Goal: Task Accomplishment & Management: Complete application form

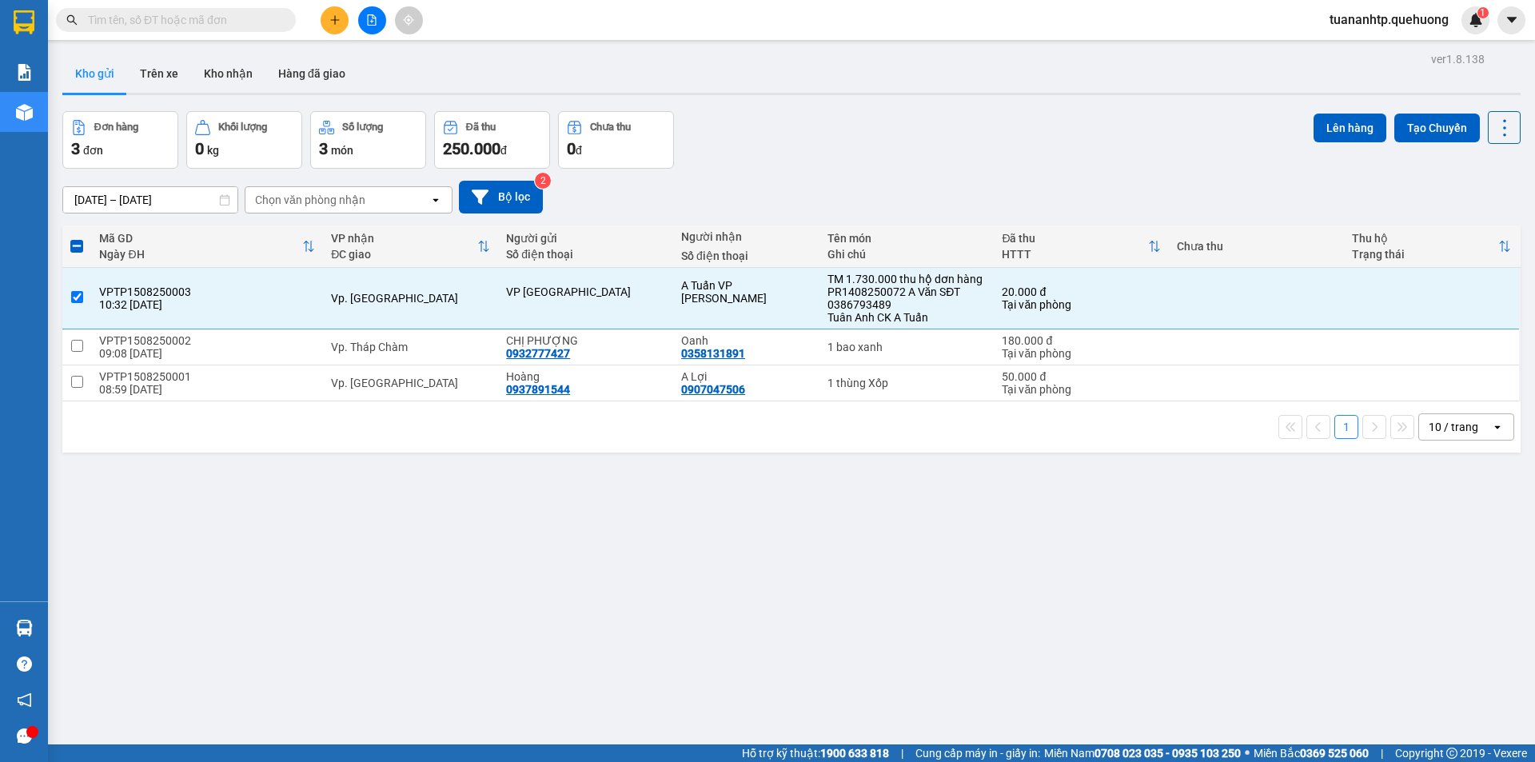
click at [342, 22] on button at bounding box center [335, 20] width 28 height 28
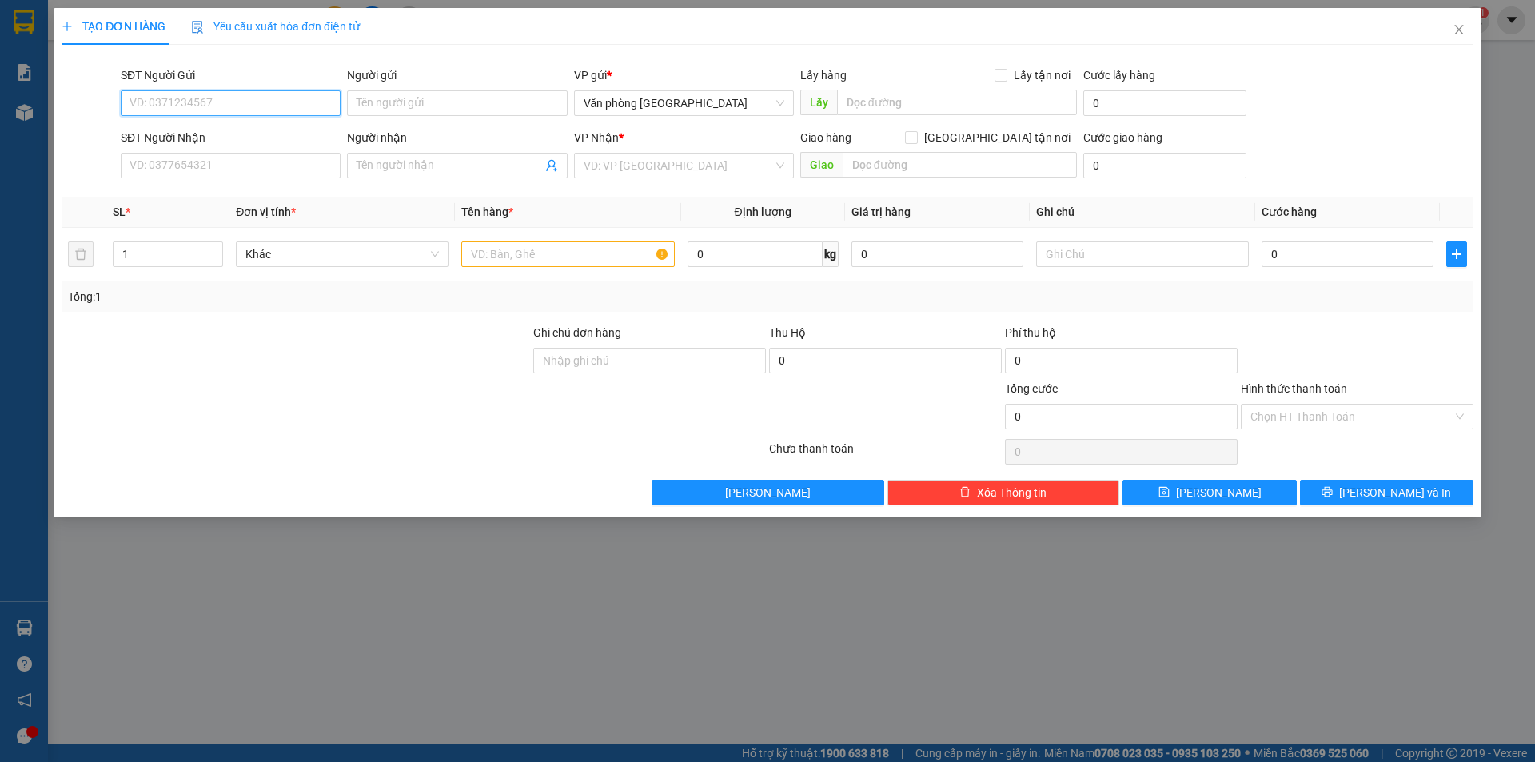
click at [245, 98] on input "SĐT Người Gửi" at bounding box center [231, 103] width 220 height 26
type input "0392044125"
click at [421, 104] on input "Người gửi" at bounding box center [457, 103] width 220 height 26
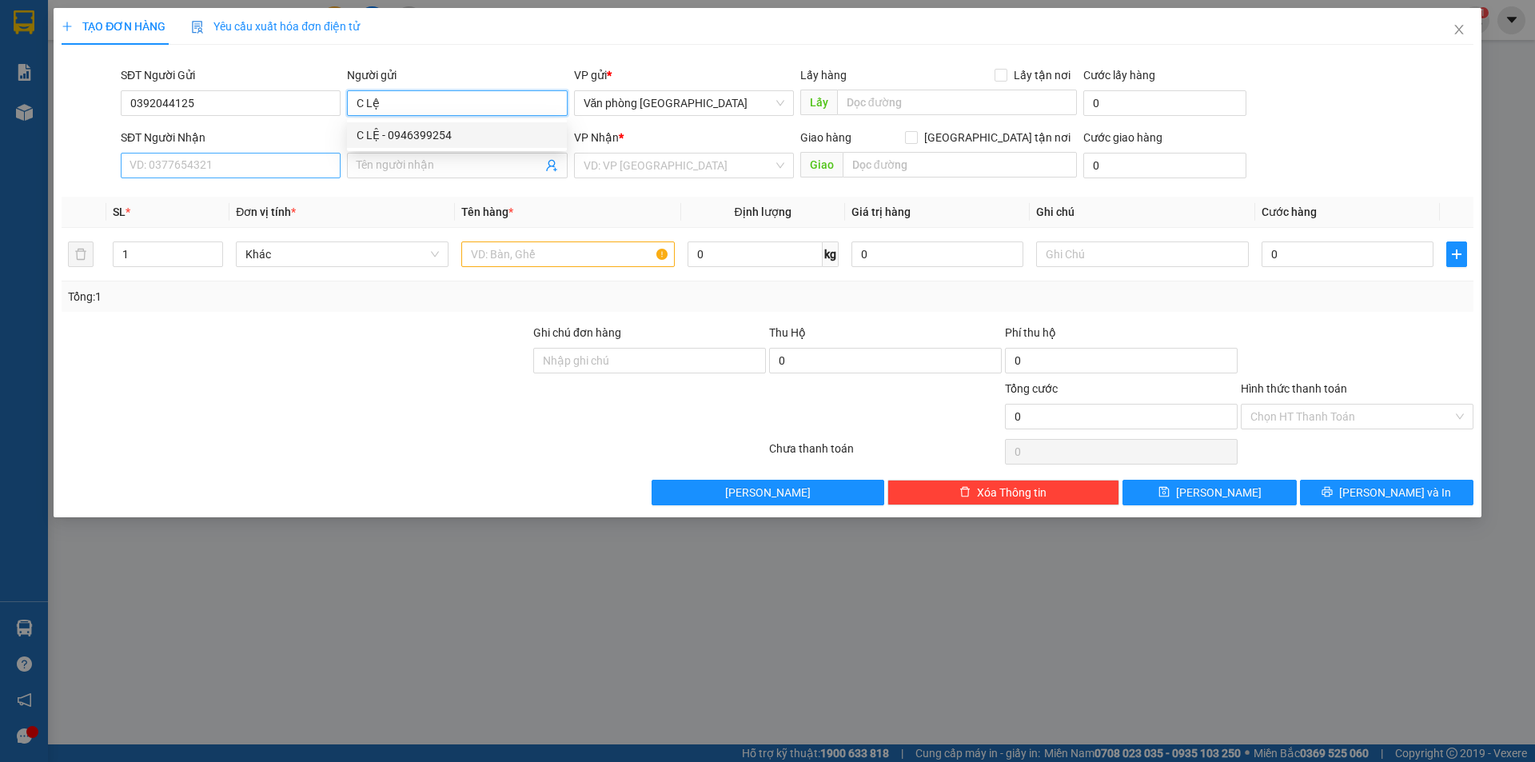
type input "C Lệ"
click at [272, 154] on input "SĐT Người Nhận" at bounding box center [231, 166] width 220 height 26
click at [365, 169] on input "Người nhận" at bounding box center [449, 166] width 185 height 18
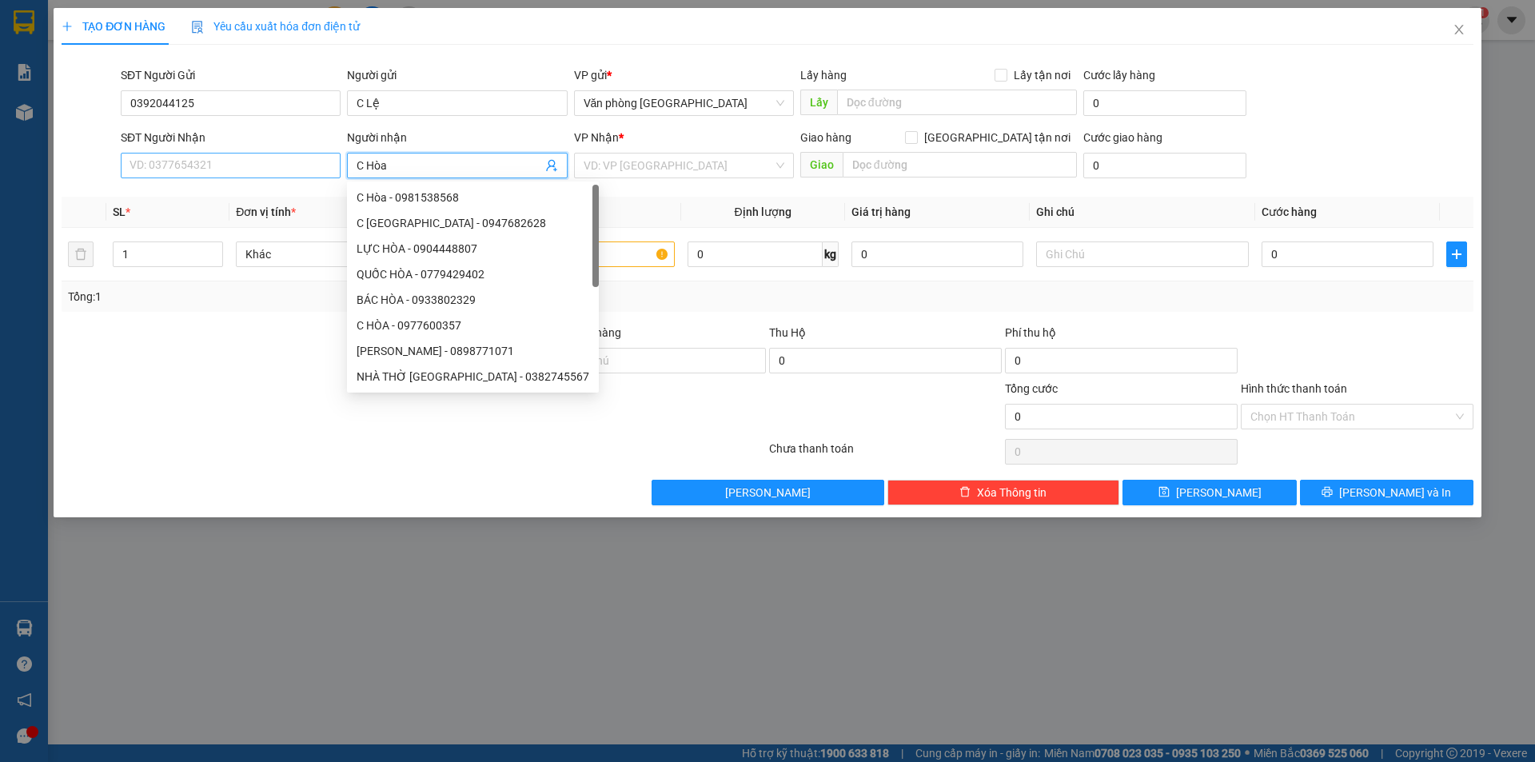
type input "C Hòa"
click at [273, 160] on input "SĐT Người Nhận" at bounding box center [231, 166] width 220 height 26
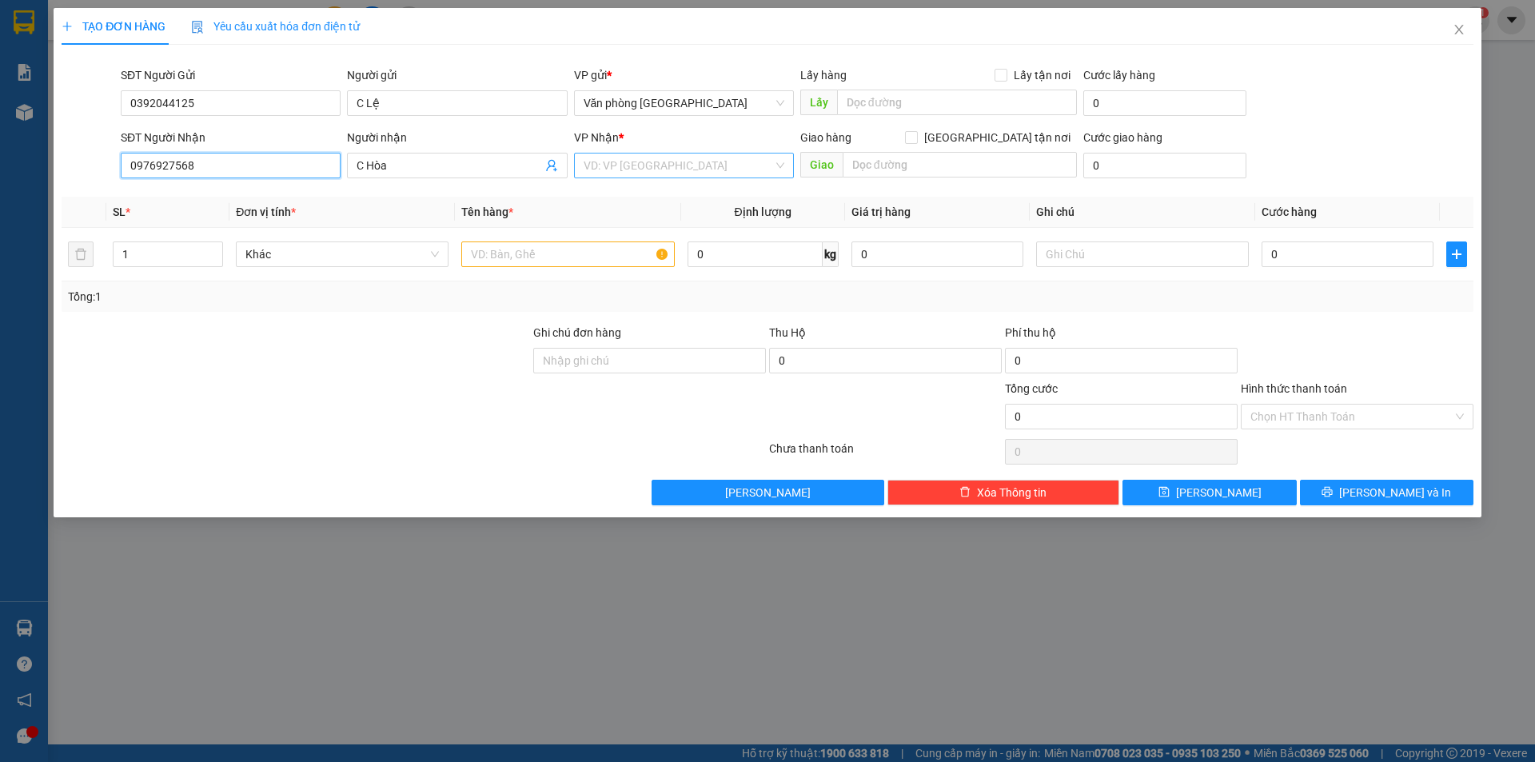
type input "0976927568"
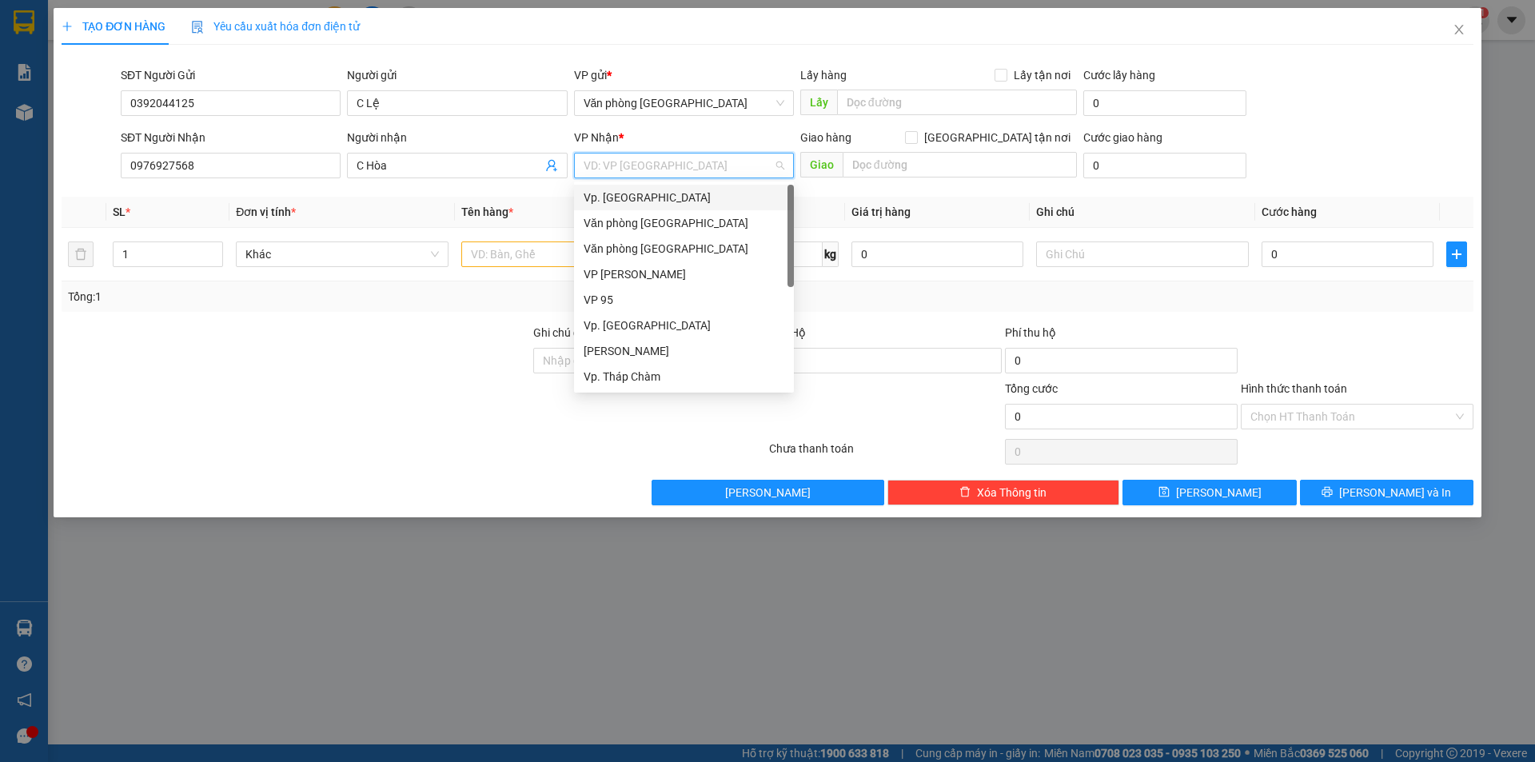
click at [608, 163] on input "search" at bounding box center [678, 166] width 189 height 24
click at [643, 253] on div "Vp. Tháp Chàm" at bounding box center [684, 249] width 201 height 18
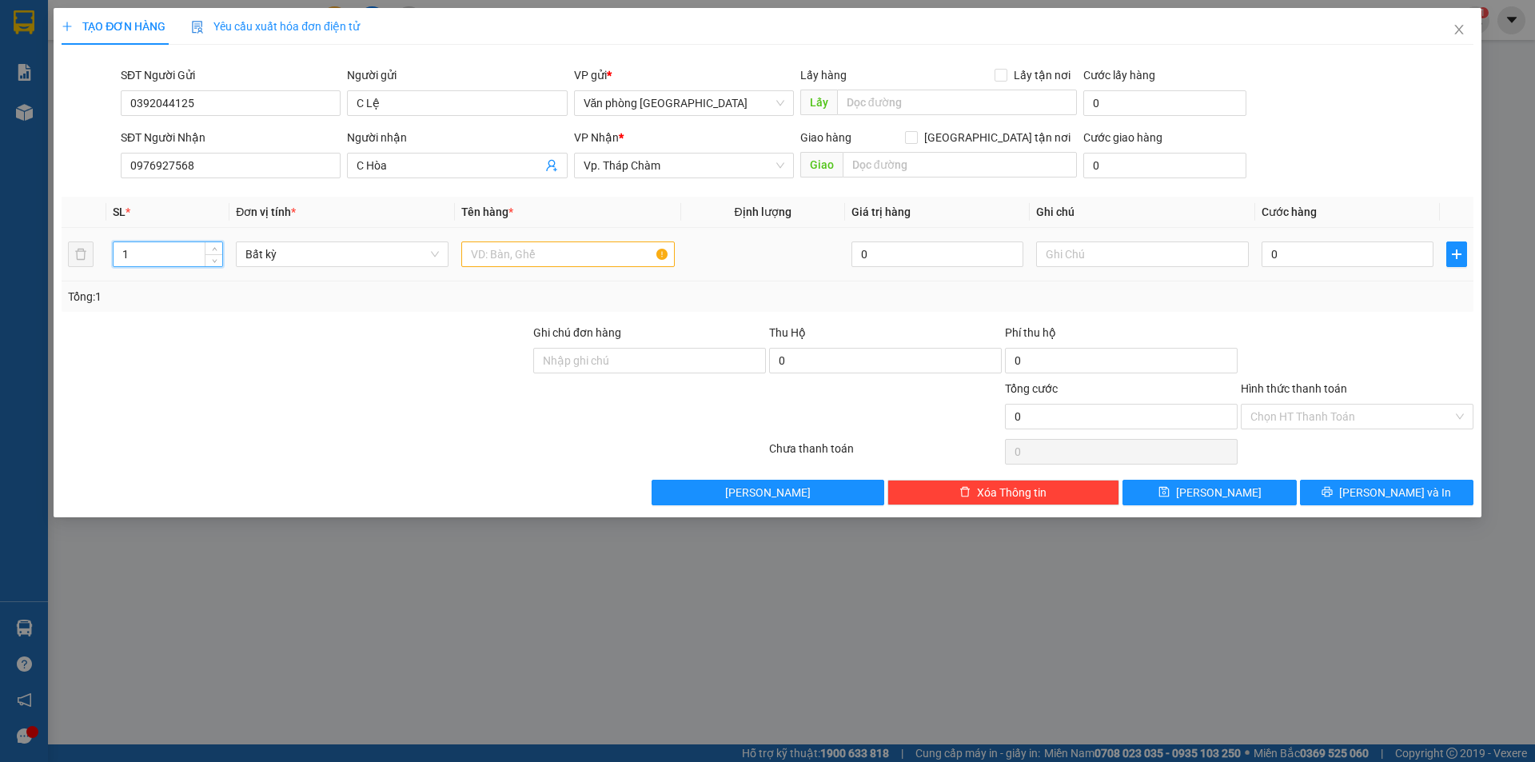
drag, startPoint x: 130, startPoint y: 254, endPoint x: 115, endPoint y: 260, distance: 16.2
click at [115, 260] on input "1" at bounding box center [168, 254] width 109 height 24
type input "2"
click at [504, 254] on input "text" at bounding box center [567, 254] width 213 height 26
type input "1 cai bàn quấn bị + 1 thùng giấy nhỏ"
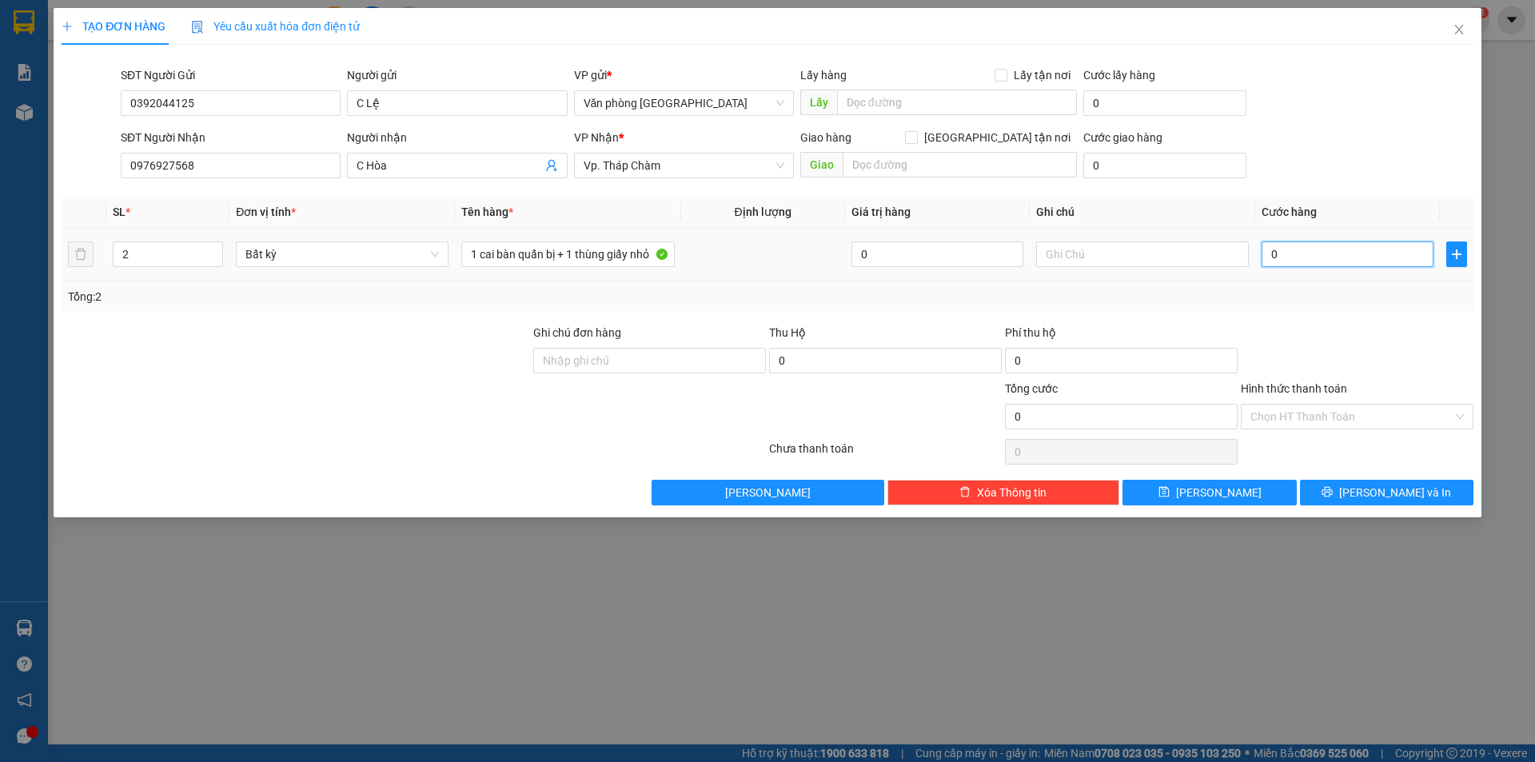
click at [1284, 249] on input "0" at bounding box center [1348, 254] width 172 height 26
type input "7"
type input "70"
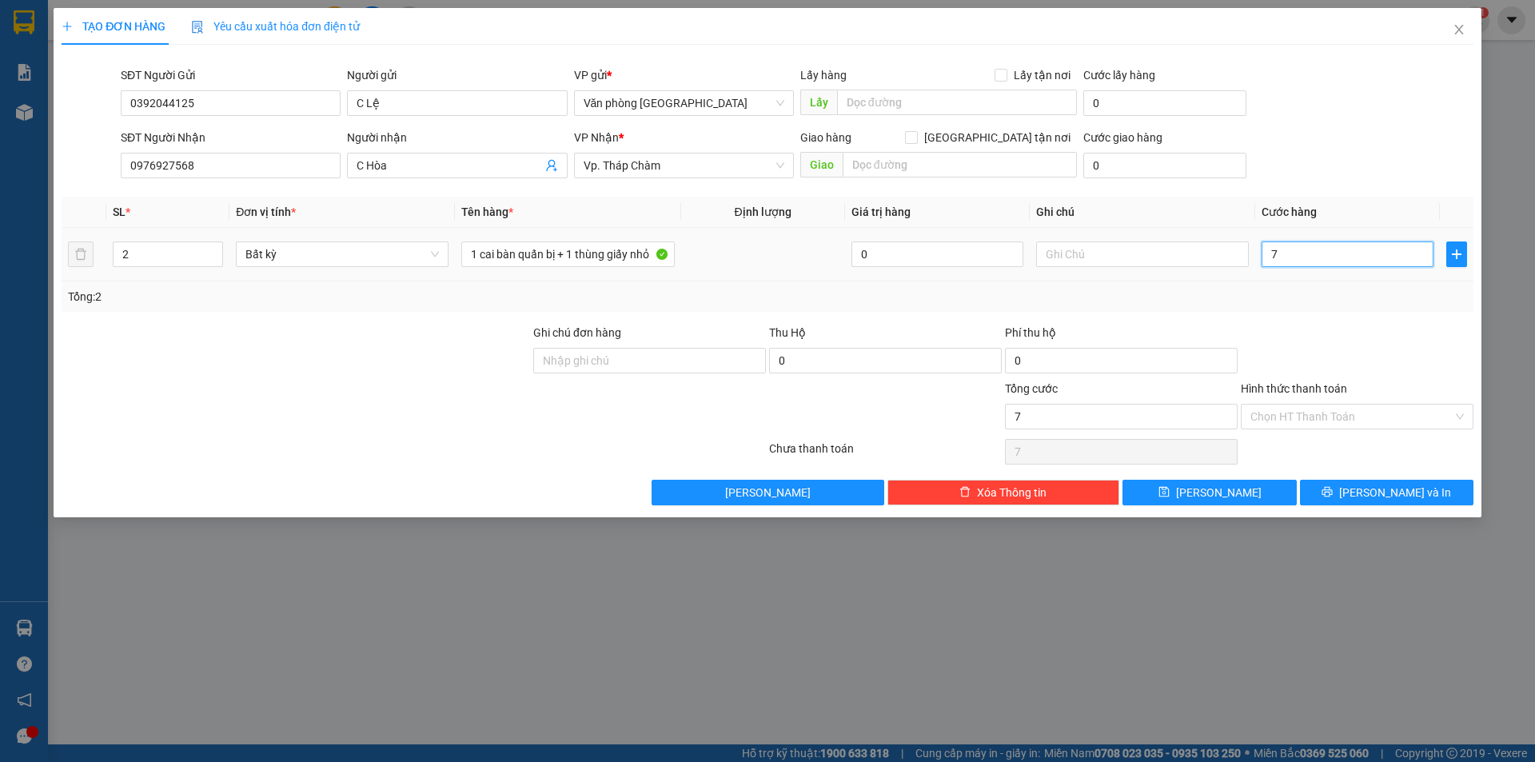
type input "70"
type input "700"
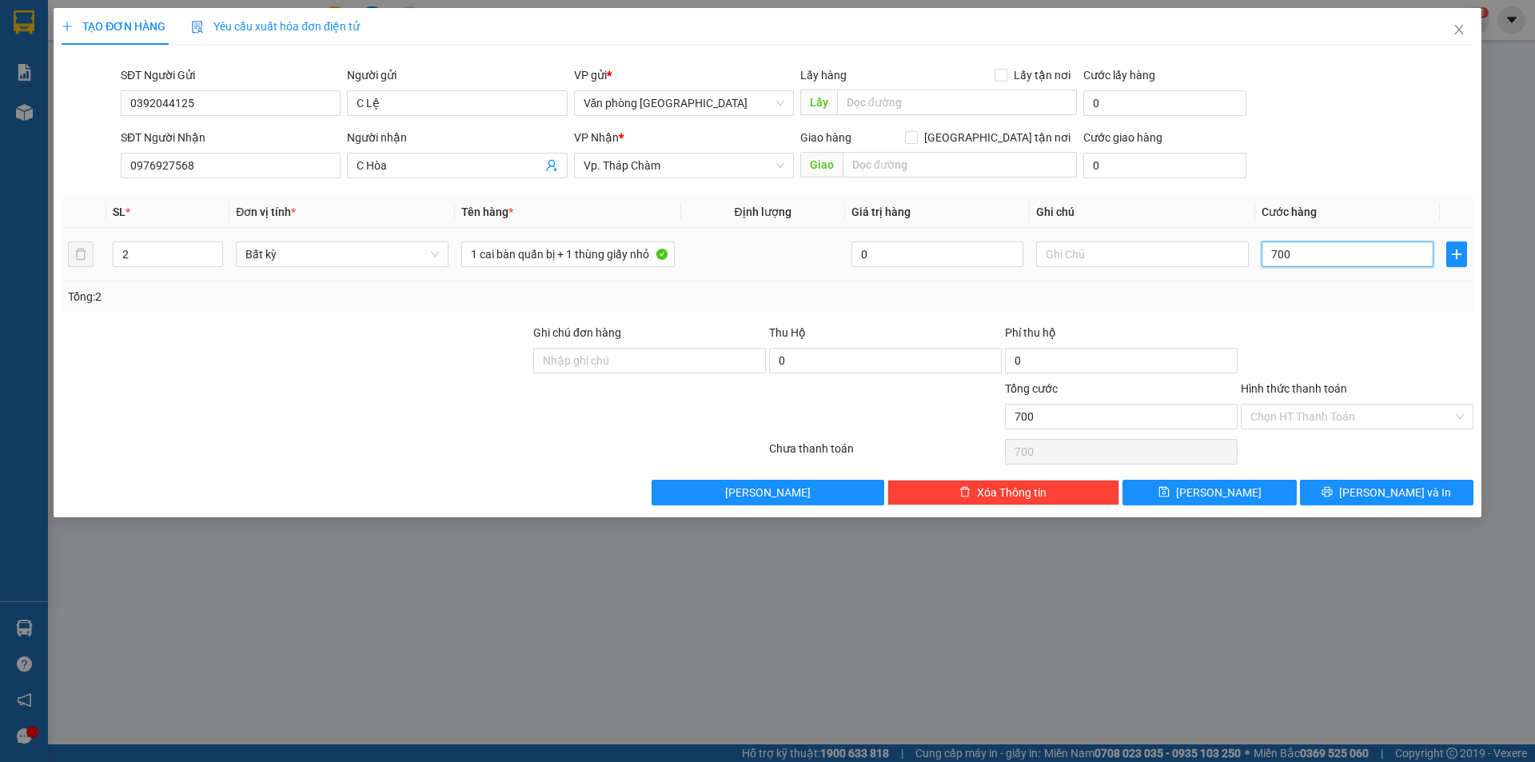
type input "7.000"
type input "70.000"
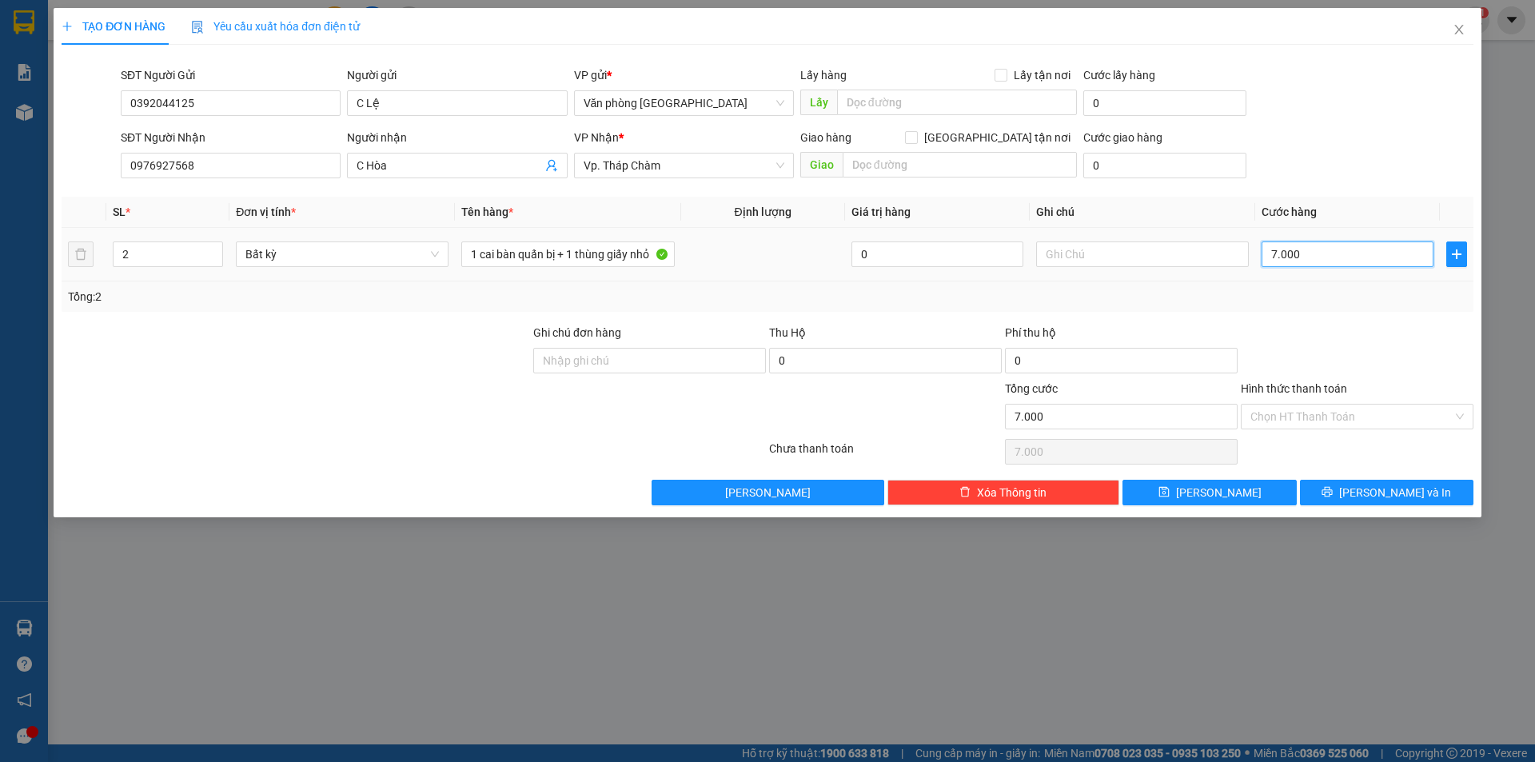
type input "70.000"
click at [1314, 411] on input "Hình thức thanh toán" at bounding box center [1351, 417] width 202 height 24
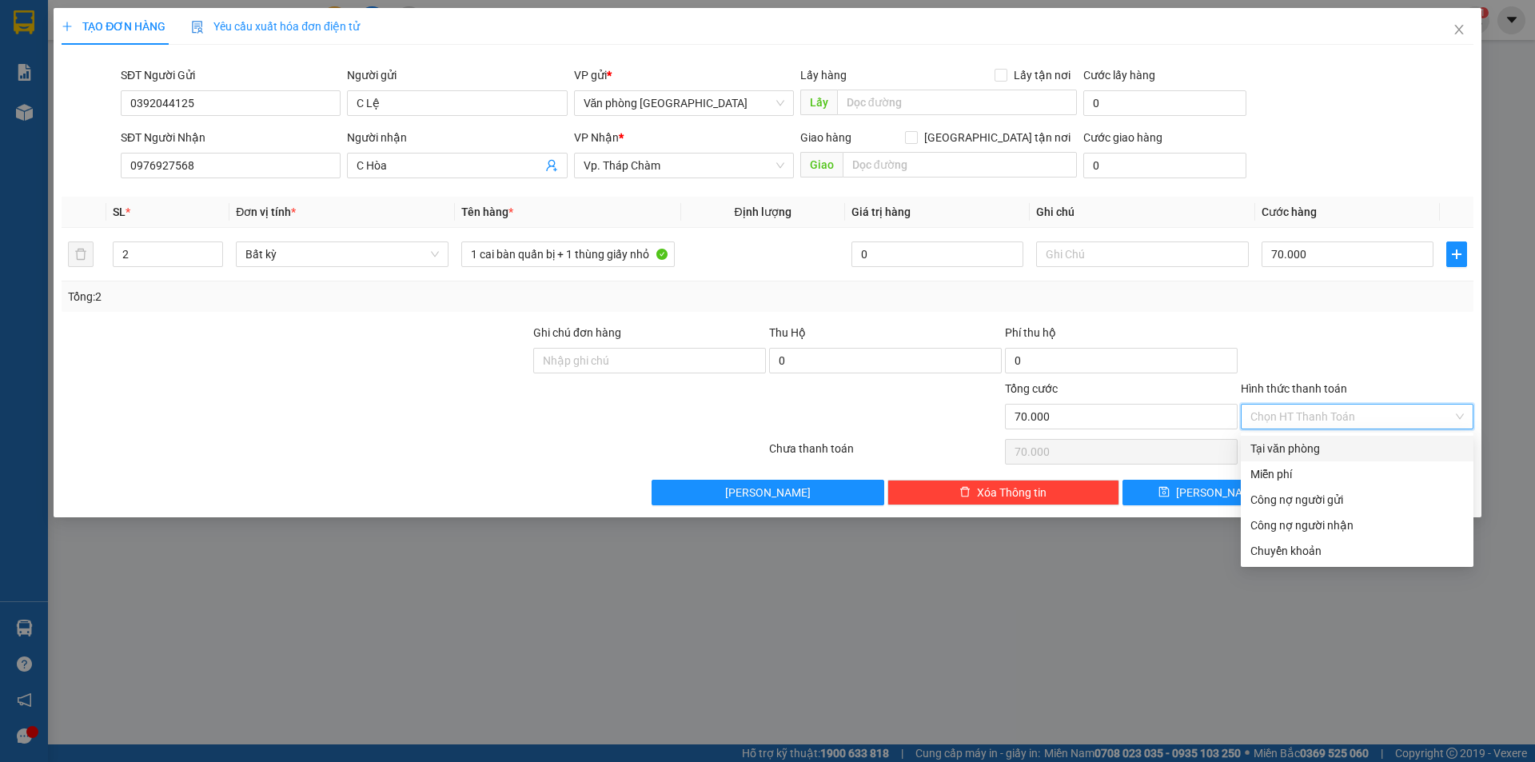
click at [1319, 449] on div "Tại văn phòng" at bounding box center [1356, 449] width 213 height 18
type input "0"
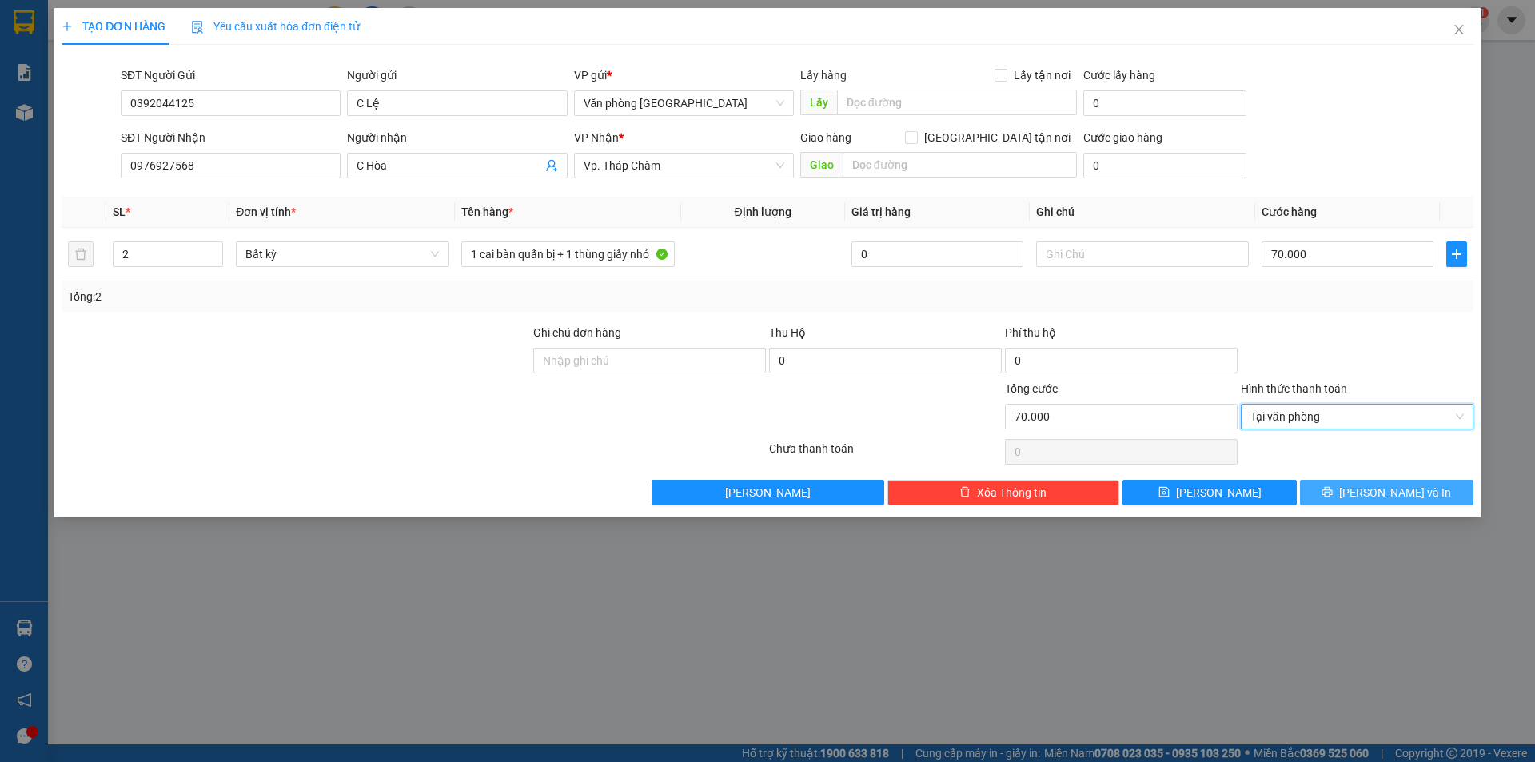
click at [1399, 493] on span "[PERSON_NAME] và In" at bounding box center [1395, 493] width 112 height 18
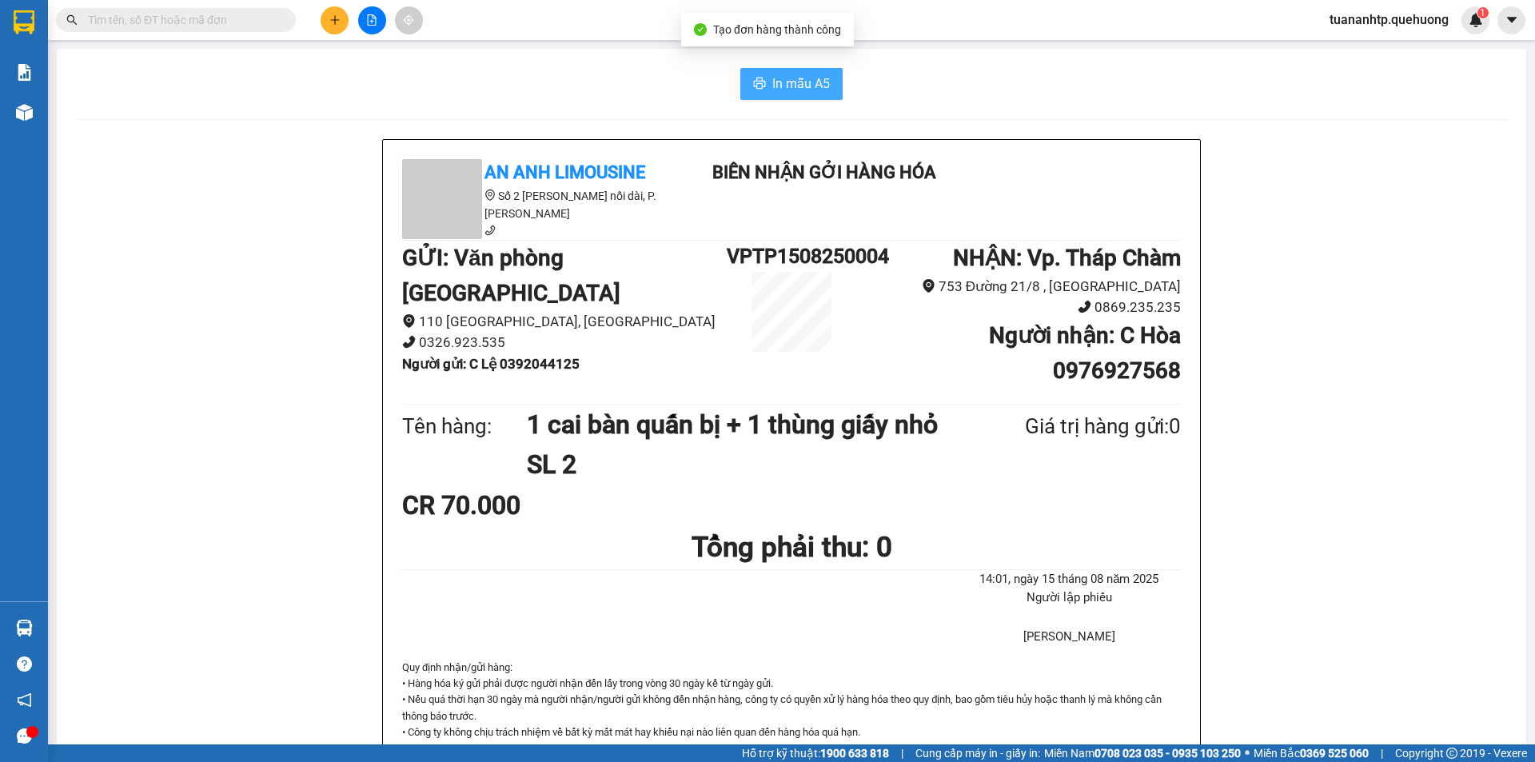
click at [783, 77] on span "In mẫu A5" at bounding box center [801, 84] width 58 height 20
click at [792, 89] on span "In mẫu A5" at bounding box center [801, 84] width 58 height 20
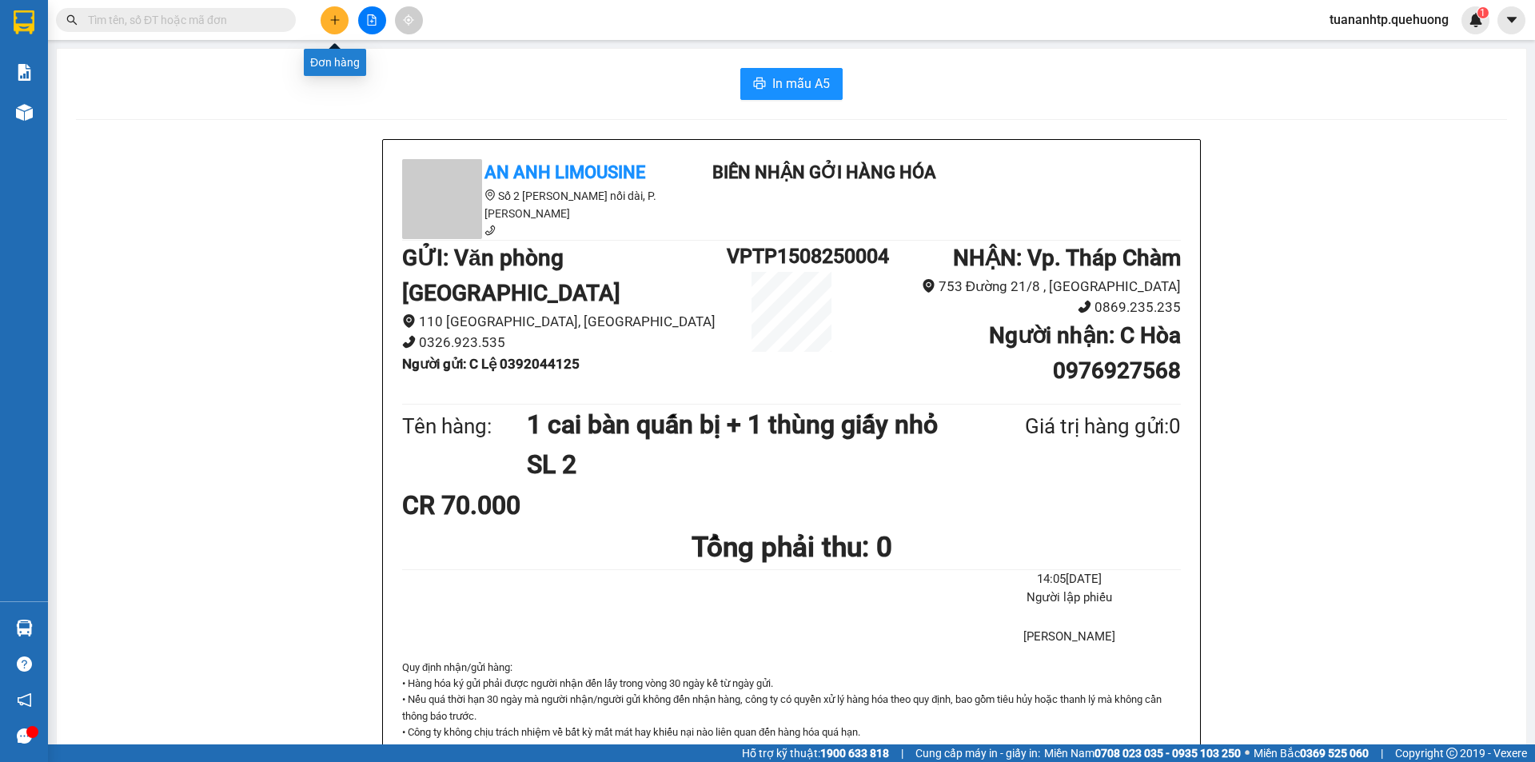
click at [331, 18] on icon "plus" at bounding box center [334, 19] width 11 height 11
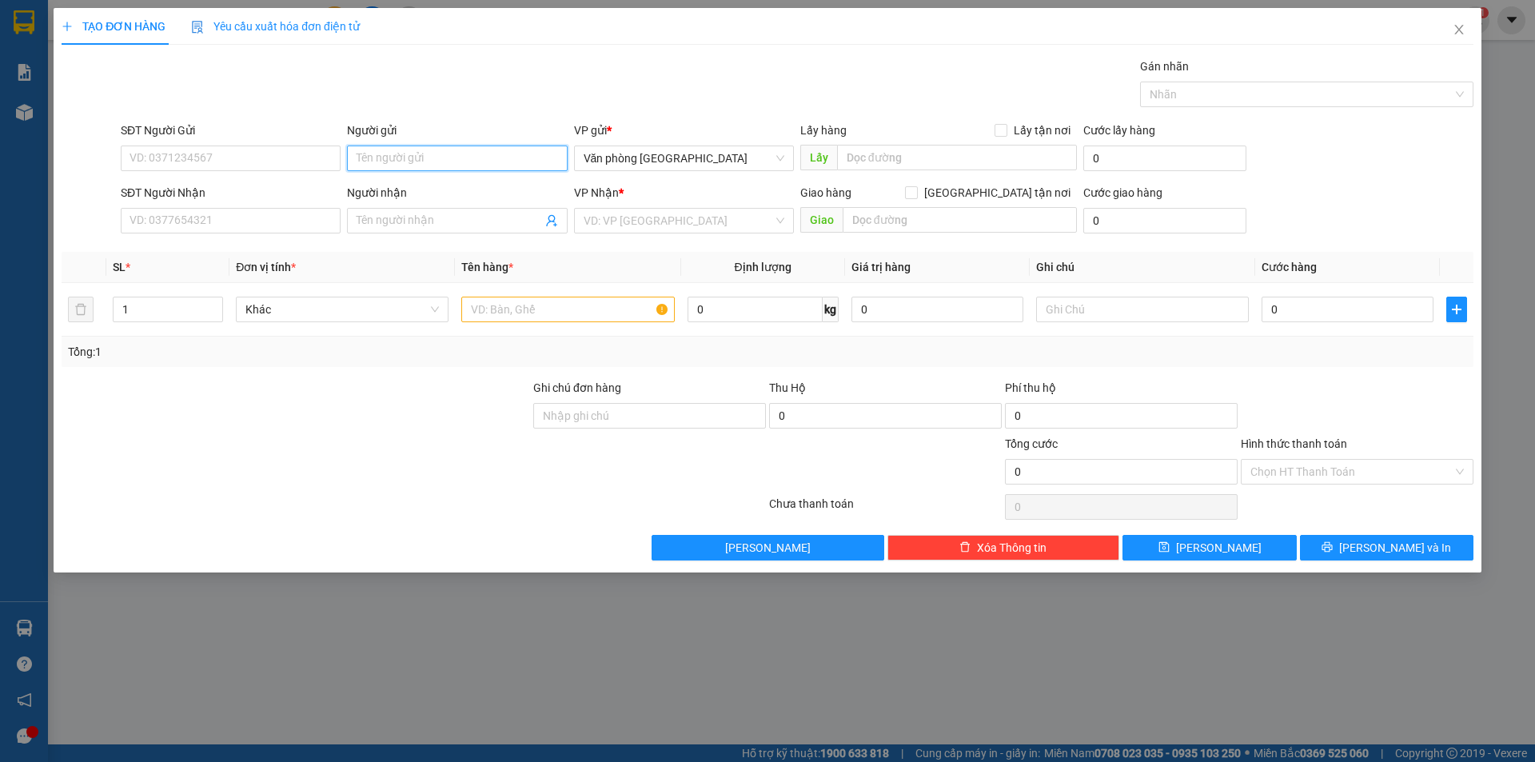
click at [466, 167] on input "Người gửi" at bounding box center [457, 159] width 220 height 26
type input "A Triệu"
click at [248, 161] on input "SĐT Người Gửi" at bounding box center [231, 159] width 220 height 26
type input "0909259527"
click at [429, 224] on input "Người nhận" at bounding box center [449, 221] width 185 height 18
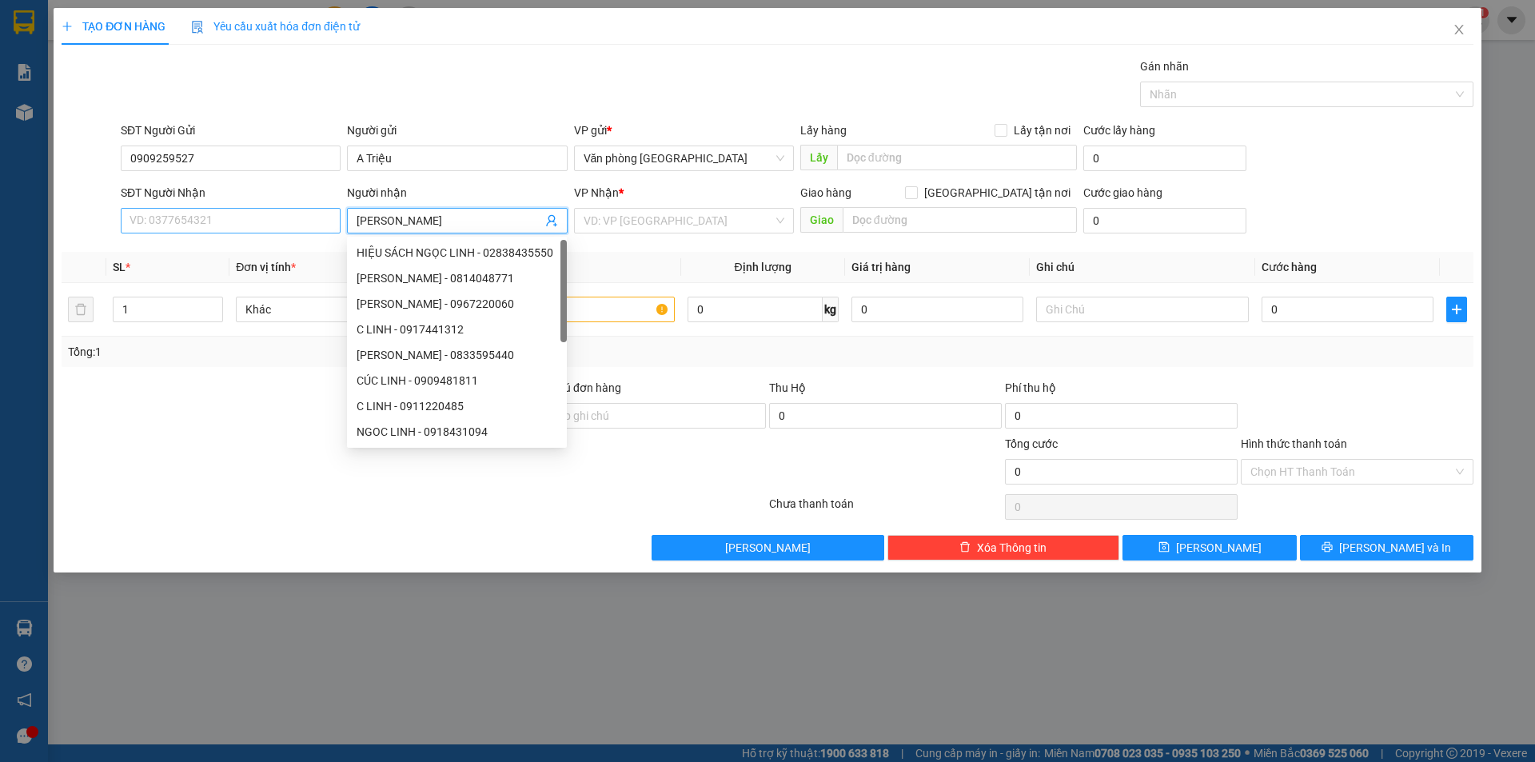
type input "C Linh"
click at [219, 212] on input "SĐT Người Nhận" at bounding box center [231, 221] width 220 height 26
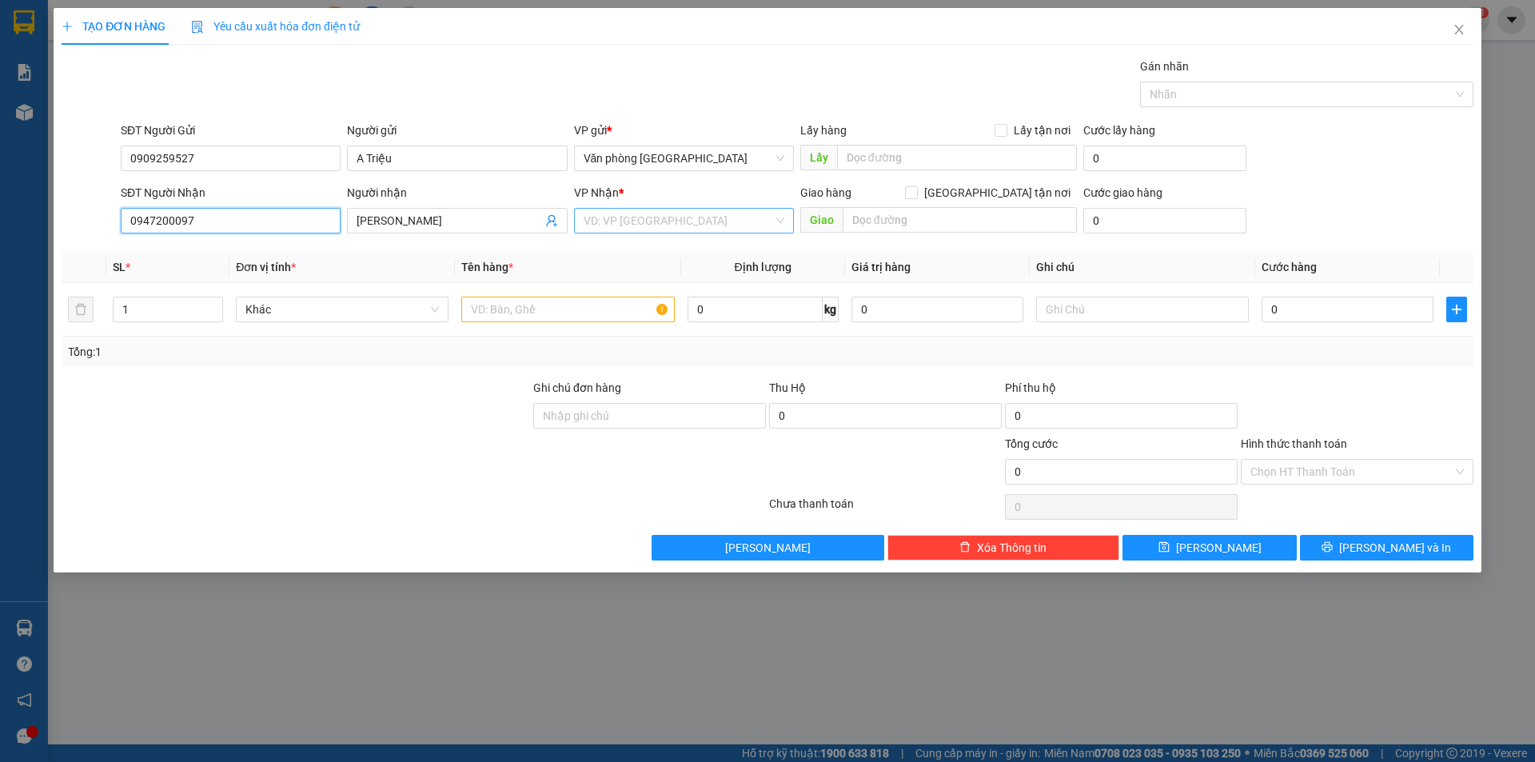
type input "0947200097"
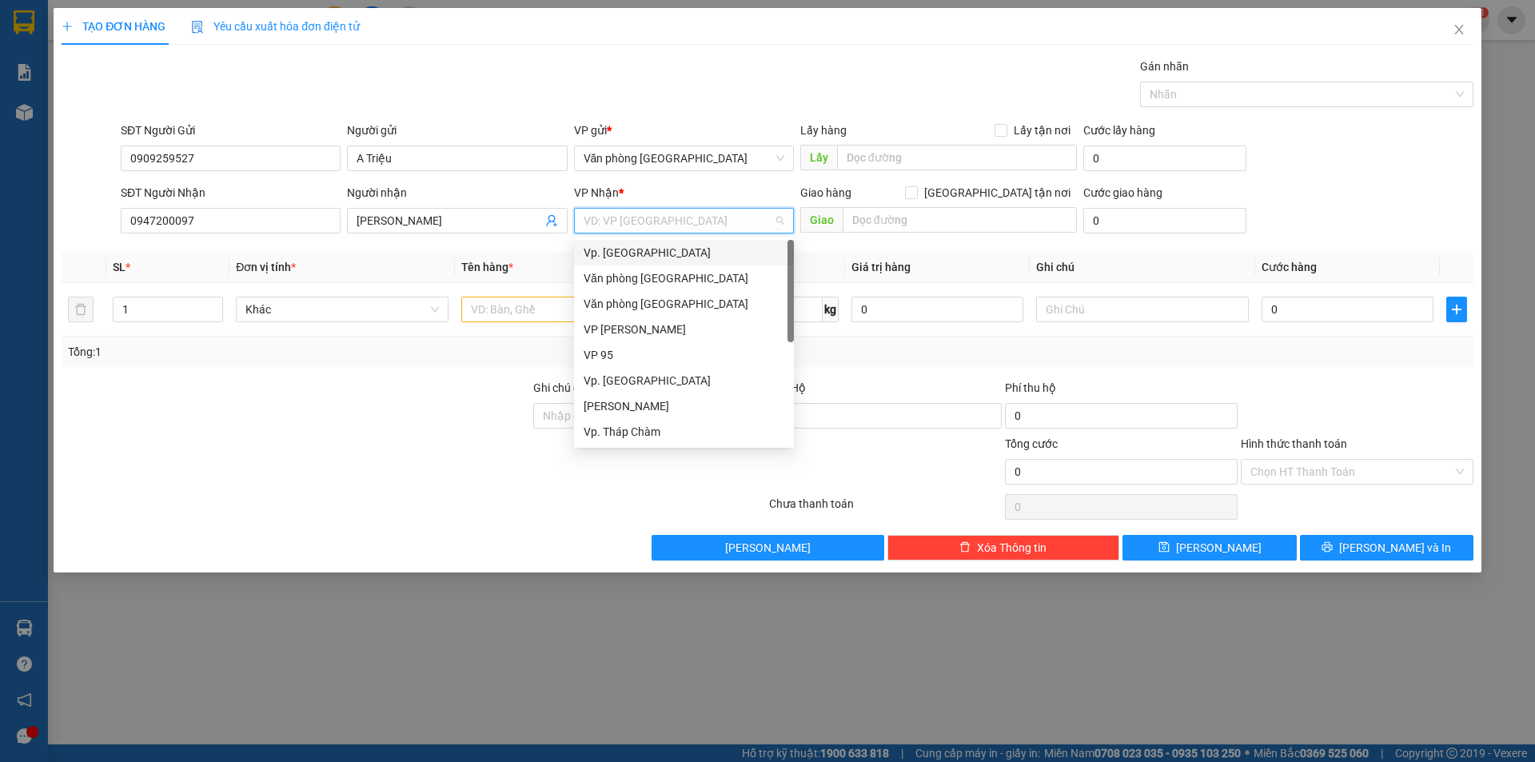
click at [666, 222] on input "search" at bounding box center [678, 221] width 189 height 24
click at [632, 260] on div "Vp. [GEOGRAPHIC_DATA]" at bounding box center [684, 253] width 201 height 18
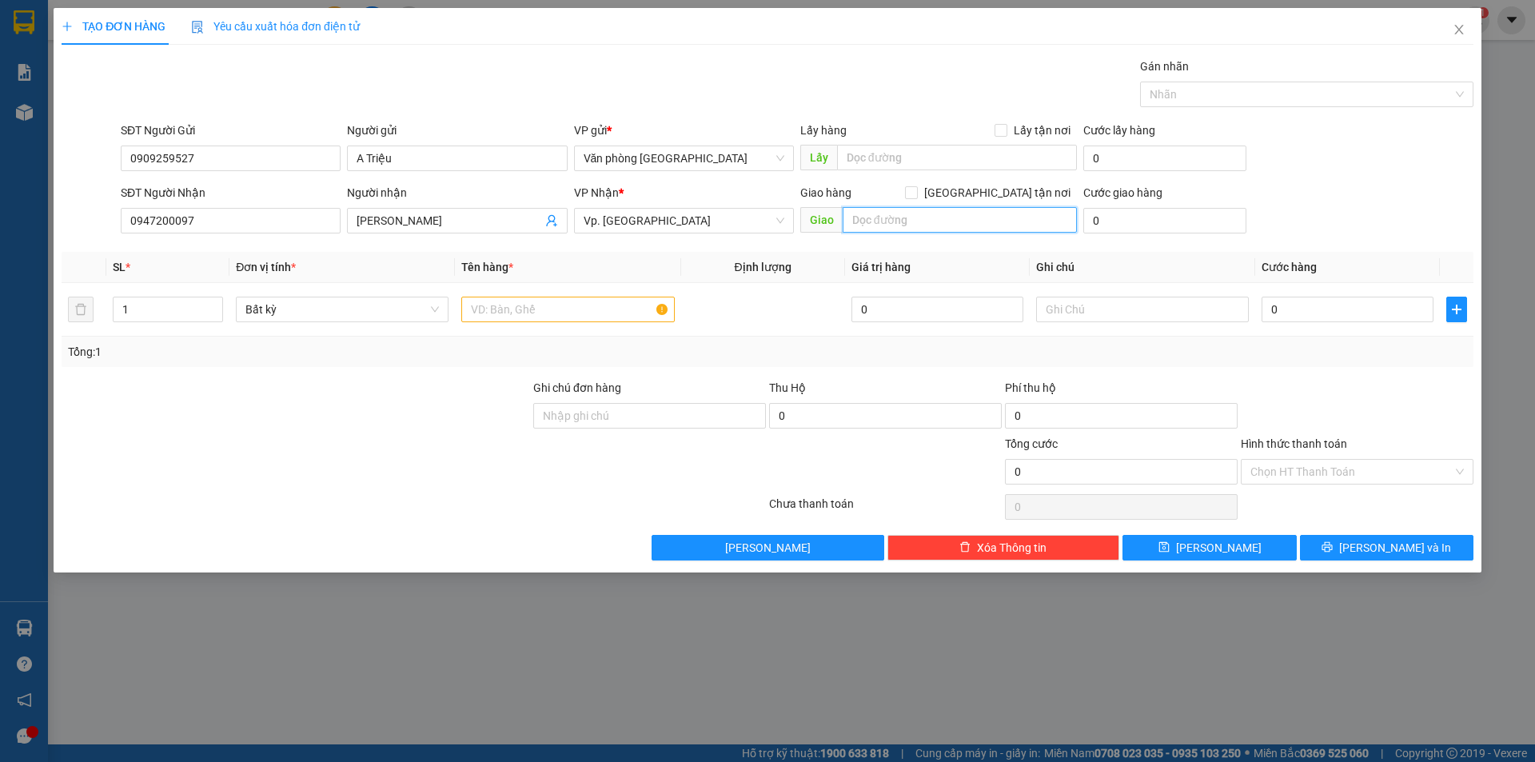
click at [930, 220] on input "text" at bounding box center [960, 220] width 234 height 26
type input "Dư Khánh"
click at [1330, 311] on input "0" at bounding box center [1348, 310] width 172 height 26
click at [556, 305] on input "text" at bounding box center [567, 310] width 213 height 26
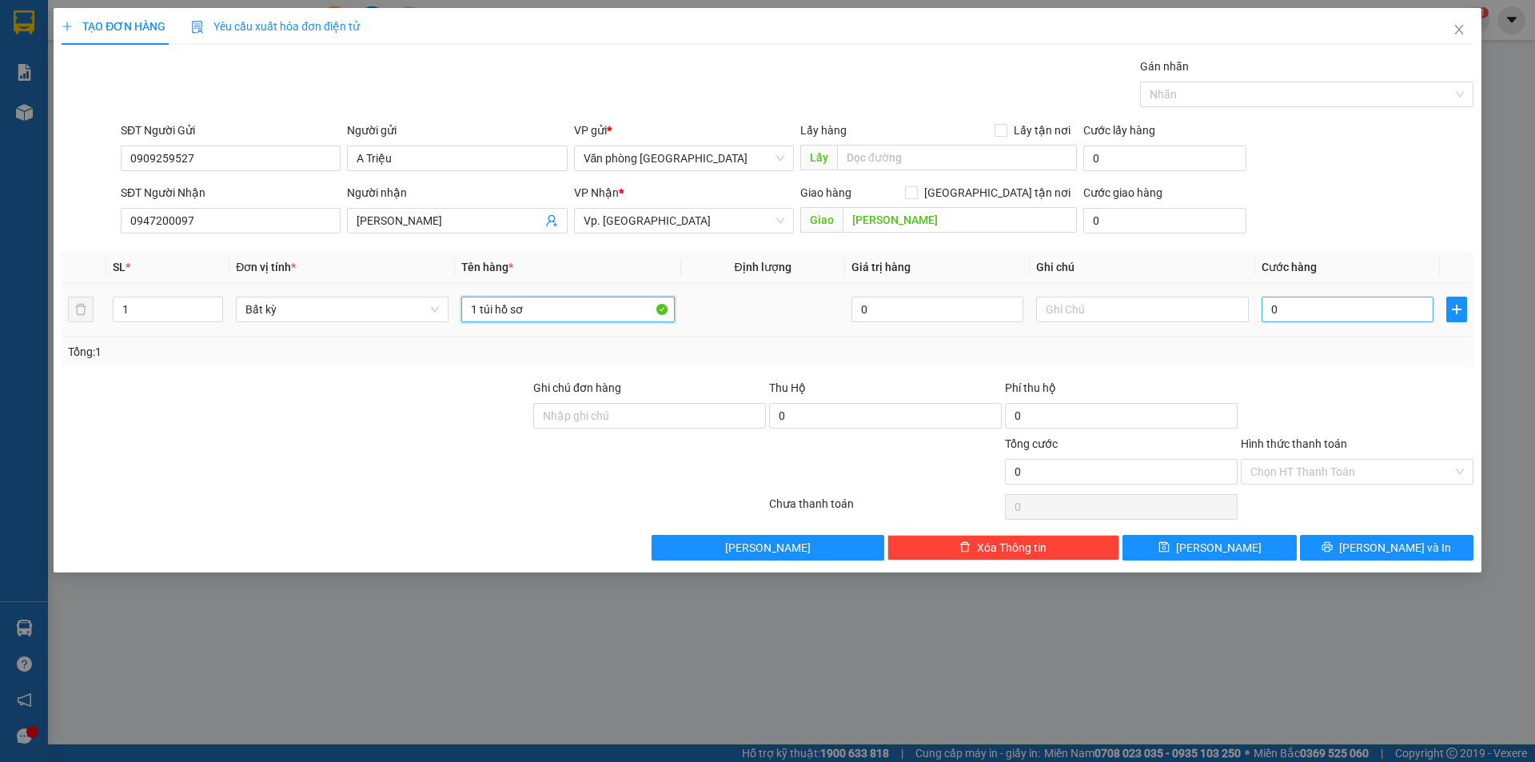
type input "1 túi hồ sơ"
click at [1306, 305] on input "0" at bounding box center [1348, 310] width 172 height 26
type input "3"
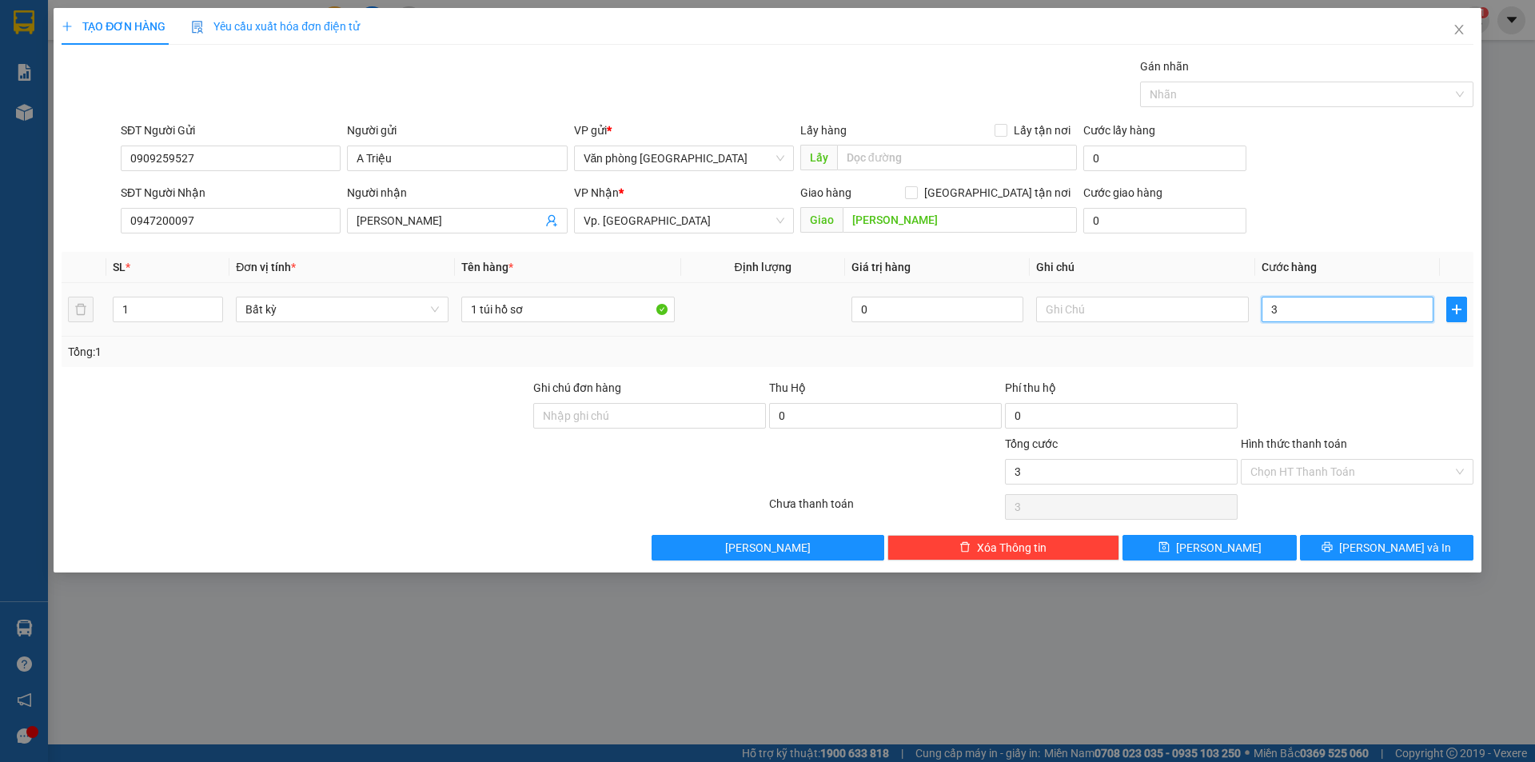
type input "30"
type input "300"
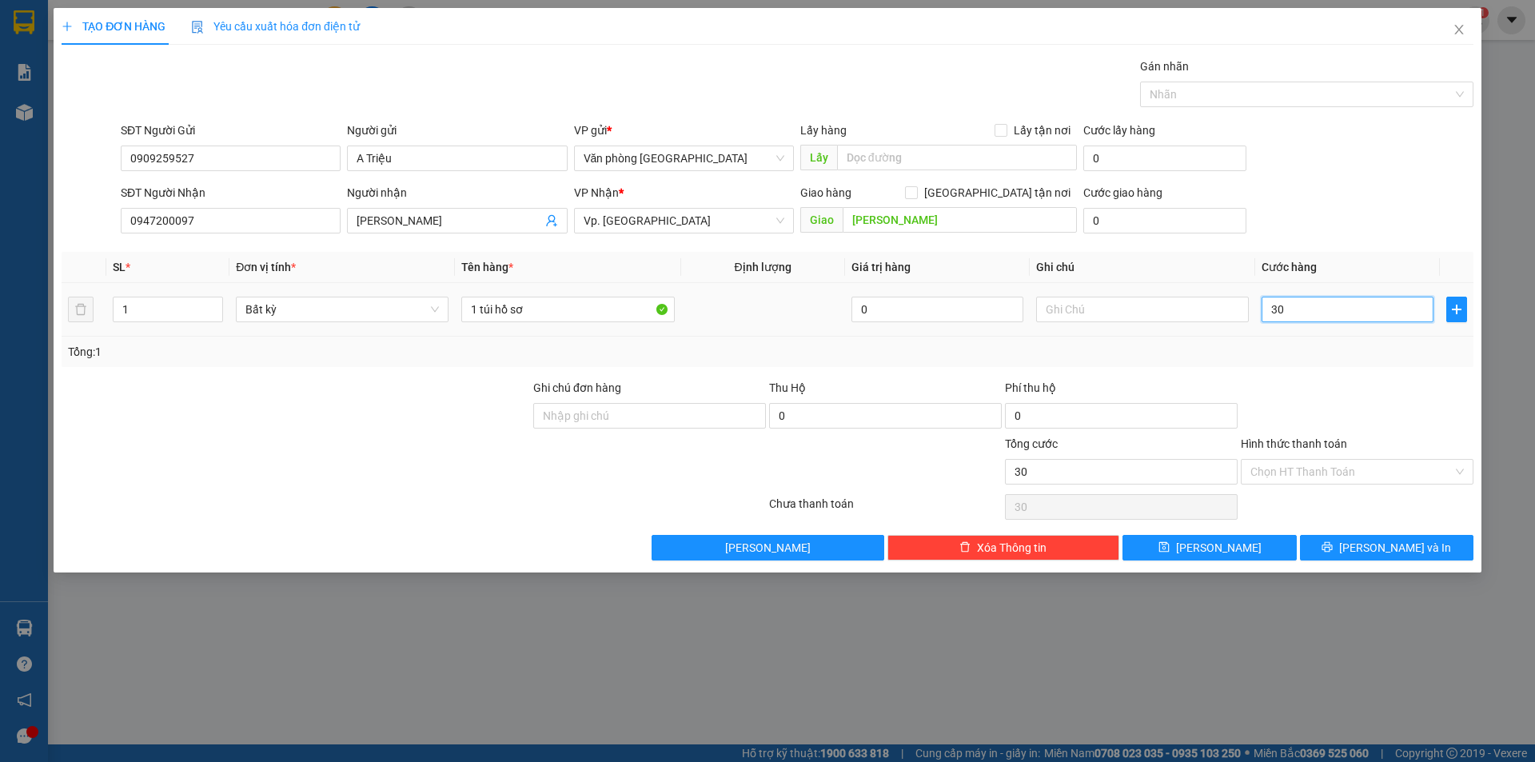
type input "300"
type input "3.000"
type input "30.000"
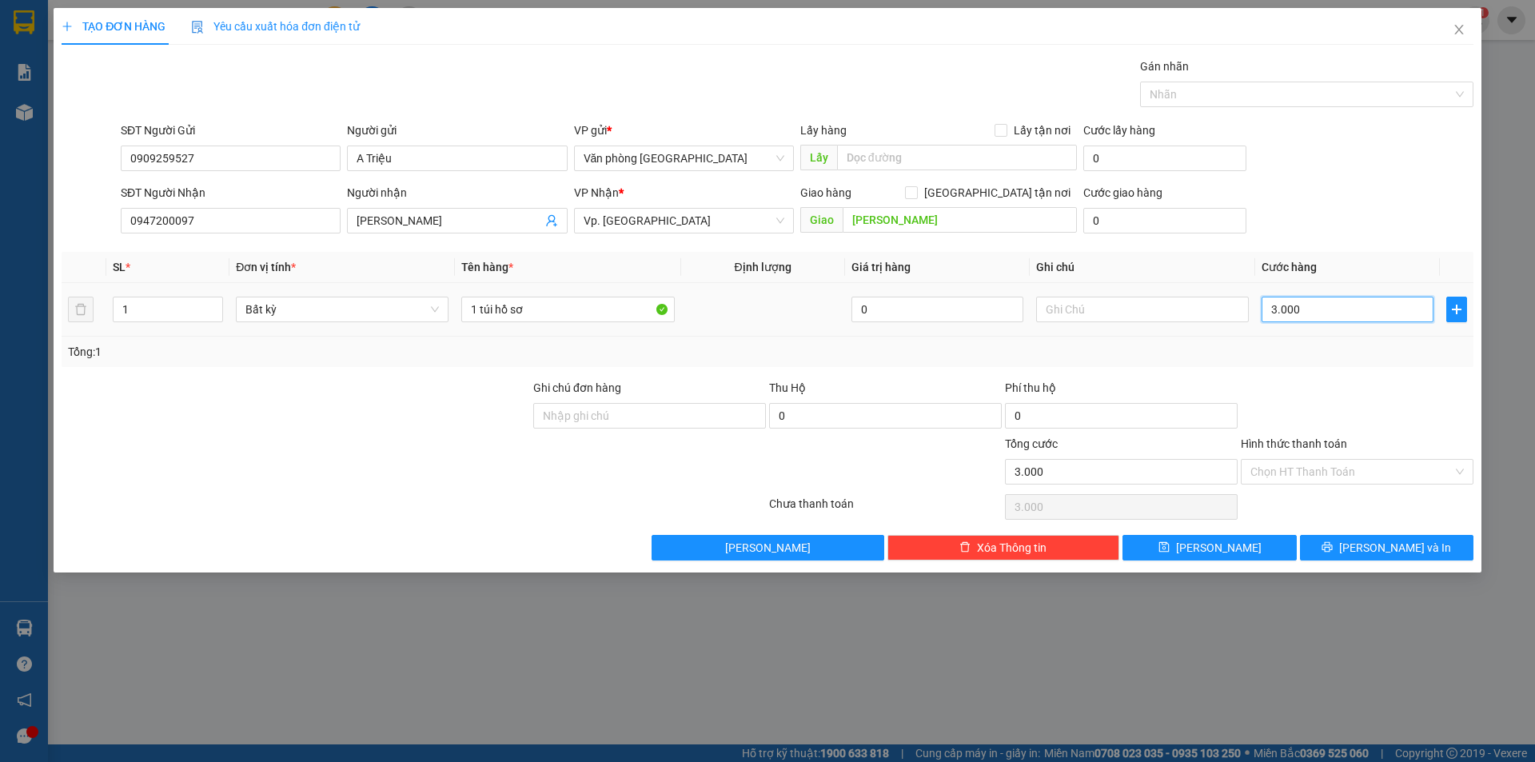
type input "30.000"
click at [1340, 488] on div "Hình thức thanh toán Chọn HT Thanh Toán" at bounding box center [1357, 463] width 233 height 56
click at [1345, 474] on input "Hình thức thanh toán" at bounding box center [1351, 472] width 202 height 24
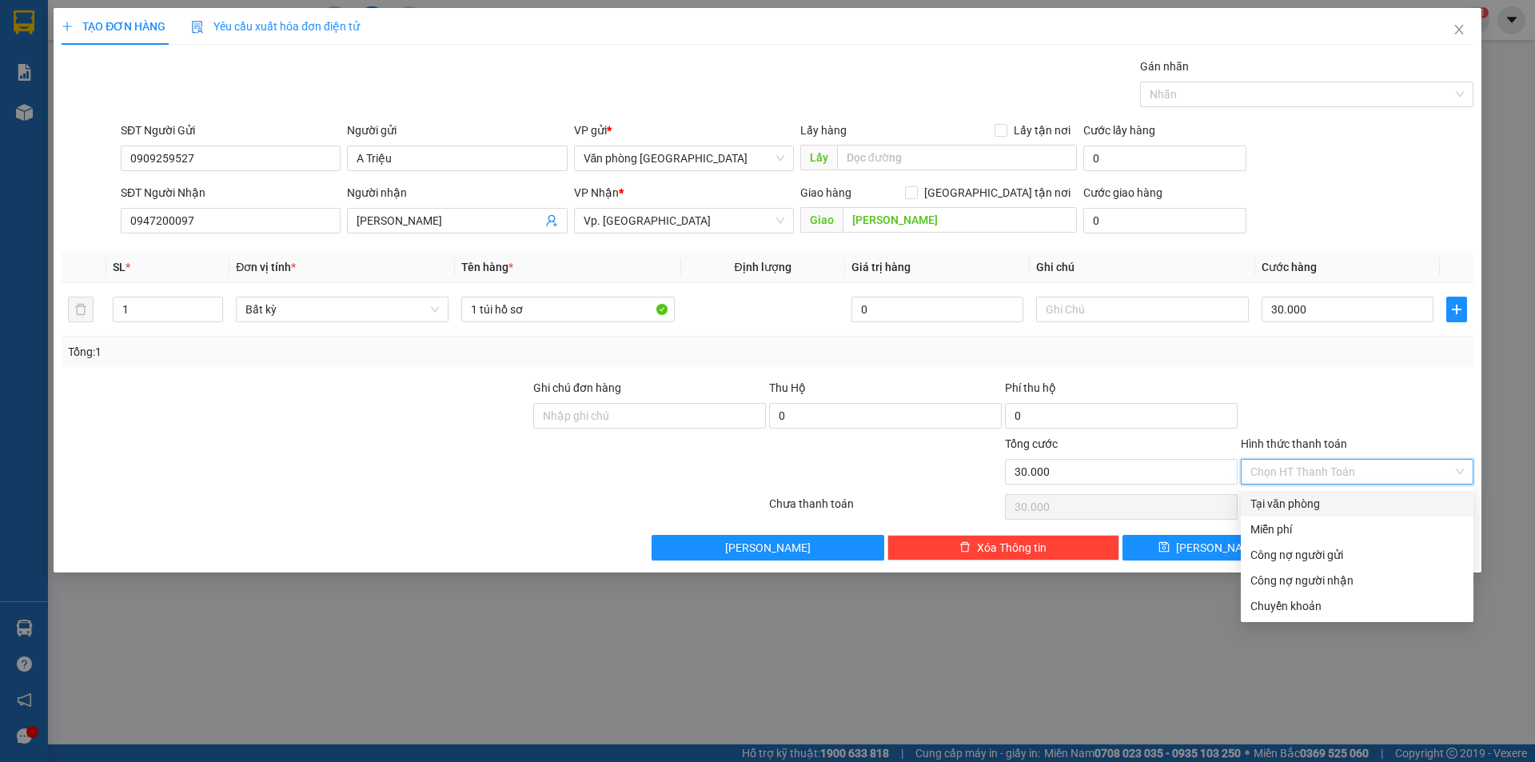
click at [1322, 511] on div "Tại văn phòng" at bounding box center [1356, 504] width 213 height 18
type input "0"
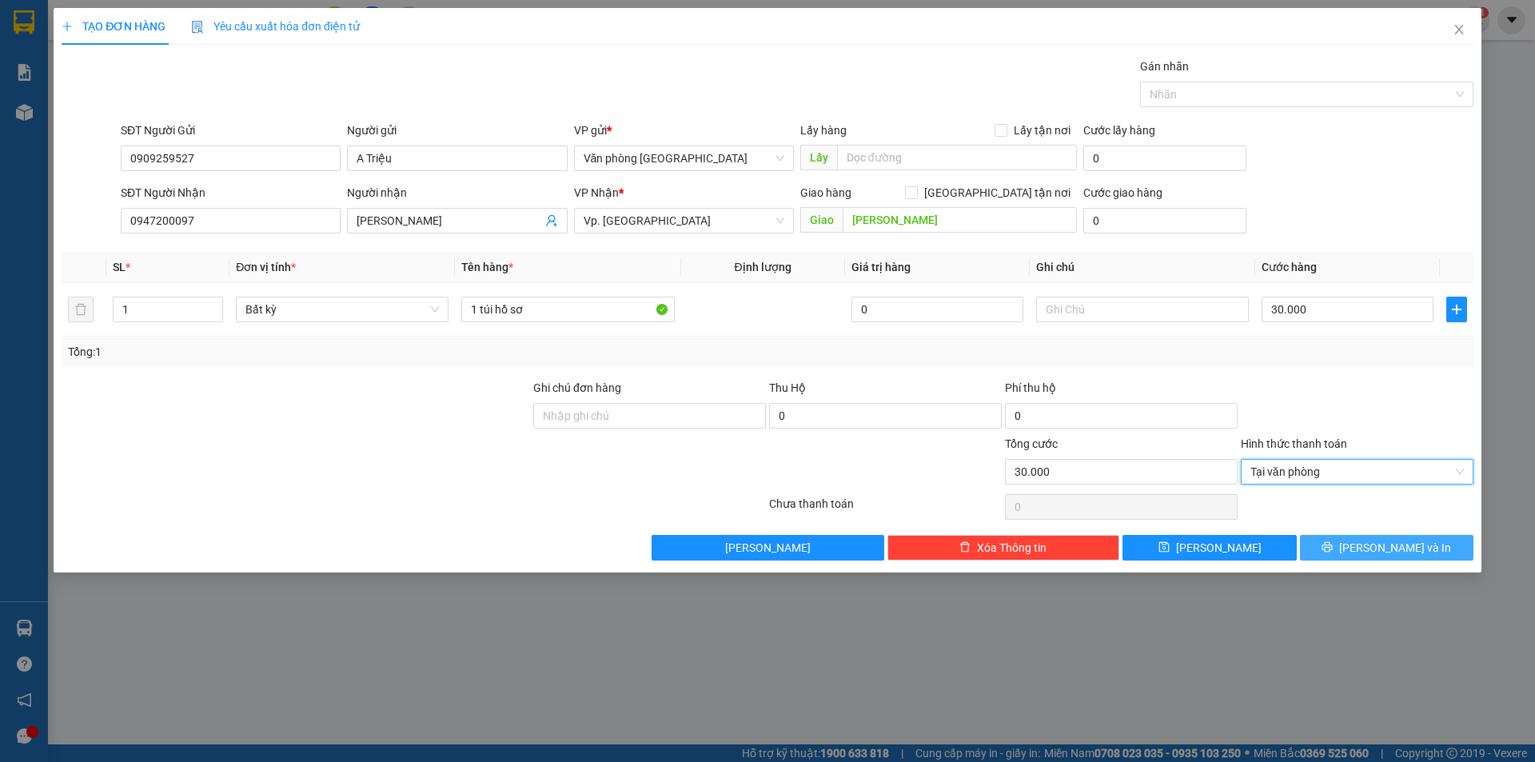
click at [1370, 556] on button "[PERSON_NAME] và In" at bounding box center [1386, 548] width 173 height 26
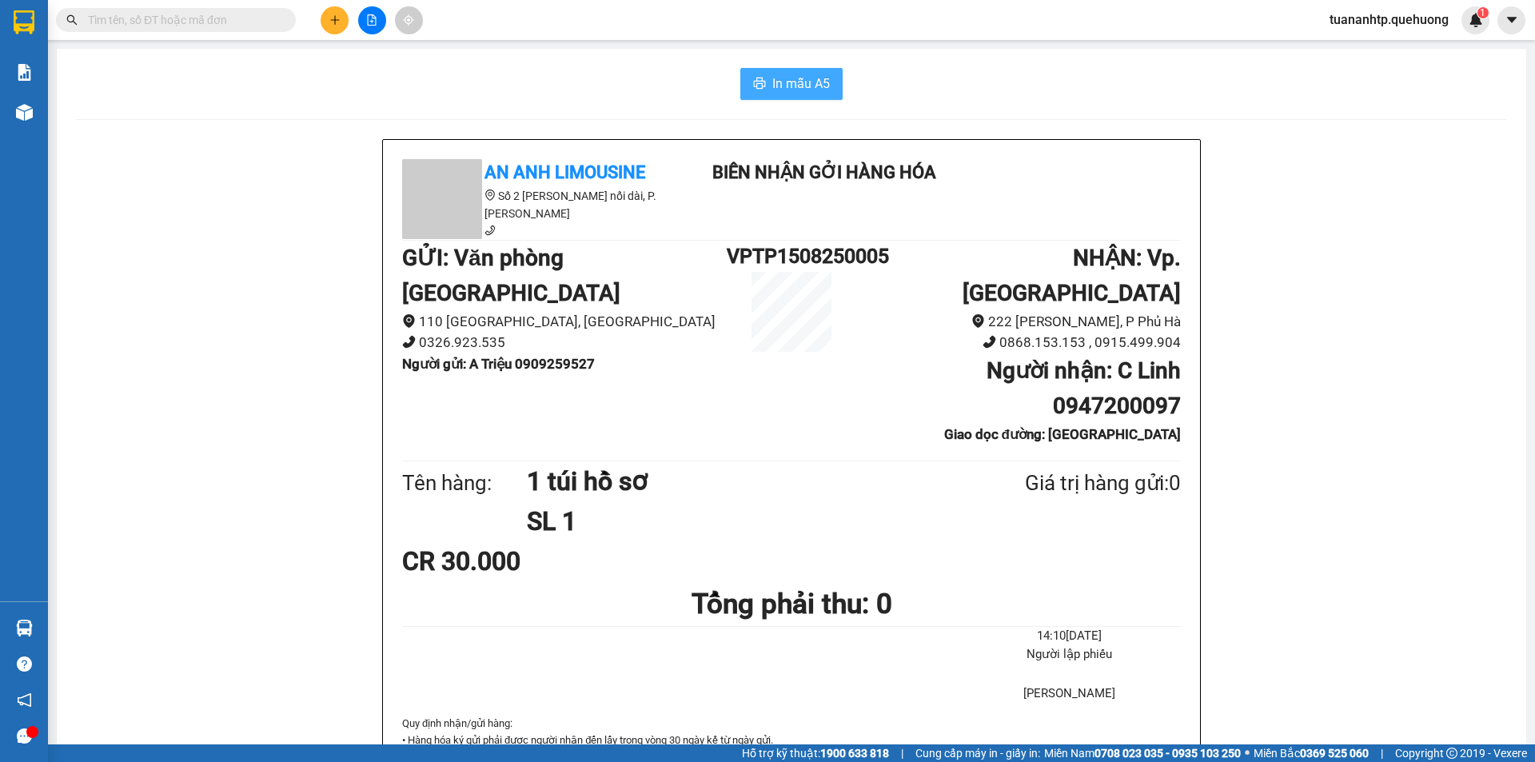
click at [765, 88] on button "In mẫu A5" at bounding box center [791, 84] width 102 height 32
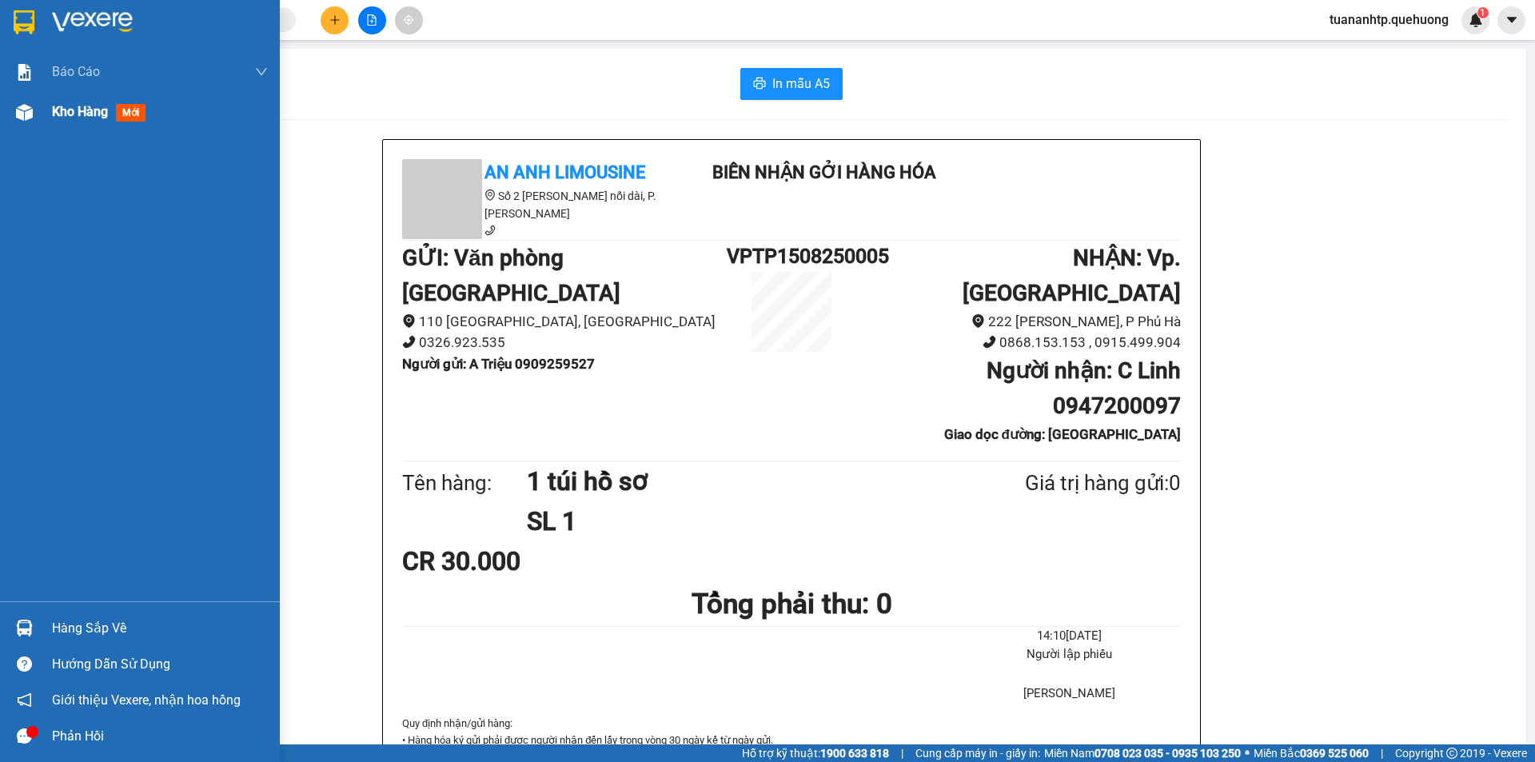
click at [65, 126] on div "Kho hàng mới" at bounding box center [160, 112] width 216 height 40
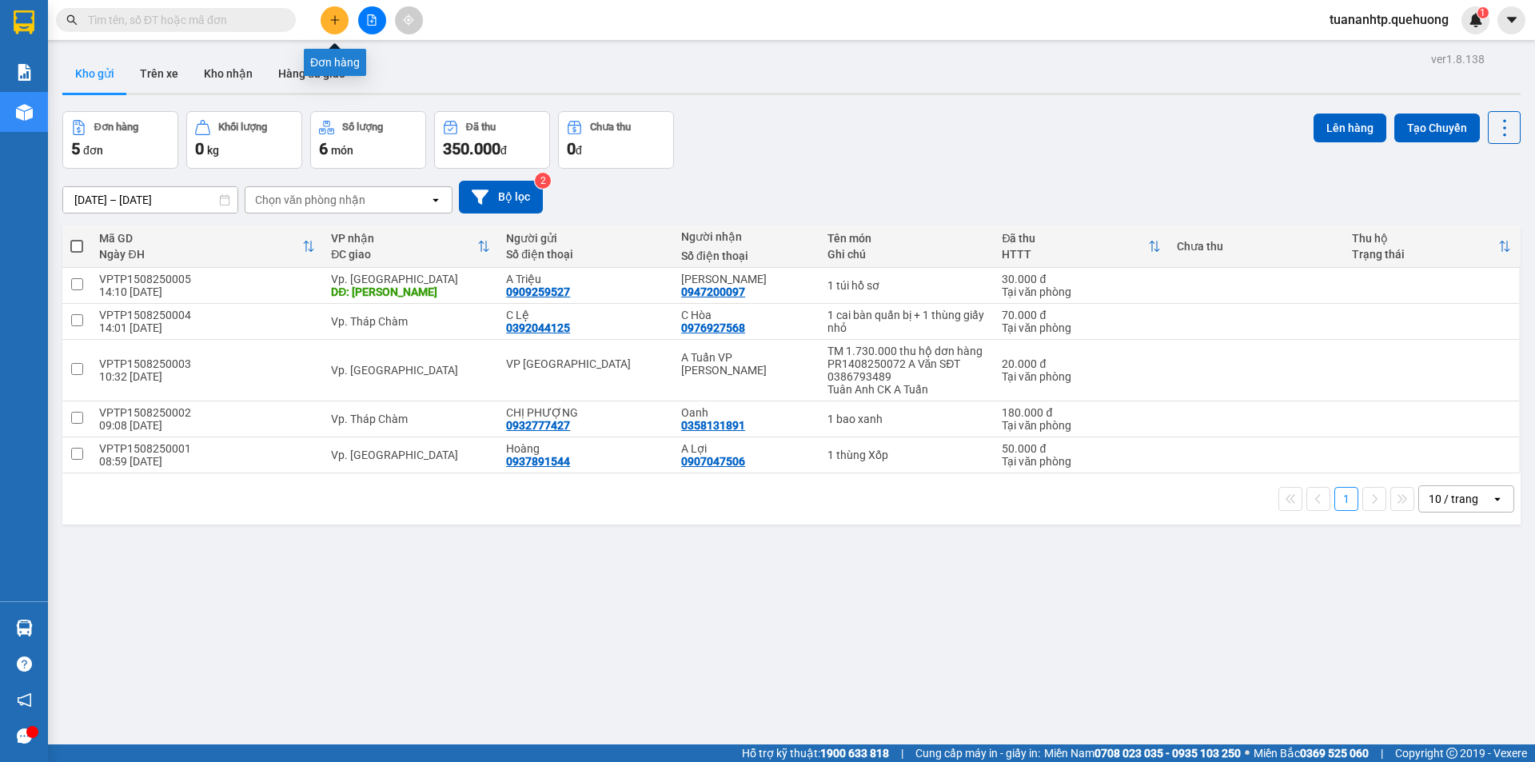
drag, startPoint x: 332, startPoint y: 17, endPoint x: 329, endPoint y: 26, distance: 9.9
click at [329, 26] on button at bounding box center [335, 20] width 28 height 28
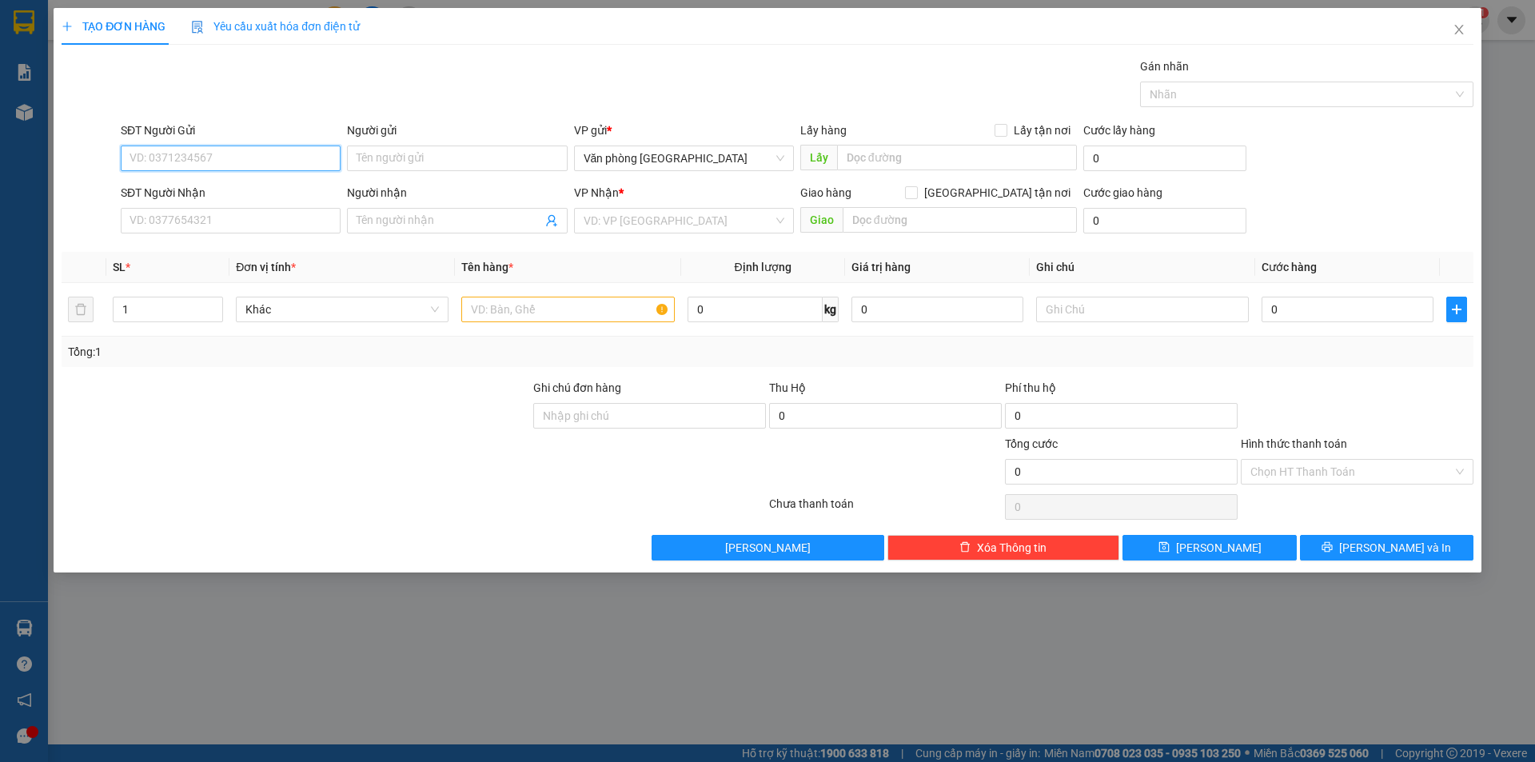
click at [252, 161] on input "SĐT Người Gửi" at bounding box center [231, 159] width 220 height 26
type input "0984728468"
click at [451, 163] on input "Người gửi" at bounding box center [457, 159] width 220 height 26
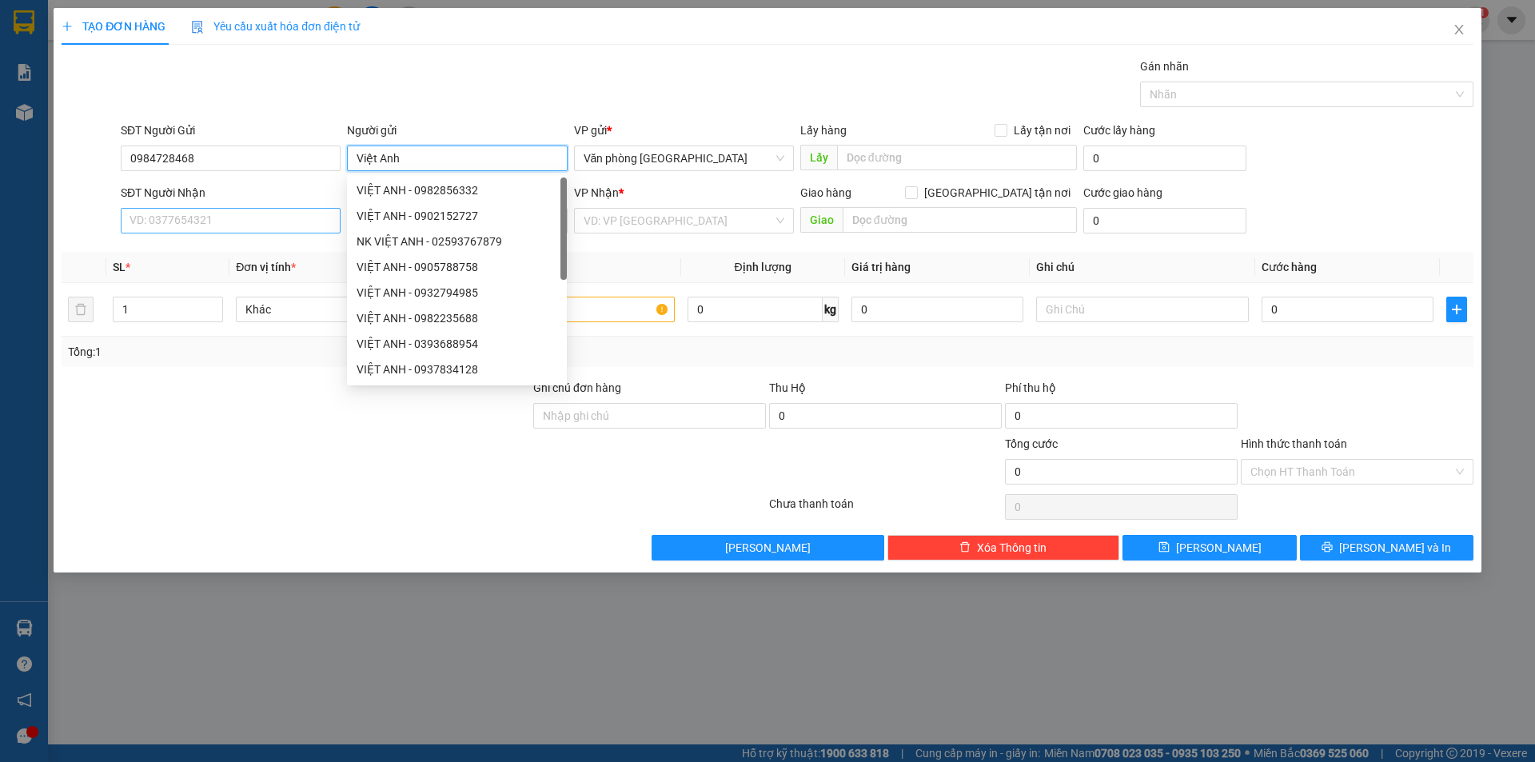
type input "Việt Anh"
click at [241, 228] on input "SĐT Người Nhận" at bounding box center [231, 221] width 220 height 26
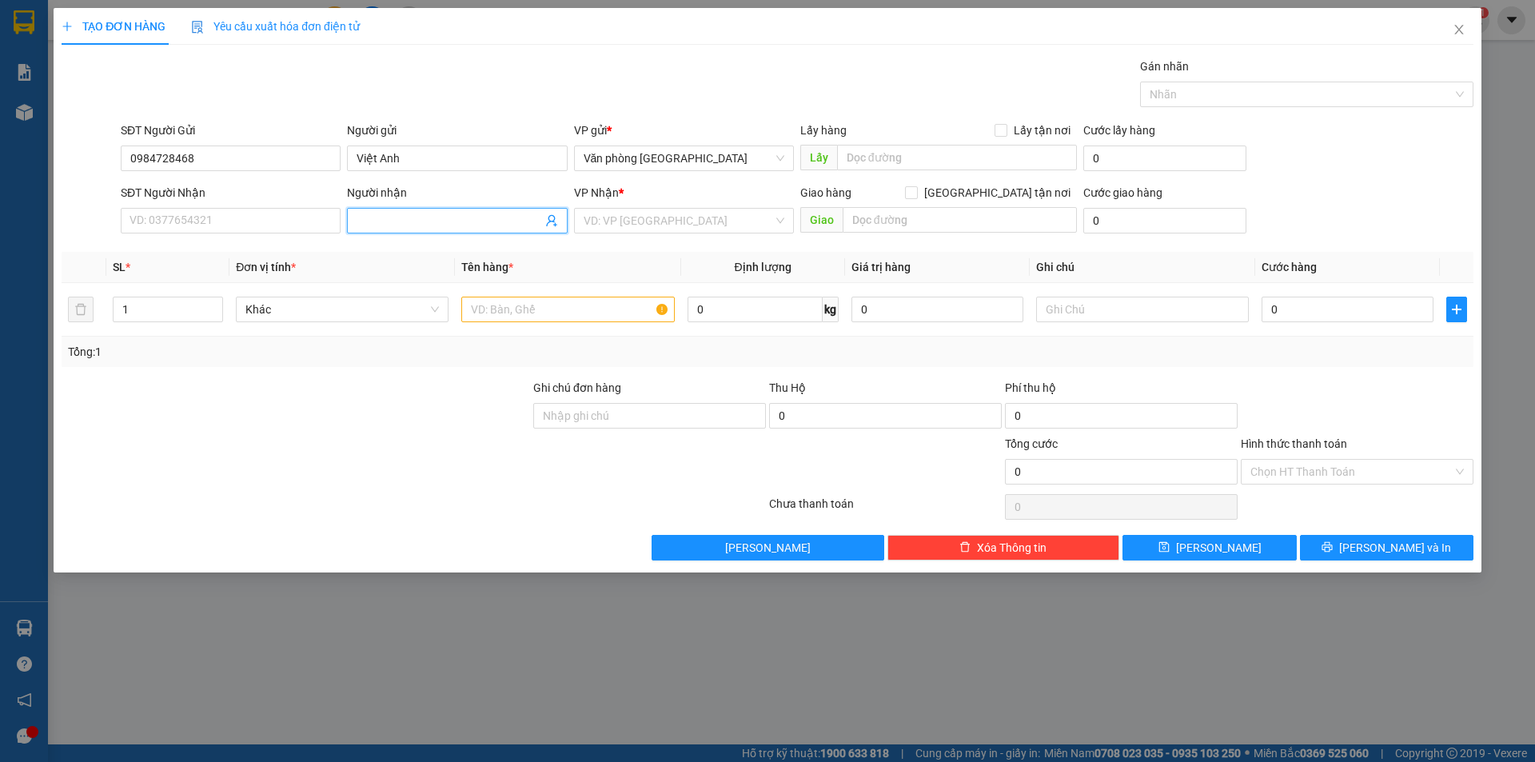
click at [477, 219] on input "Người nhận" at bounding box center [449, 221] width 185 height 18
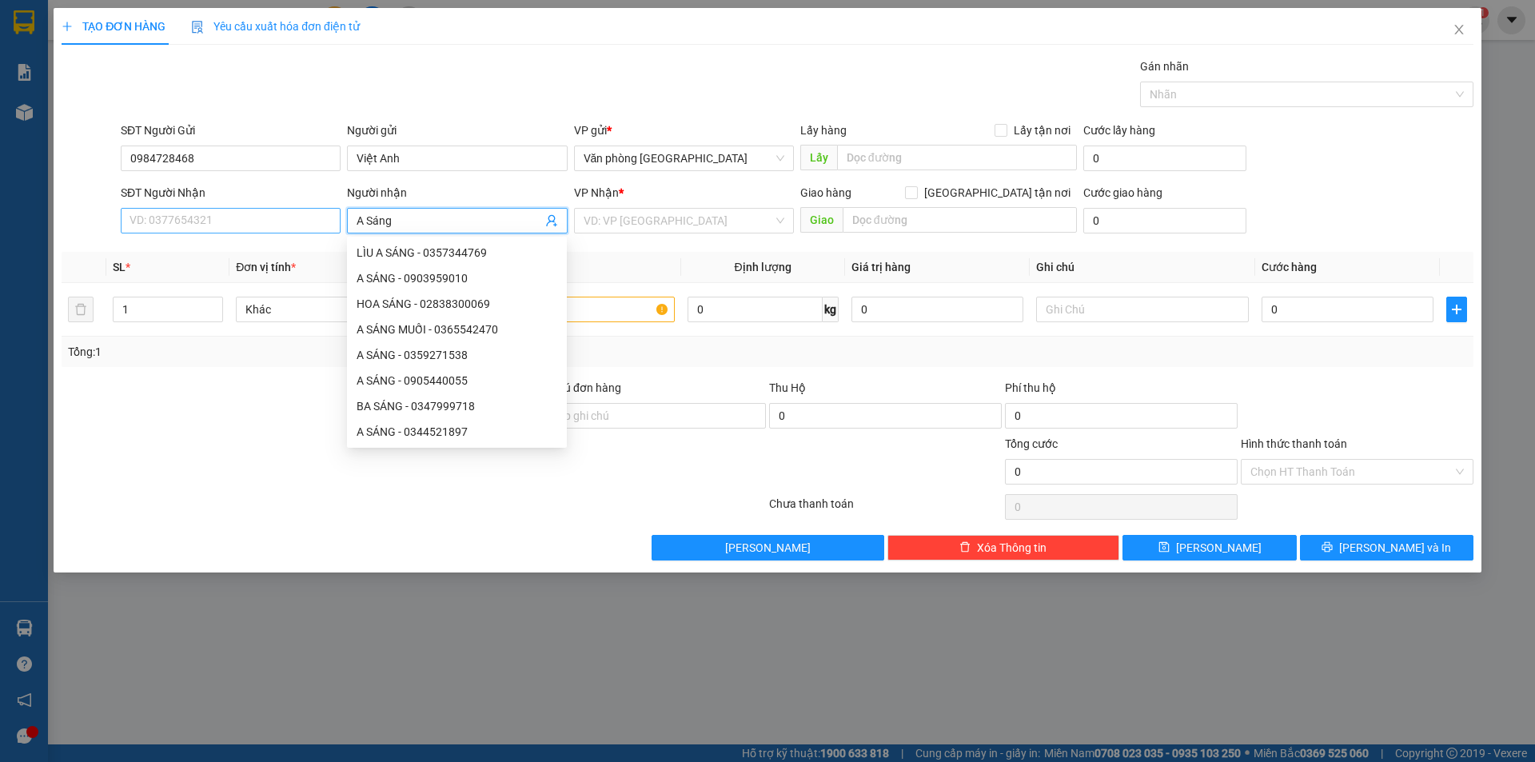
type input "A Sáng"
click at [175, 229] on input "SĐT Người Nhận" at bounding box center [231, 221] width 220 height 26
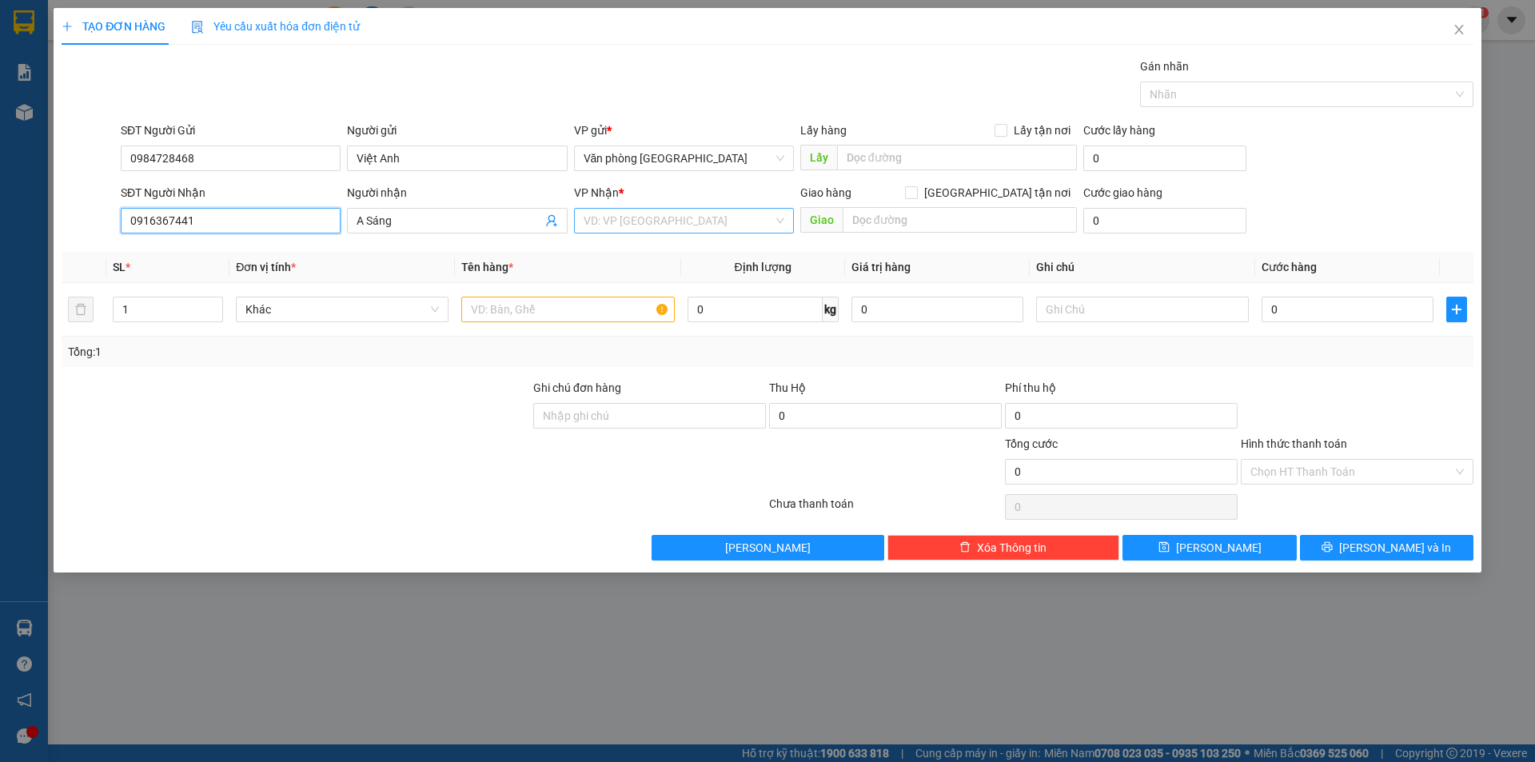
type input "0916367441"
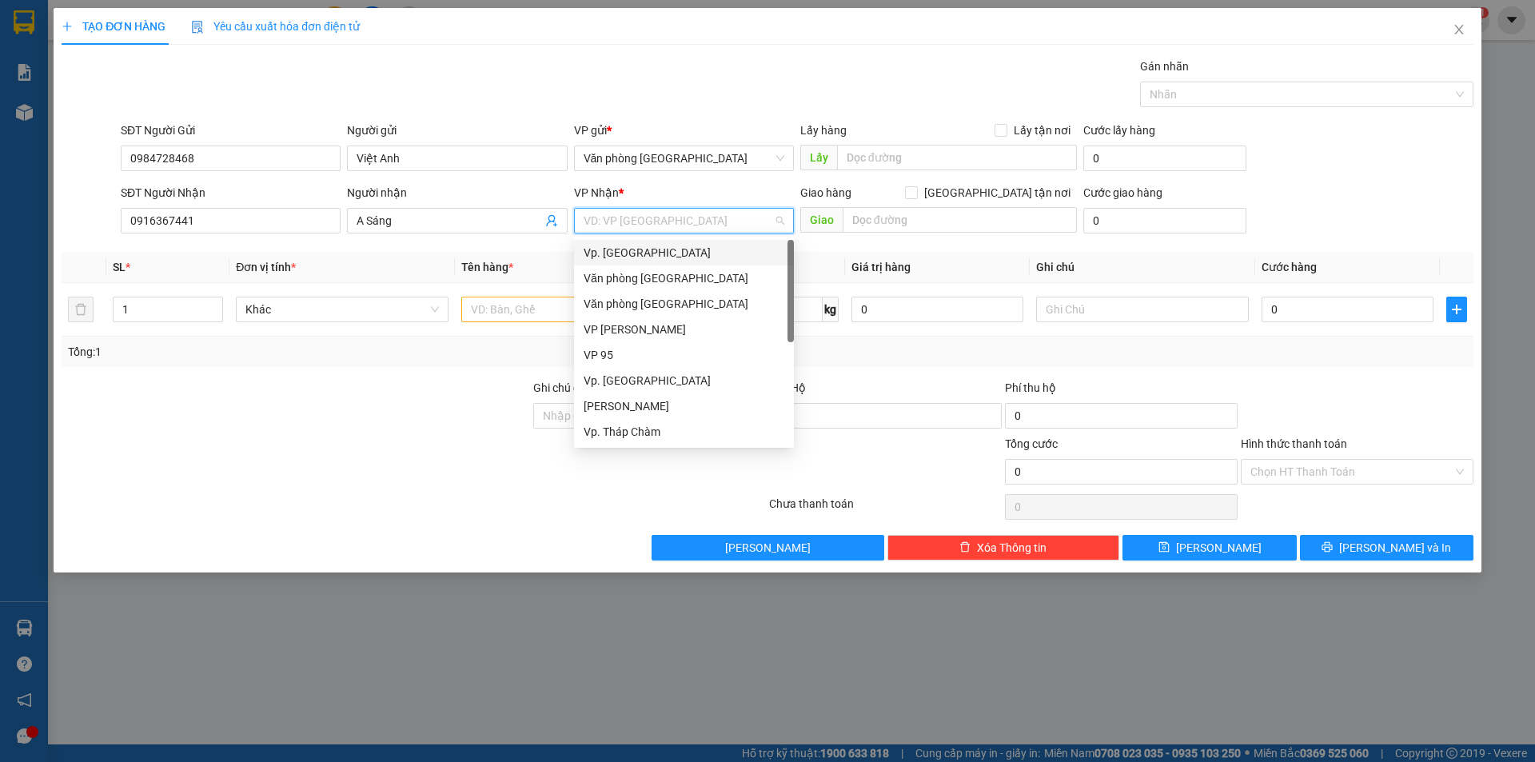
click at [656, 230] on input "search" at bounding box center [678, 221] width 189 height 24
click at [643, 253] on div "Vp. [GEOGRAPHIC_DATA]" at bounding box center [684, 253] width 201 height 18
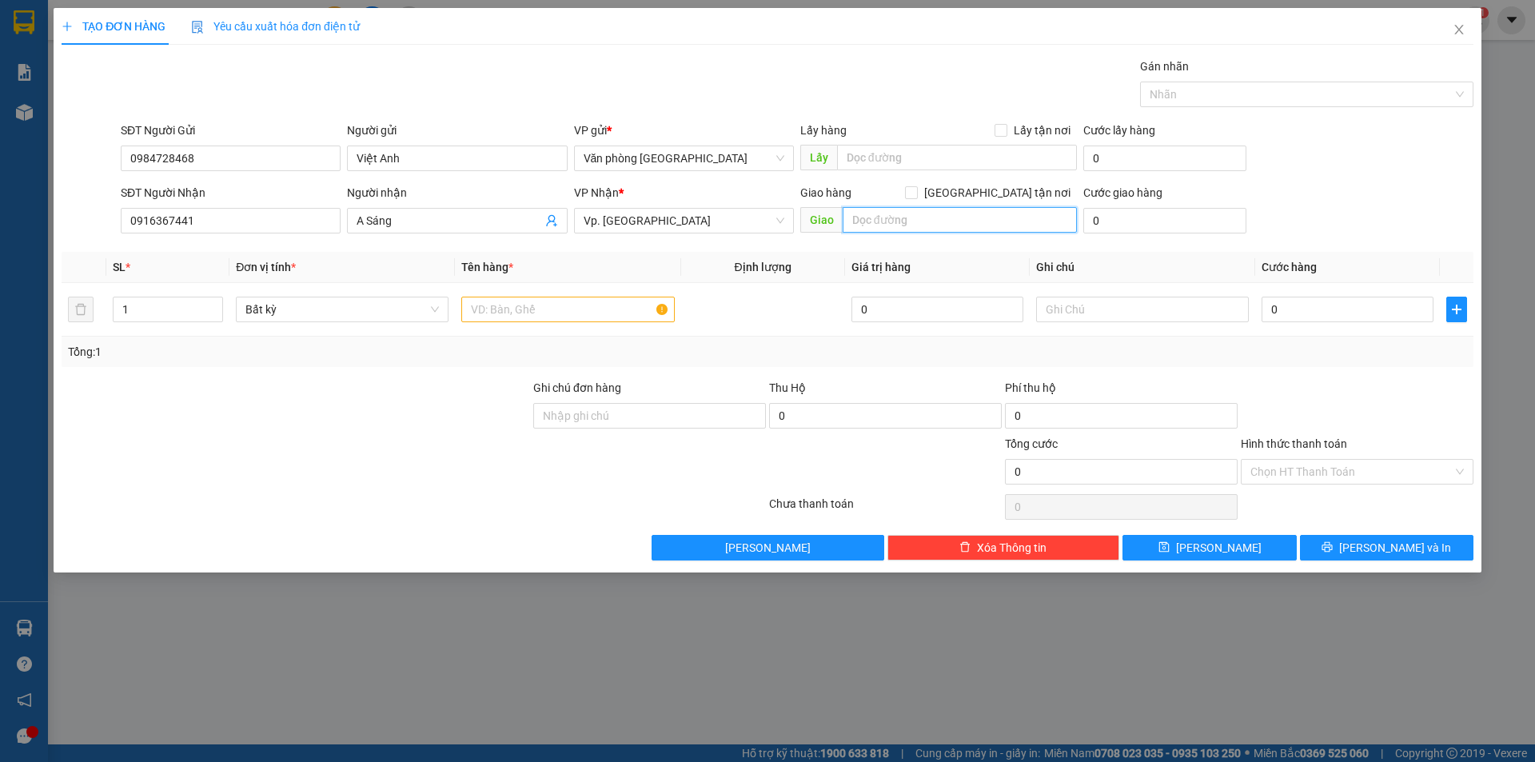
click at [970, 228] on input "text" at bounding box center [960, 220] width 234 height 26
type input "Dư Khánh"
click at [1309, 313] on input "0" at bounding box center [1348, 310] width 172 height 26
type input "4"
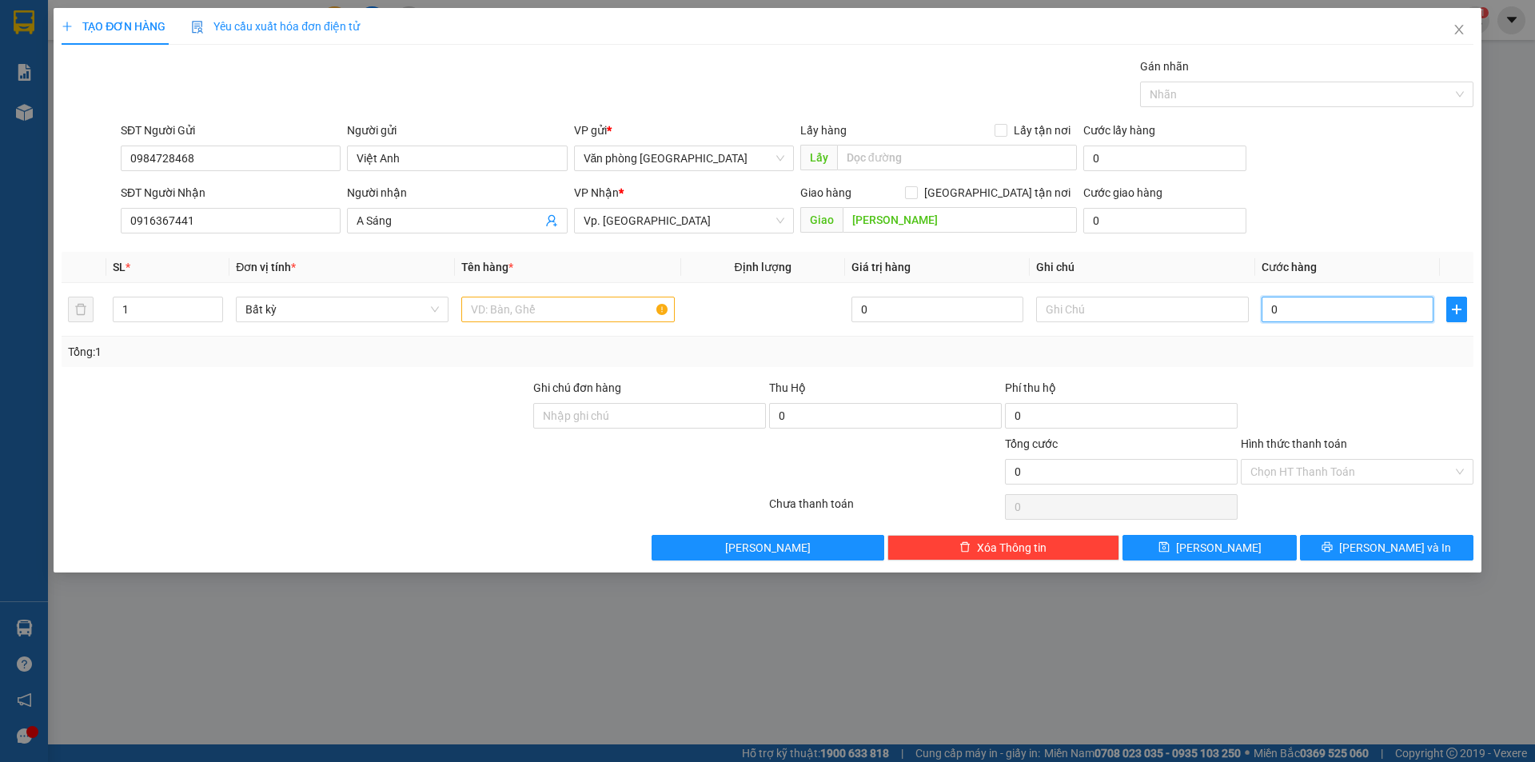
type input "4"
type input "40"
type input "400"
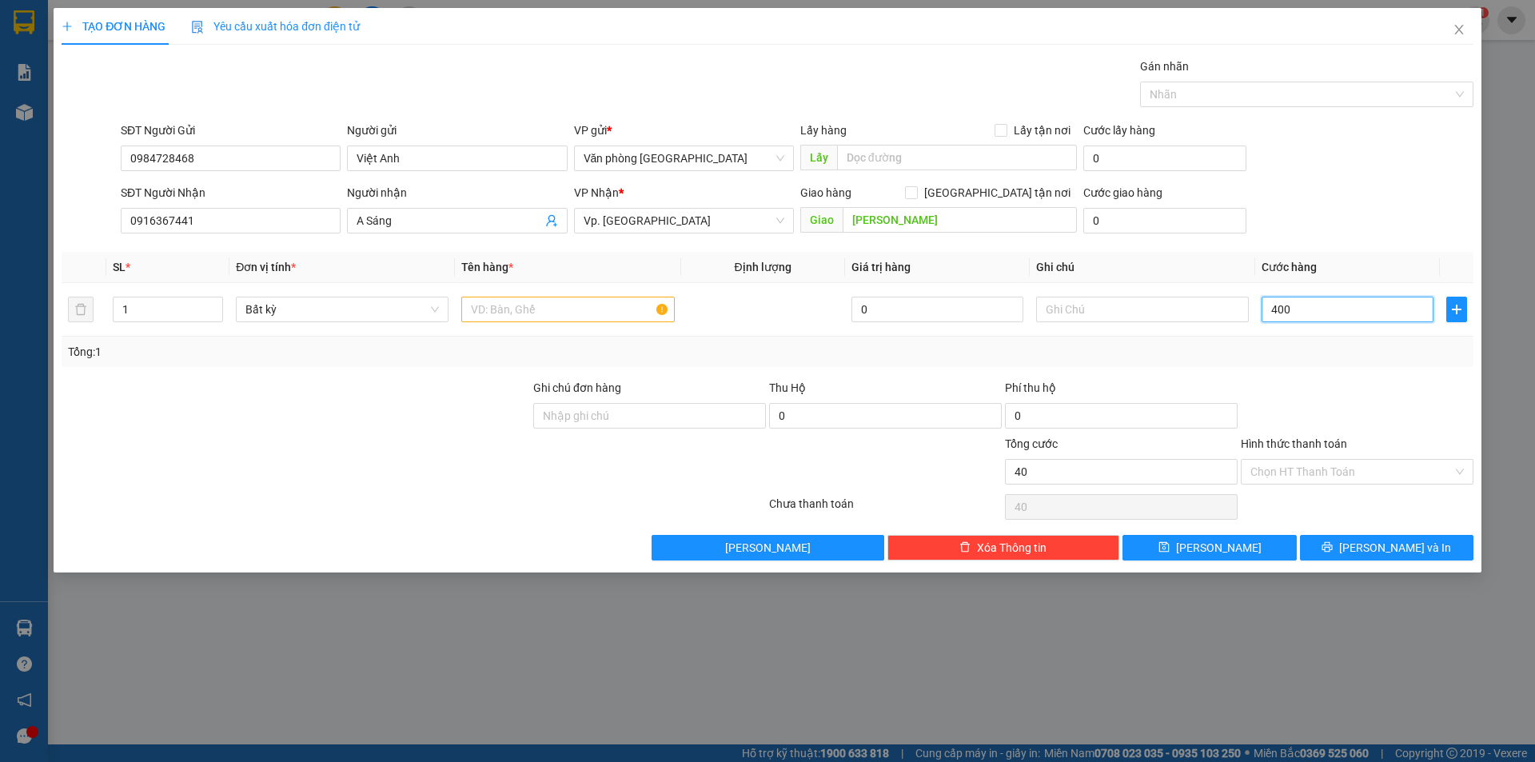
type input "400"
type input "4.000"
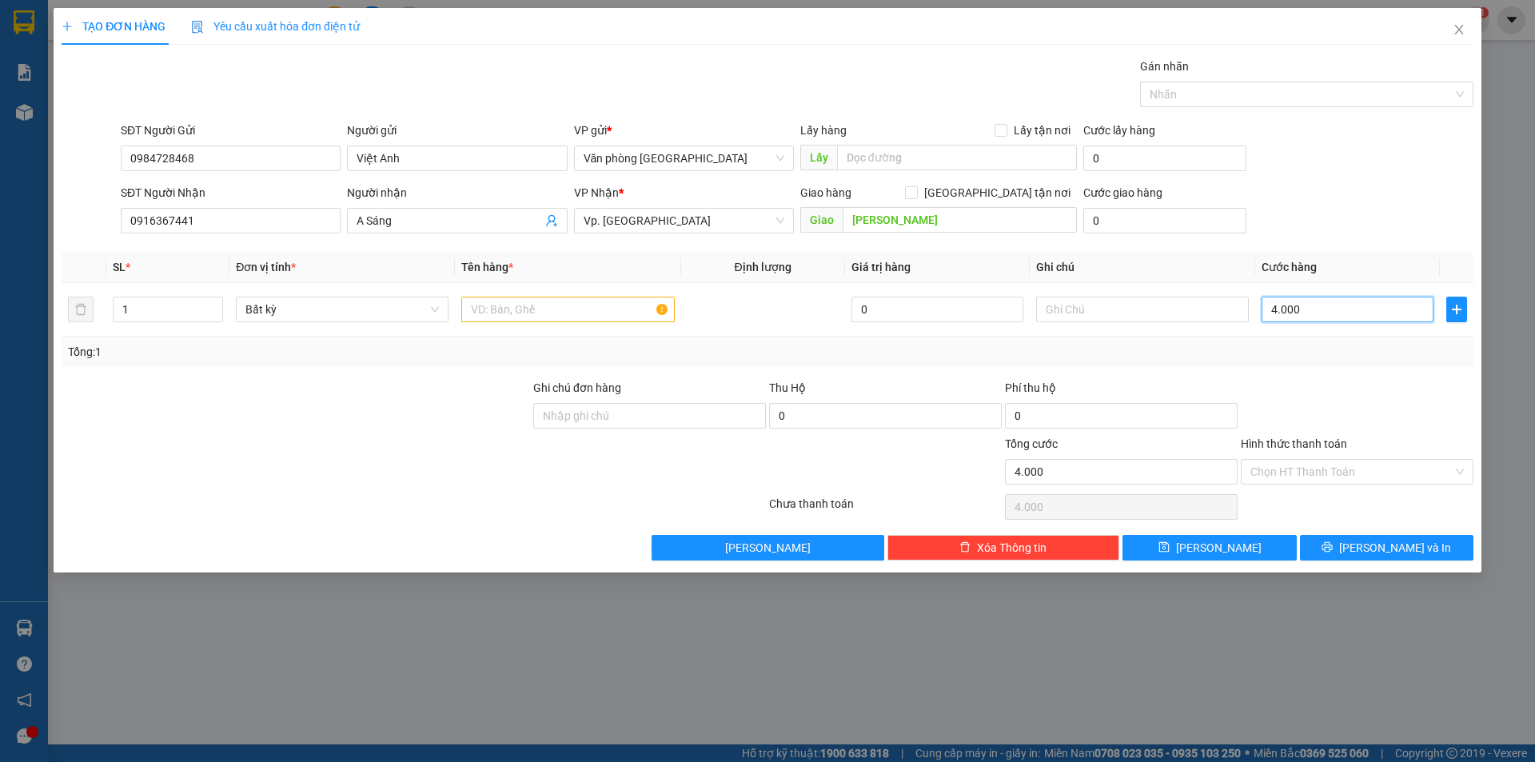
type input "40.000"
click at [1318, 472] on input "Hình thức thanh toán" at bounding box center [1351, 472] width 202 height 24
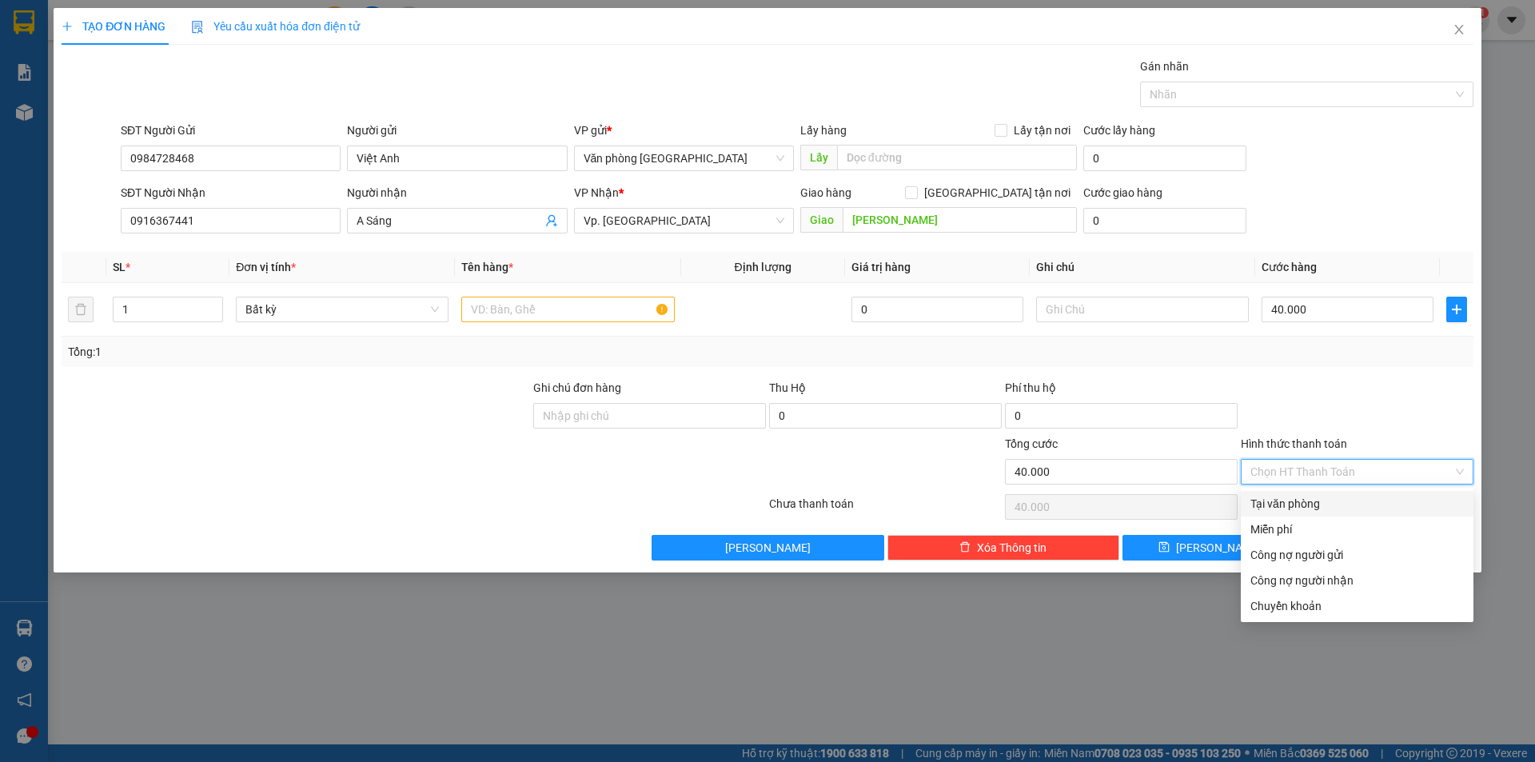
click at [1294, 501] on div "Tại văn phòng" at bounding box center [1356, 504] width 213 height 18
type input "0"
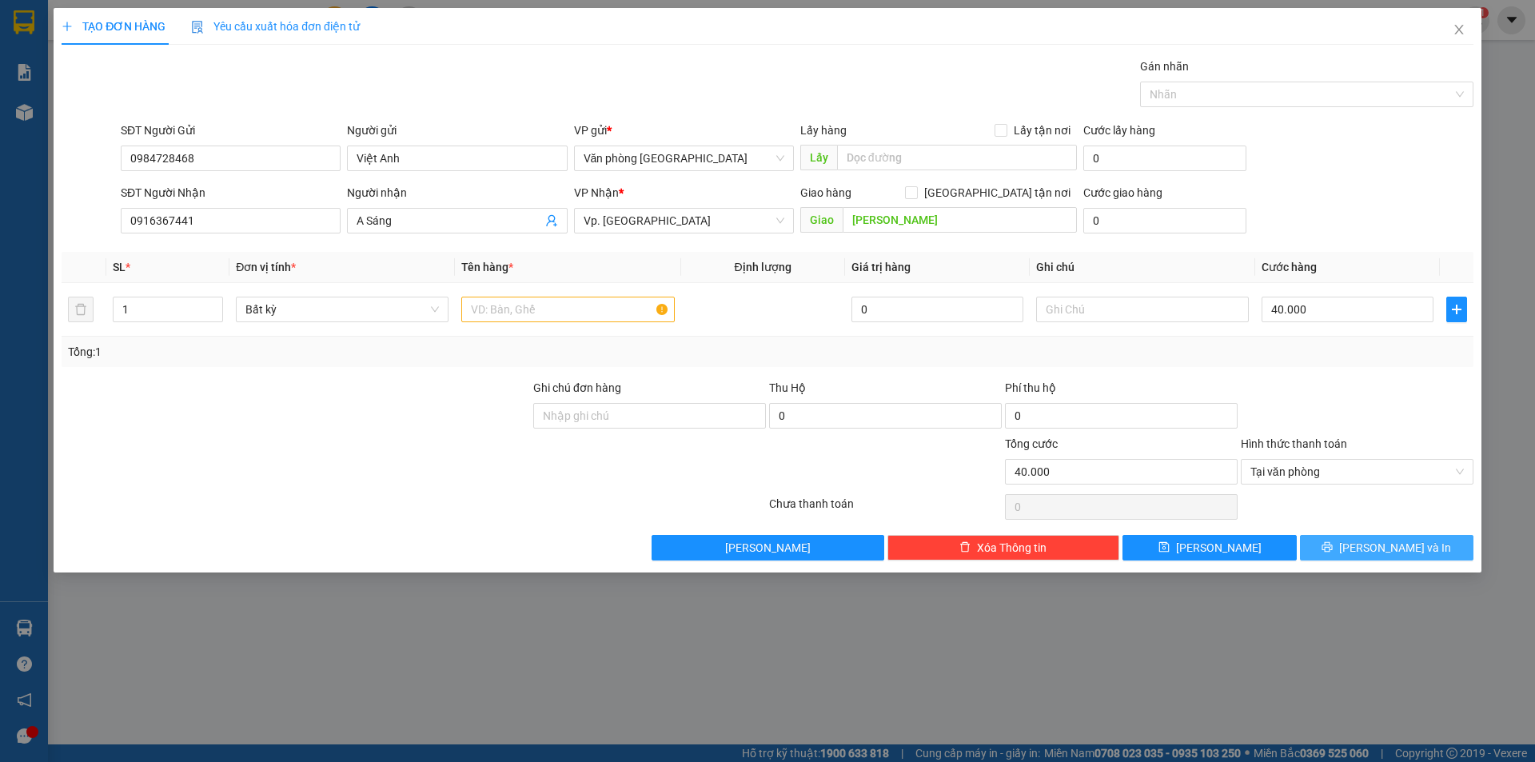
click at [1333, 554] on span "printer" at bounding box center [1327, 547] width 11 height 13
click at [528, 298] on input "text" at bounding box center [567, 310] width 213 height 26
type input "1 cục tròn quấn bao trắng nhỏ"
click at [1393, 544] on span "[PERSON_NAME] và In" at bounding box center [1395, 548] width 112 height 18
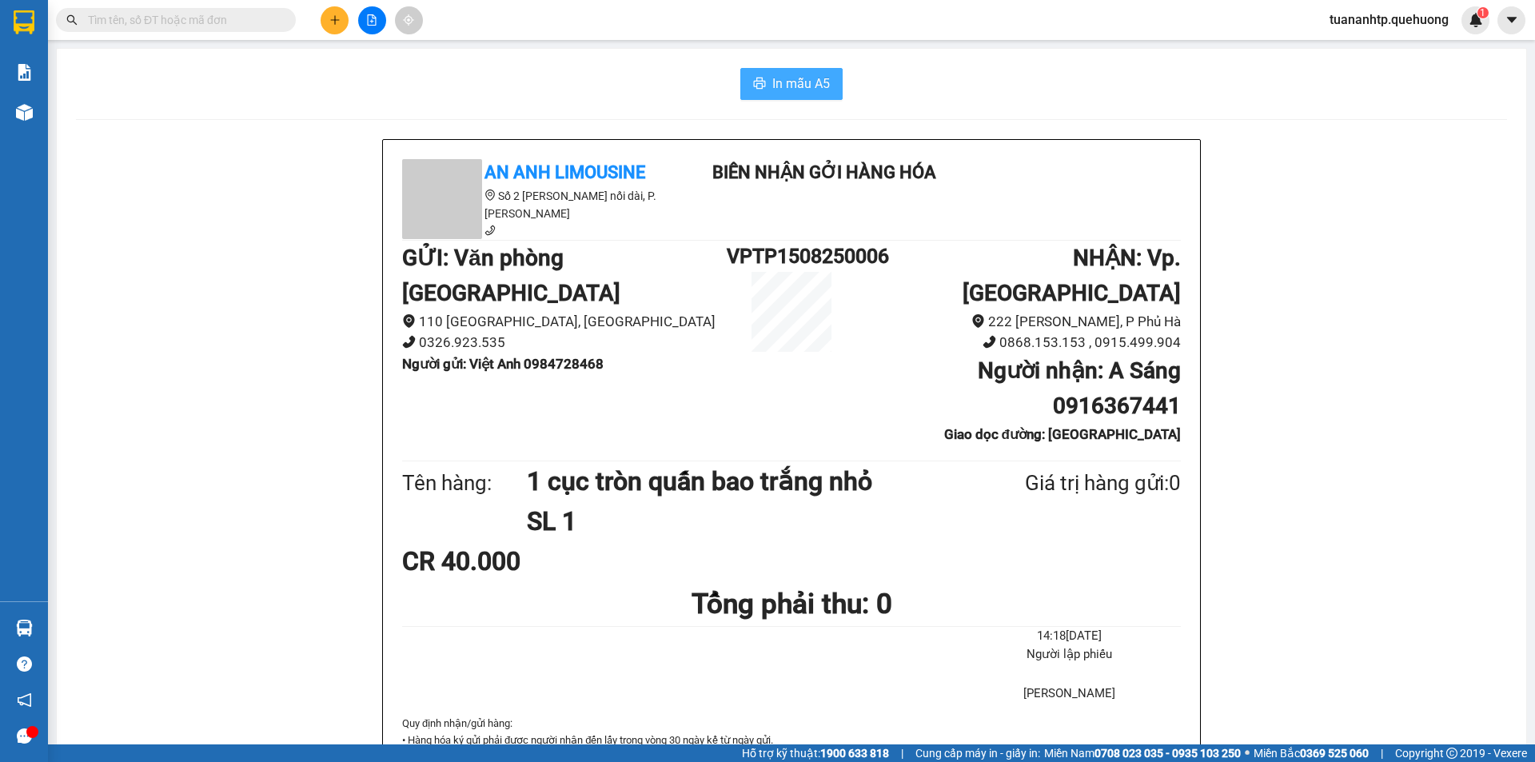
drag, startPoint x: 808, startPoint y: 90, endPoint x: 805, endPoint y: 100, distance: 10.1
click at [807, 96] on button "In mẫu A5" at bounding box center [791, 84] width 102 height 32
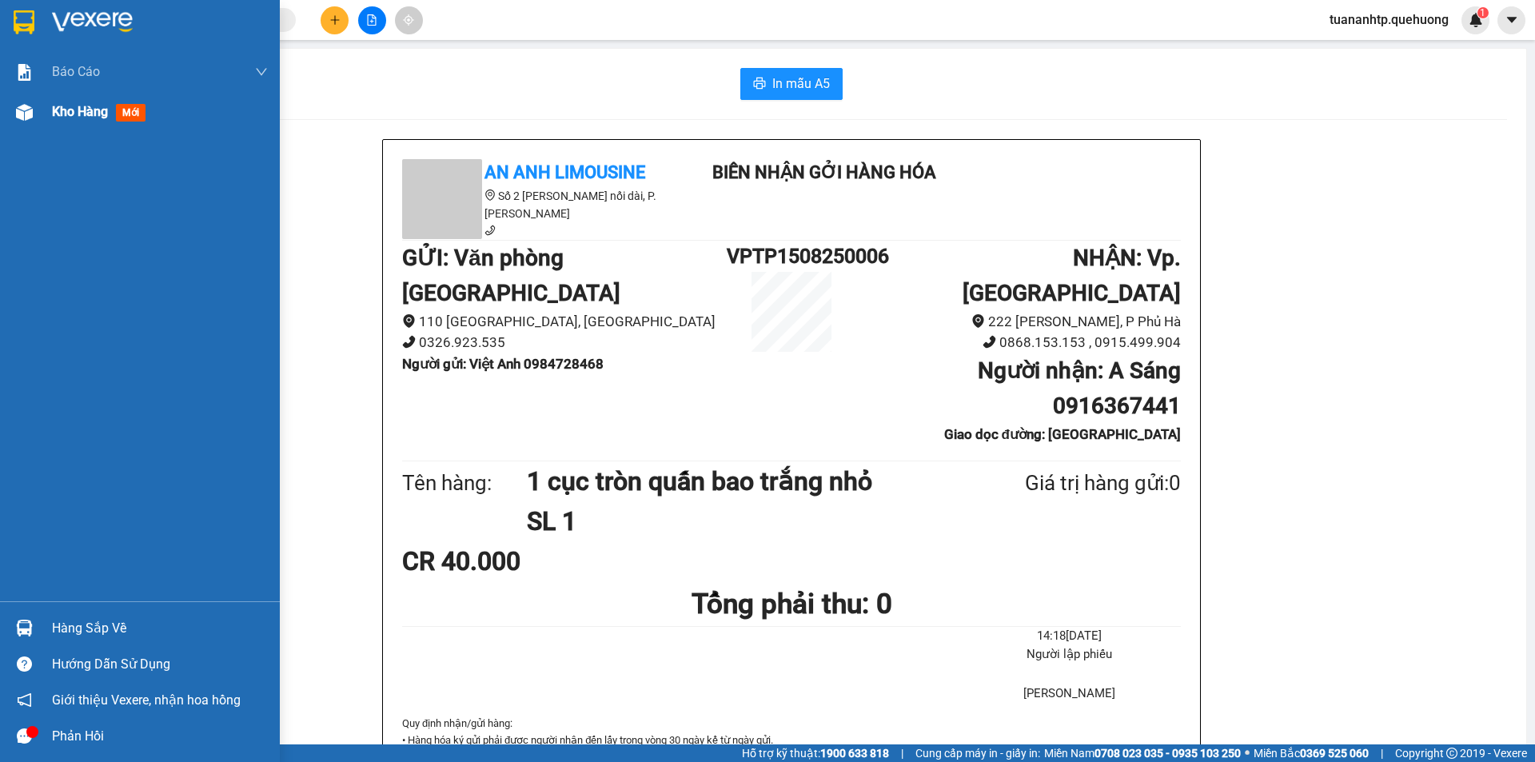
click at [94, 128] on div "Kho hàng mới" at bounding box center [160, 112] width 216 height 40
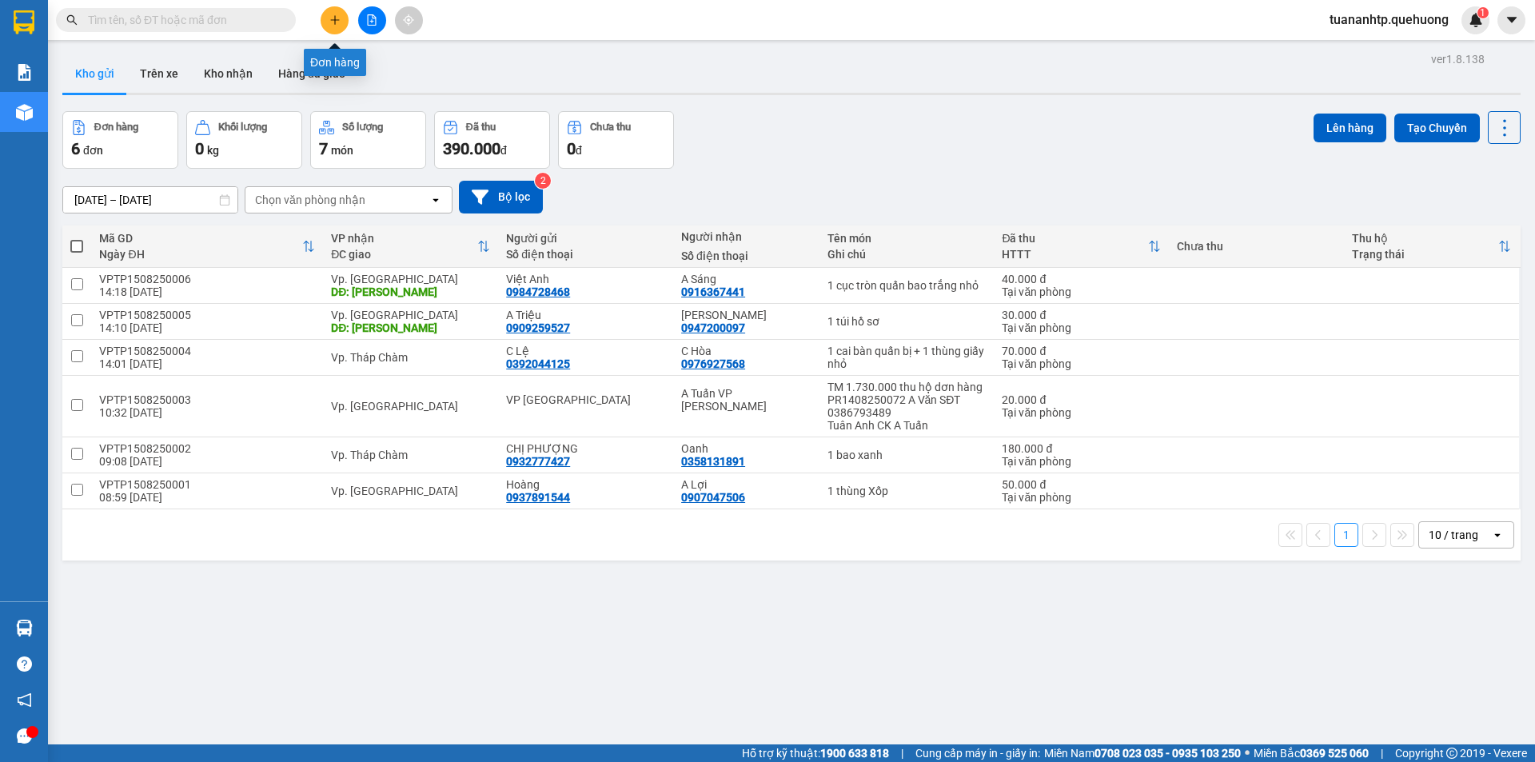
click at [338, 24] on icon "plus" at bounding box center [334, 19] width 11 height 11
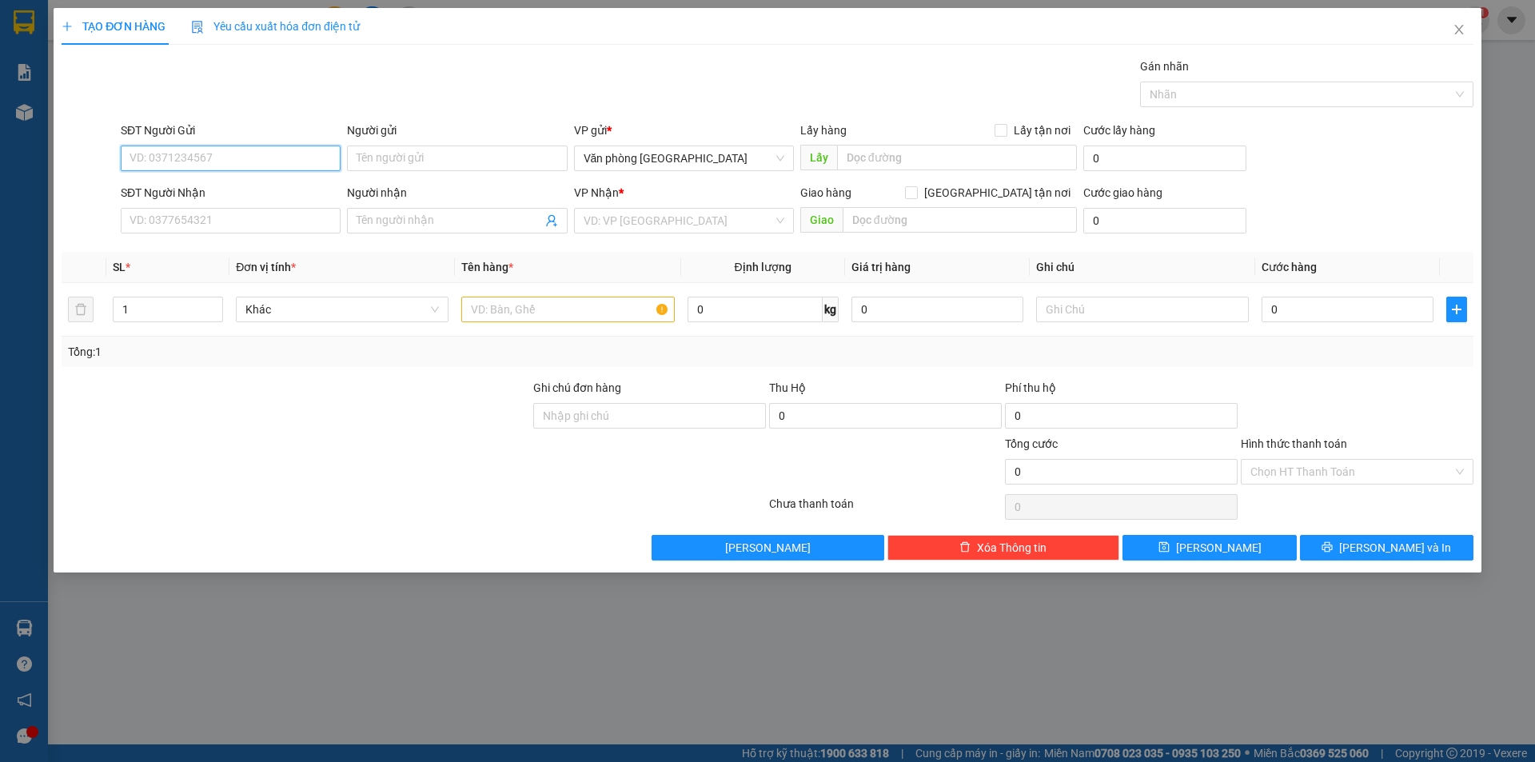
click at [211, 150] on input "SĐT Người Gửi" at bounding box center [231, 159] width 220 height 26
drag, startPoint x: 201, startPoint y: 166, endPoint x: 94, endPoint y: 167, distance: 107.9
click at [94, 167] on div "SĐT Người Gửi 436 436 Người gửi Tên người gửi VP gửi * Văn phòng Tân Phú Lấy hà…" at bounding box center [767, 150] width 1415 height 56
type input "0909876436"
click at [378, 155] on input "Người gửi" at bounding box center [457, 159] width 220 height 26
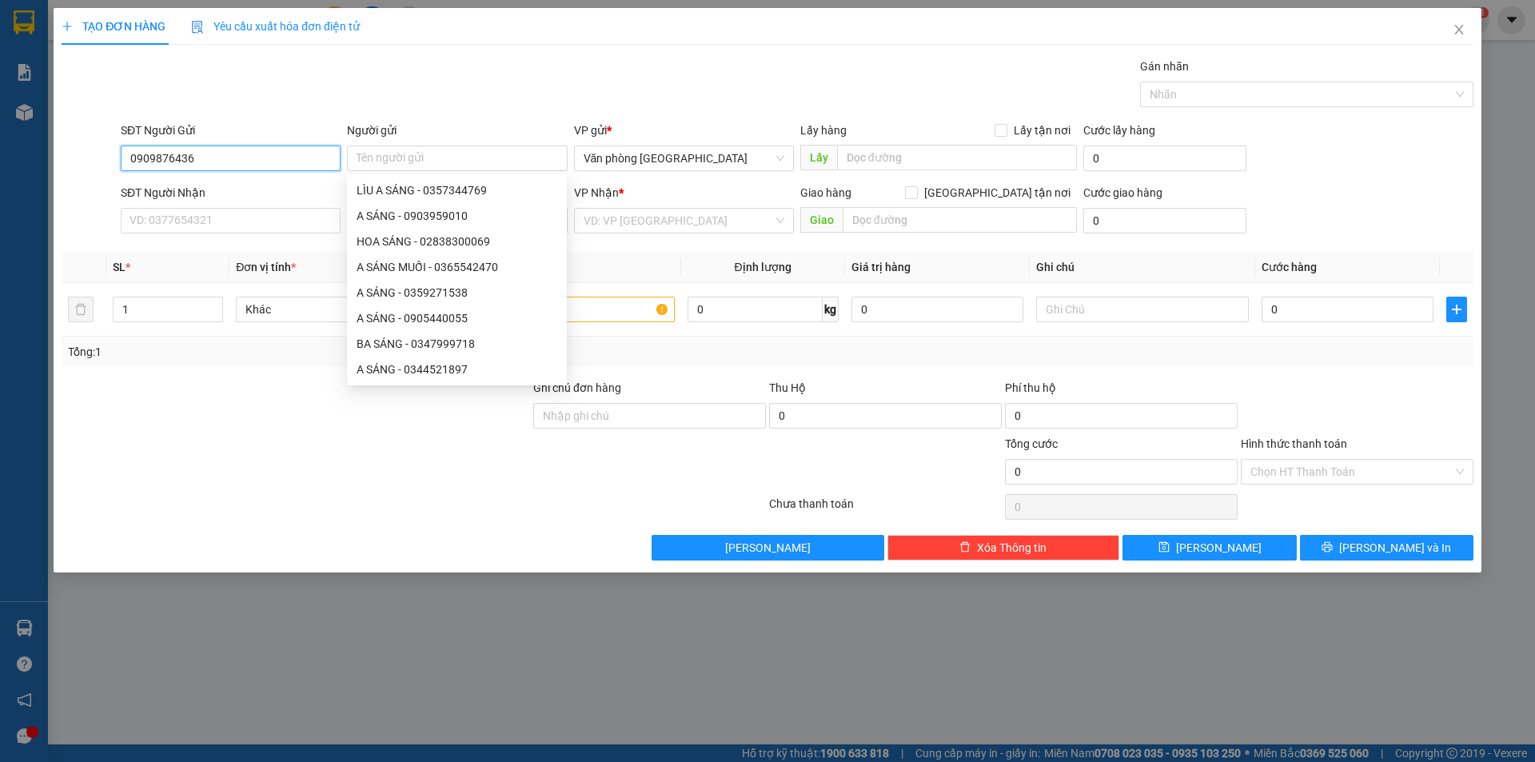
click at [301, 157] on input "0909876436" at bounding box center [231, 159] width 220 height 26
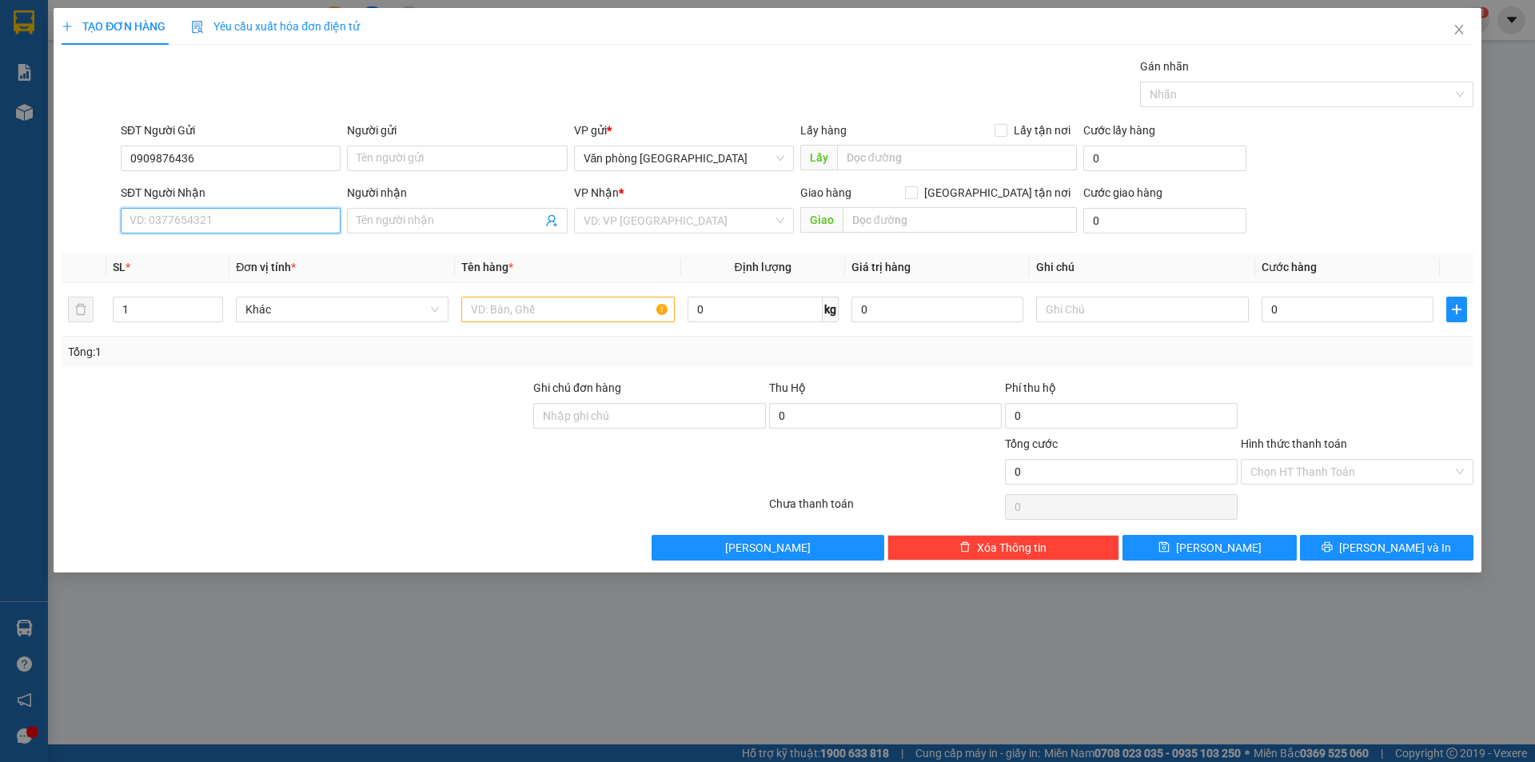
click at [275, 215] on input "SĐT Người Nhận" at bounding box center [231, 221] width 220 height 26
type input "0902767345"
click at [232, 254] on div "0902767345 - My Ca" at bounding box center [230, 253] width 201 height 18
type input "My Ca"
type input "80.000"
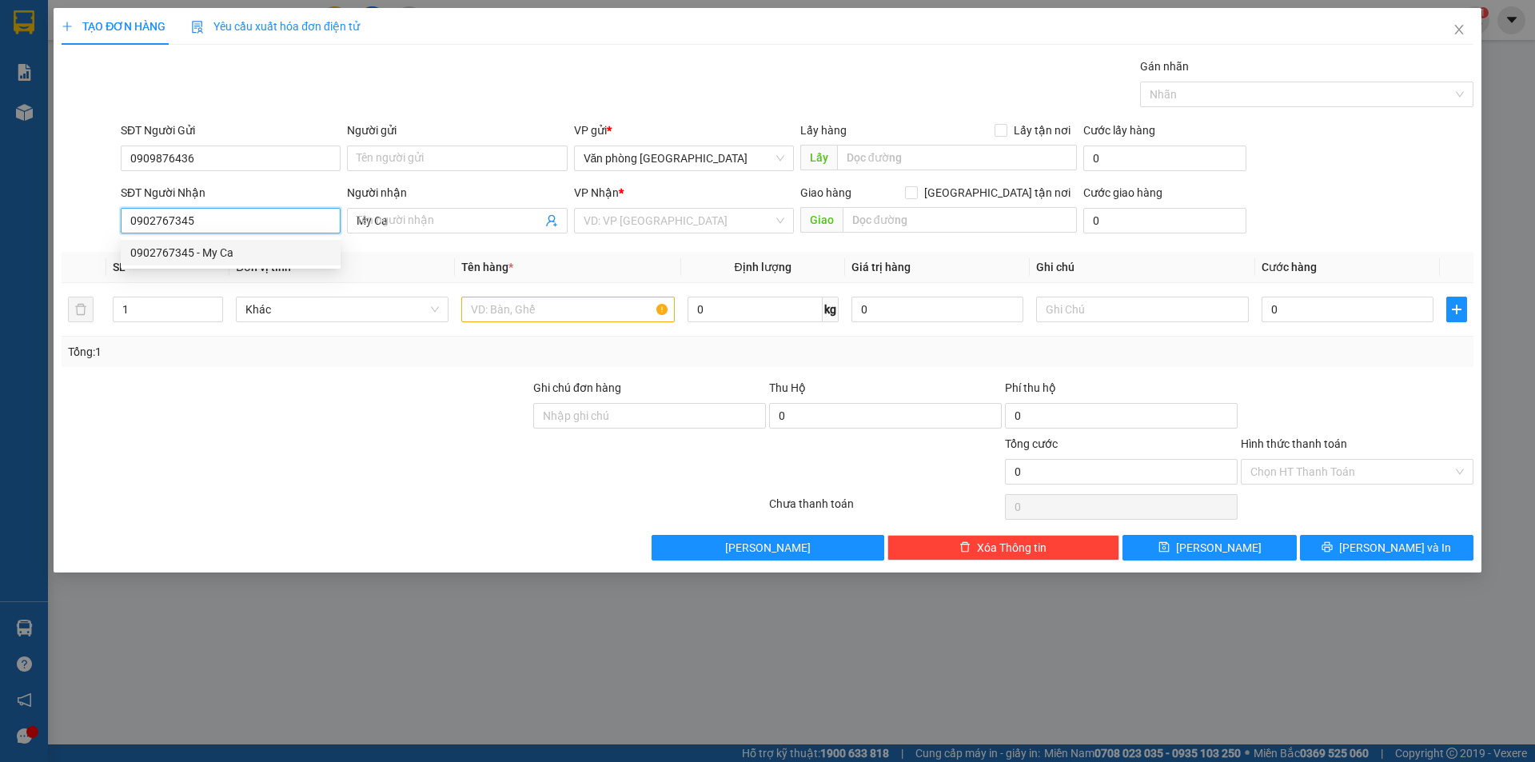
type input "80.000"
type input "0902767345"
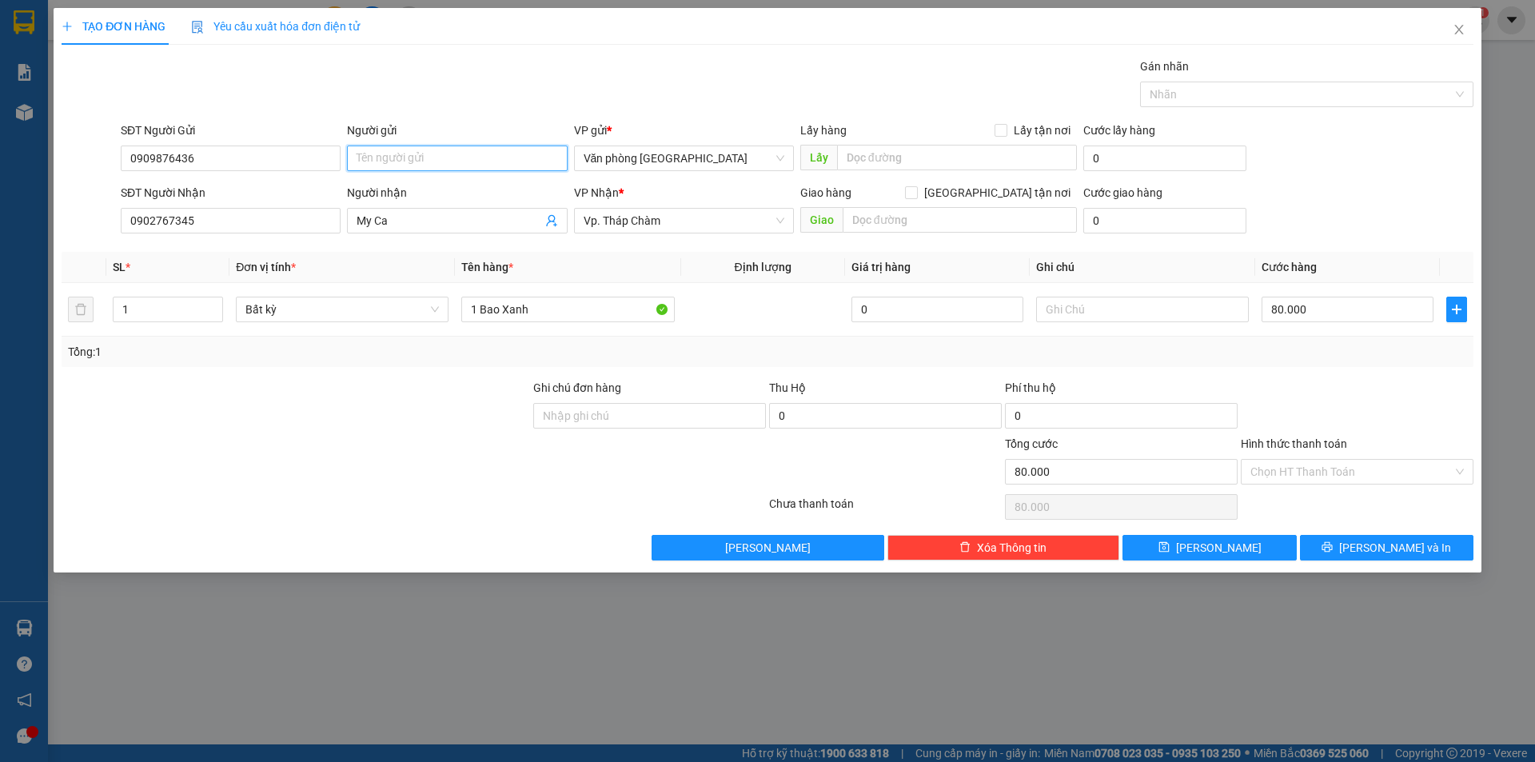
click at [445, 156] on input "Người gửi" at bounding box center [457, 159] width 220 height 26
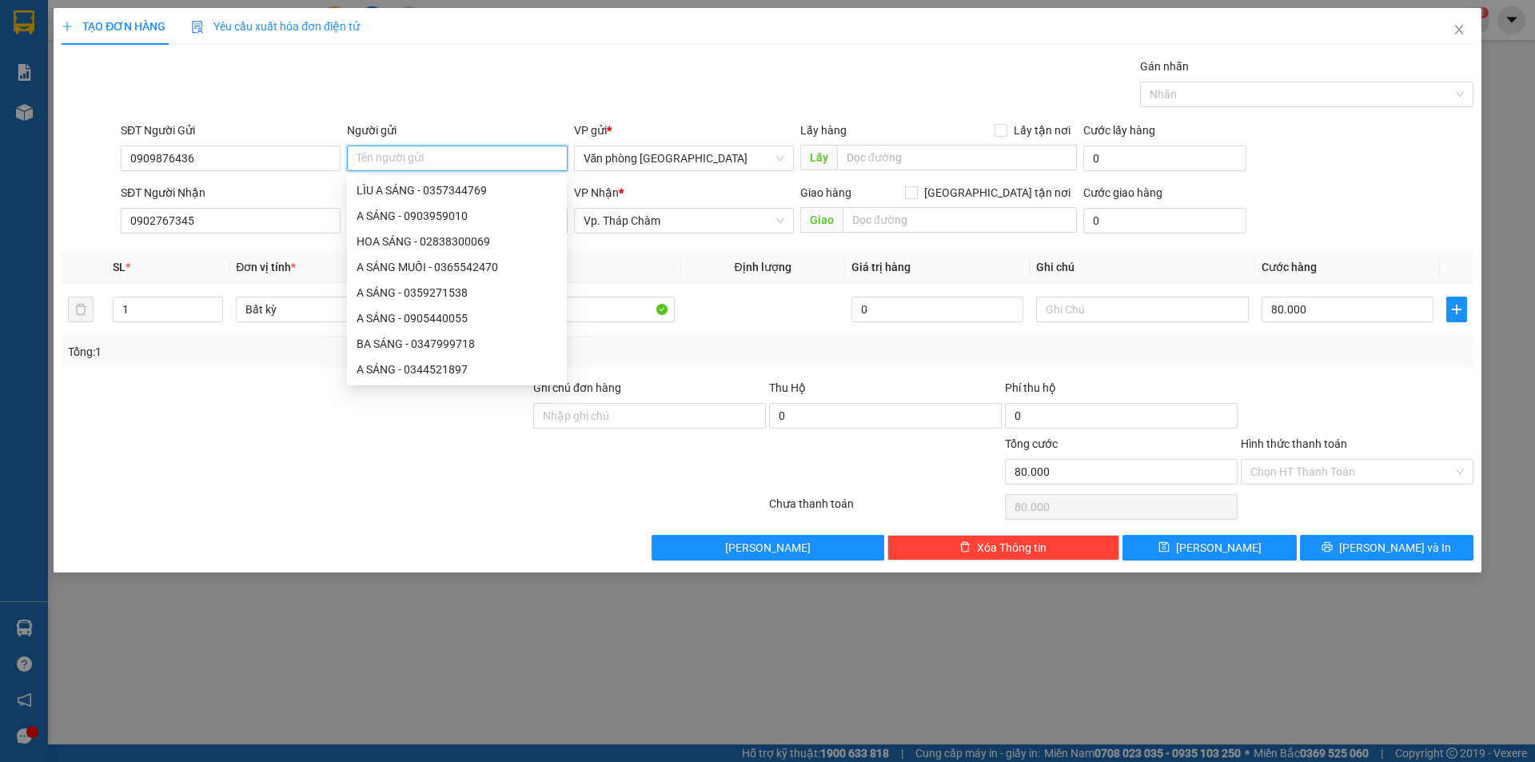
click at [384, 165] on input "Người gửi" at bounding box center [457, 159] width 220 height 26
type input "A Huỳnh"
click at [288, 475] on div at bounding box center [296, 463] width 472 height 56
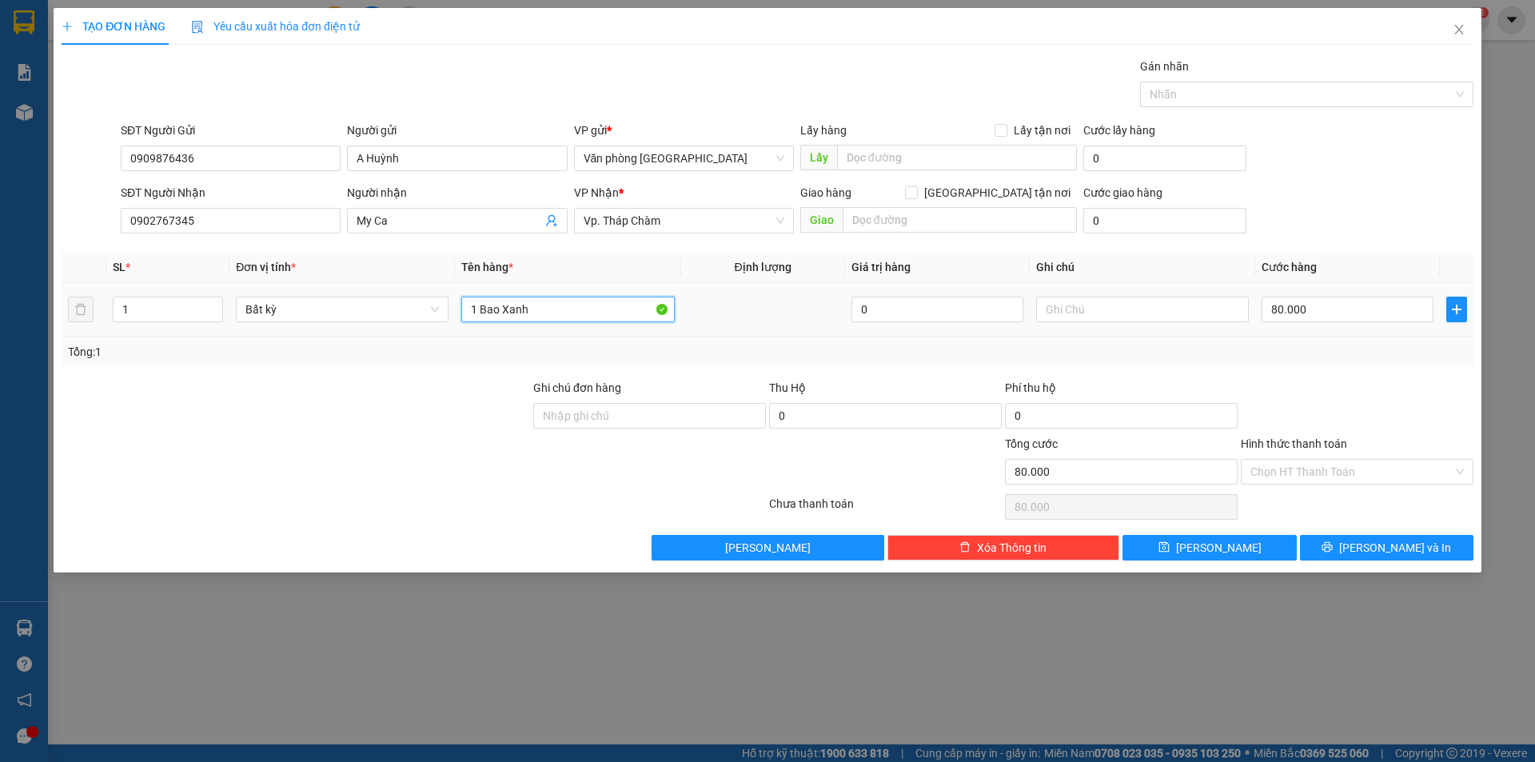
drag, startPoint x: 552, startPoint y: 312, endPoint x: 424, endPoint y: 329, distance: 129.1
click at [424, 329] on tr "1 Bất kỳ 1 Bao Xanh 0 80.000" at bounding box center [768, 310] width 1412 height 54
type input "1 túi vải trắng"
type input "4"
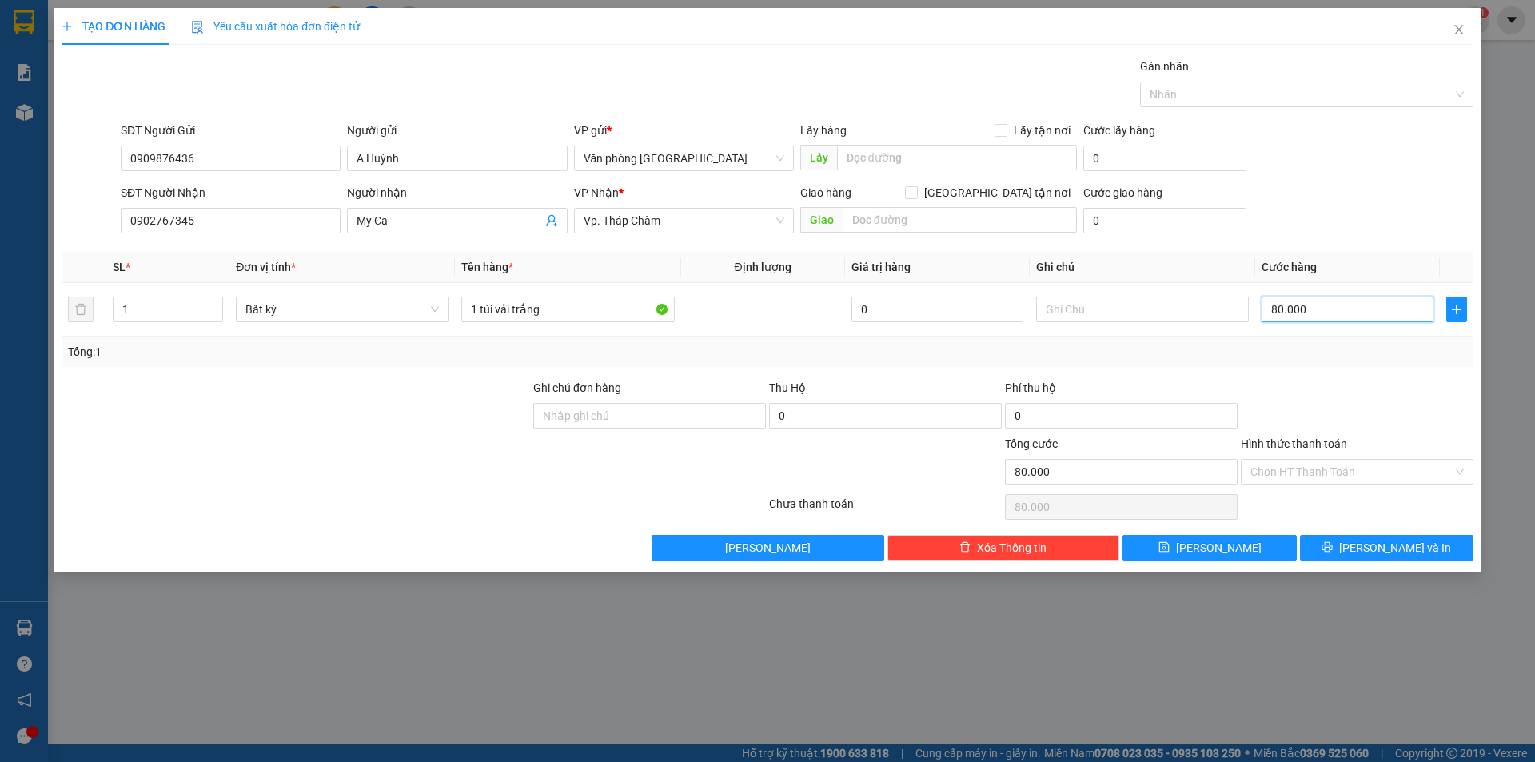
type input "4"
type input "40"
type input "400"
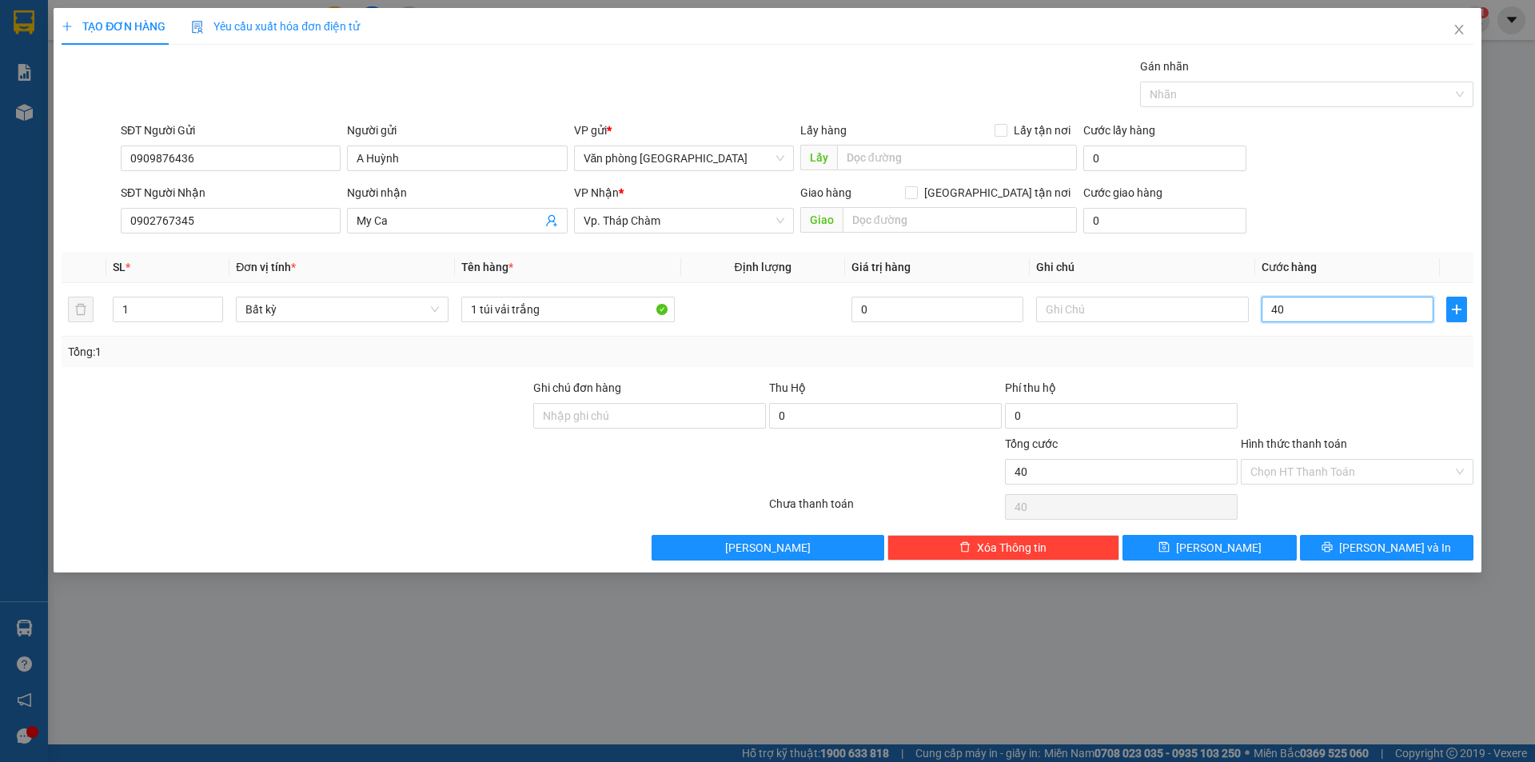
type input "400"
type input "4.000"
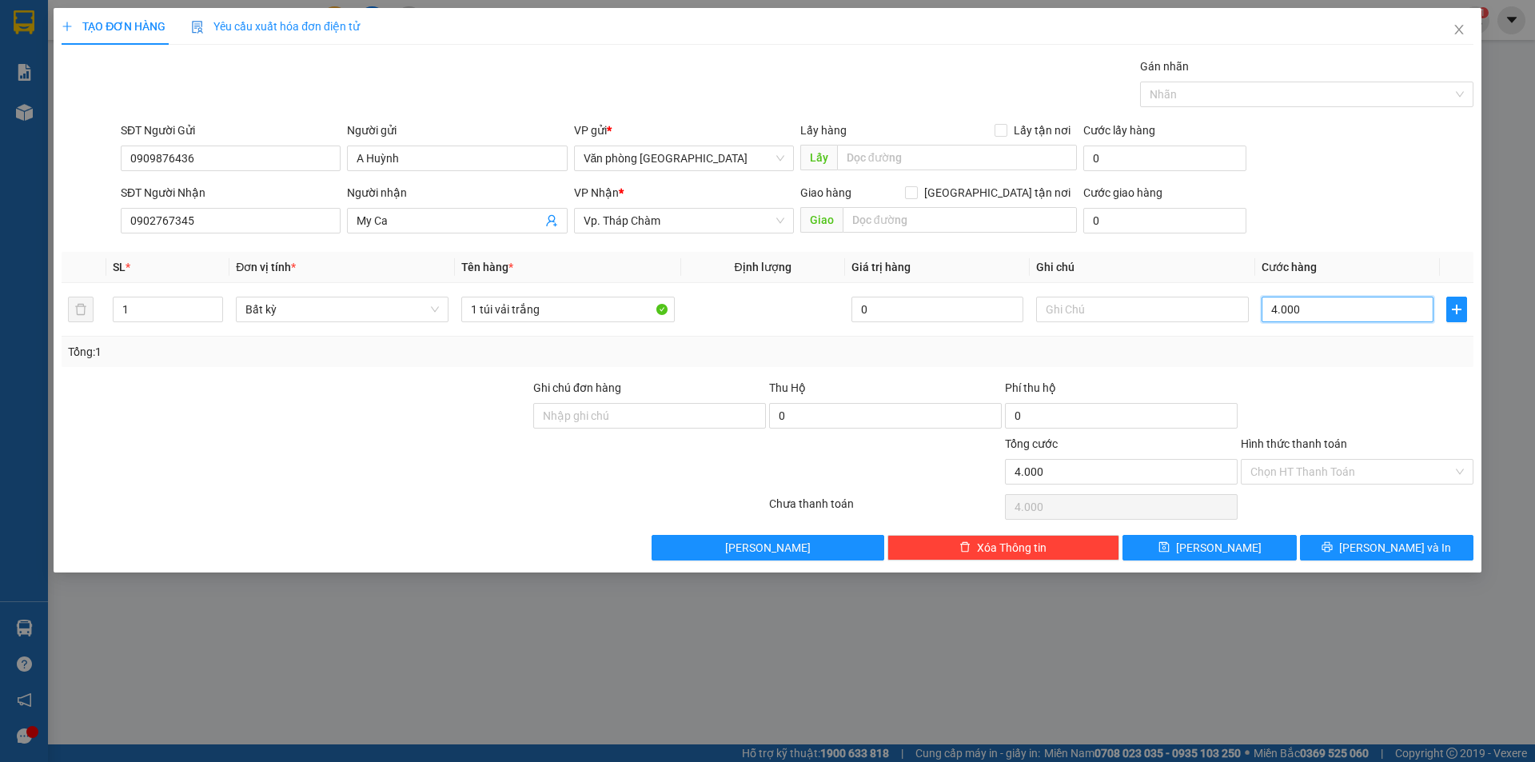
type input "40.000"
click at [1318, 478] on input "Hình thức thanh toán" at bounding box center [1351, 472] width 202 height 24
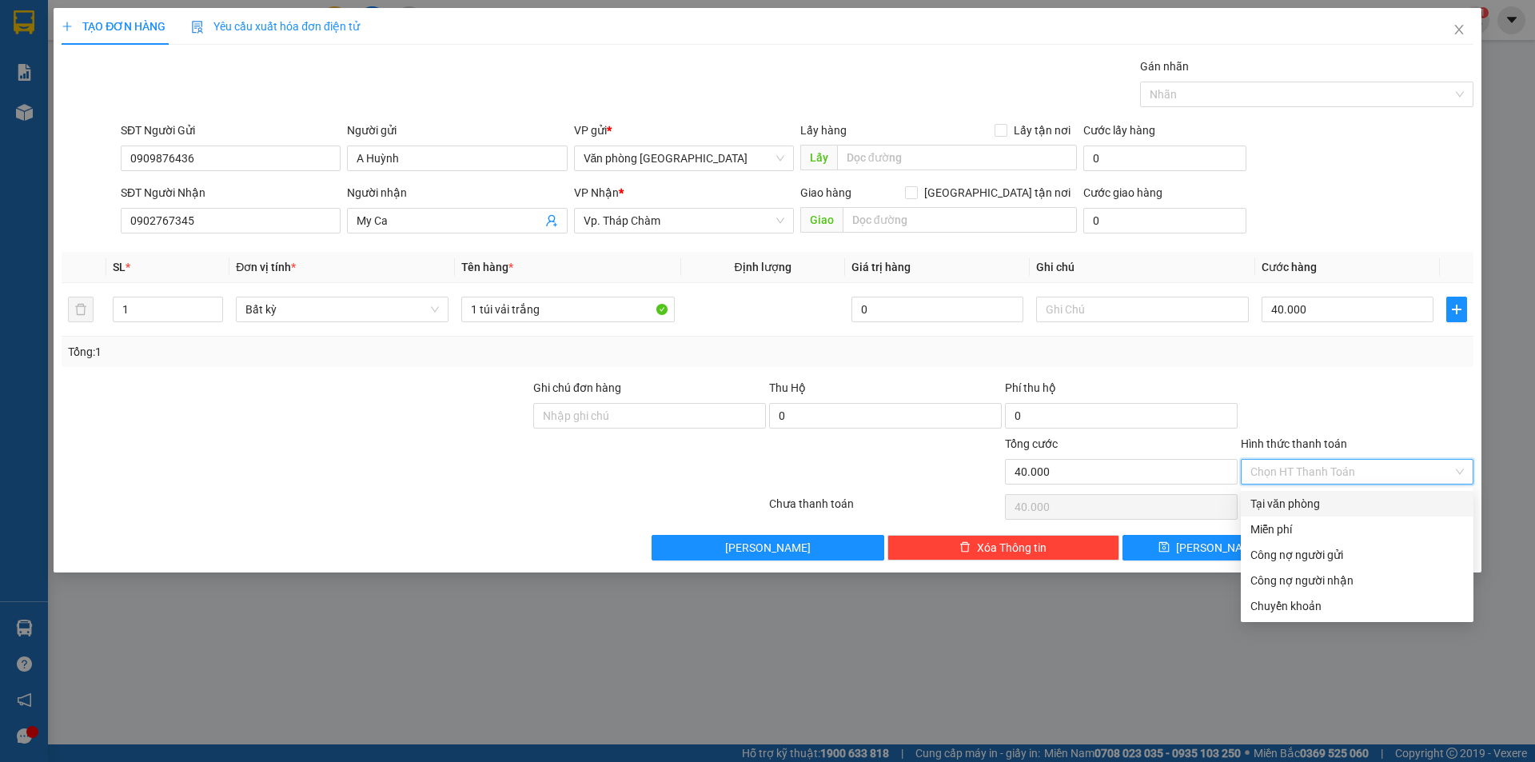
click at [1317, 503] on div "Tại văn phòng" at bounding box center [1356, 504] width 213 height 18
type input "0"
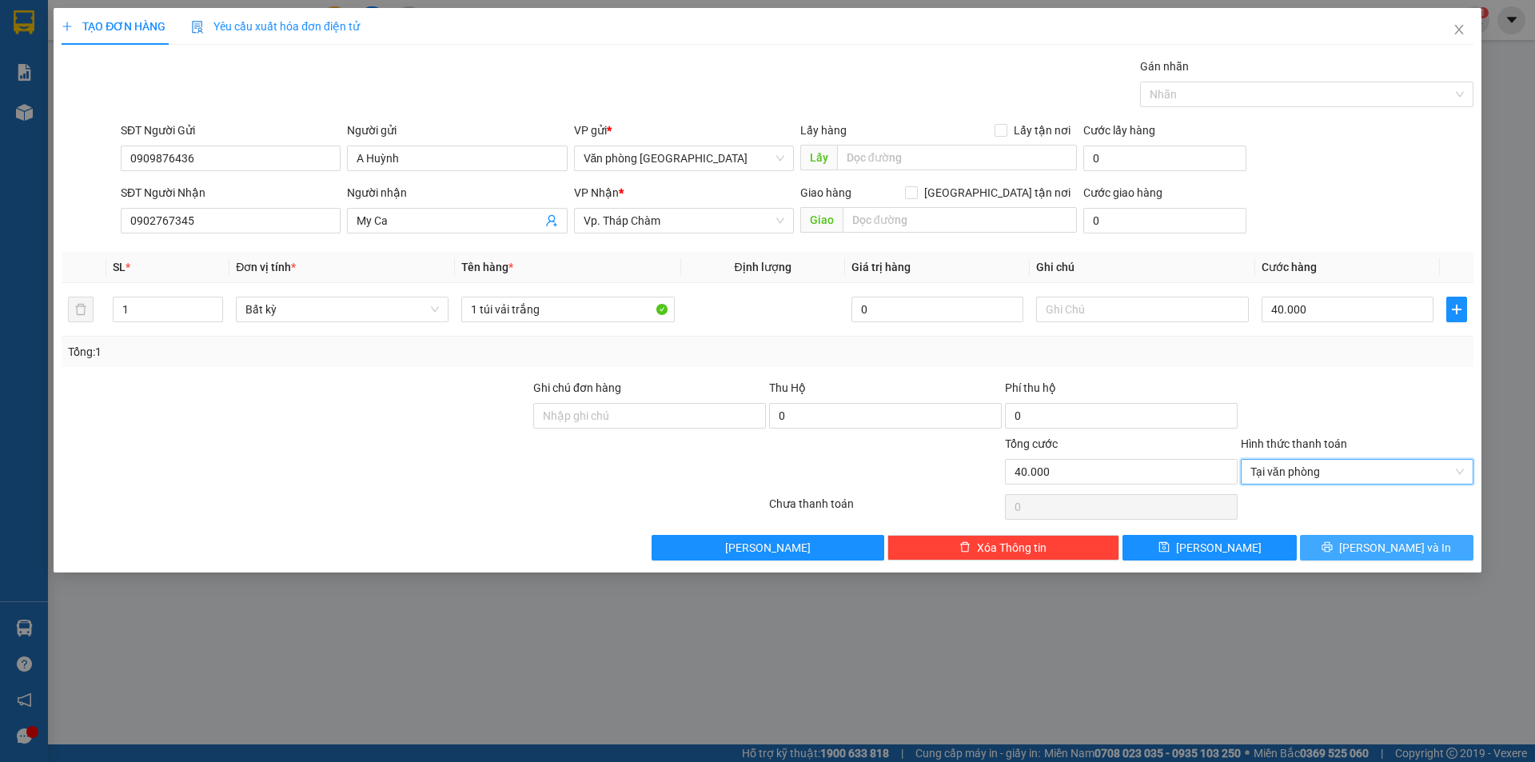
click at [1375, 554] on span "[PERSON_NAME] và In" at bounding box center [1395, 548] width 112 height 18
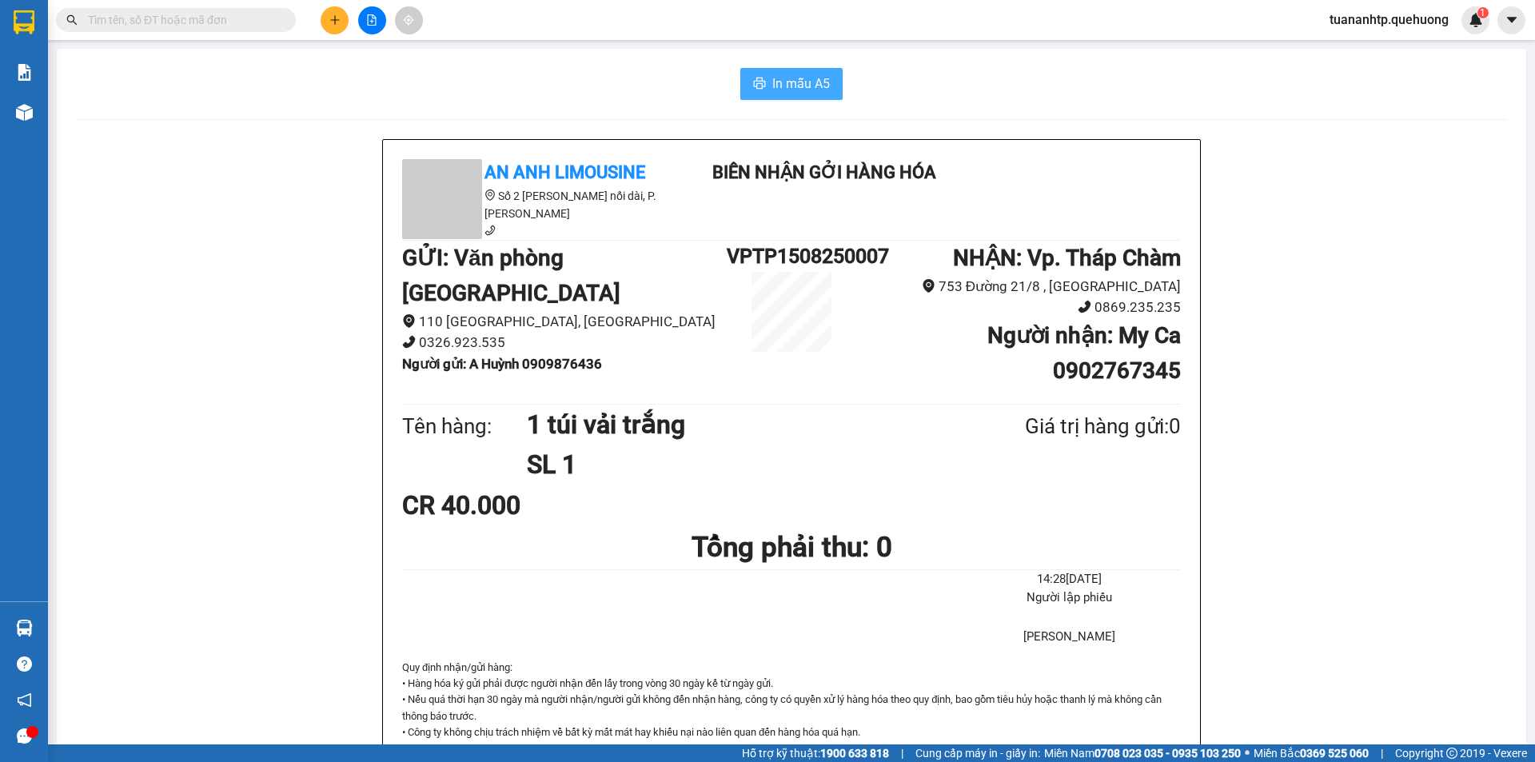
click at [799, 98] on button "In mẫu A5" at bounding box center [791, 84] width 102 height 32
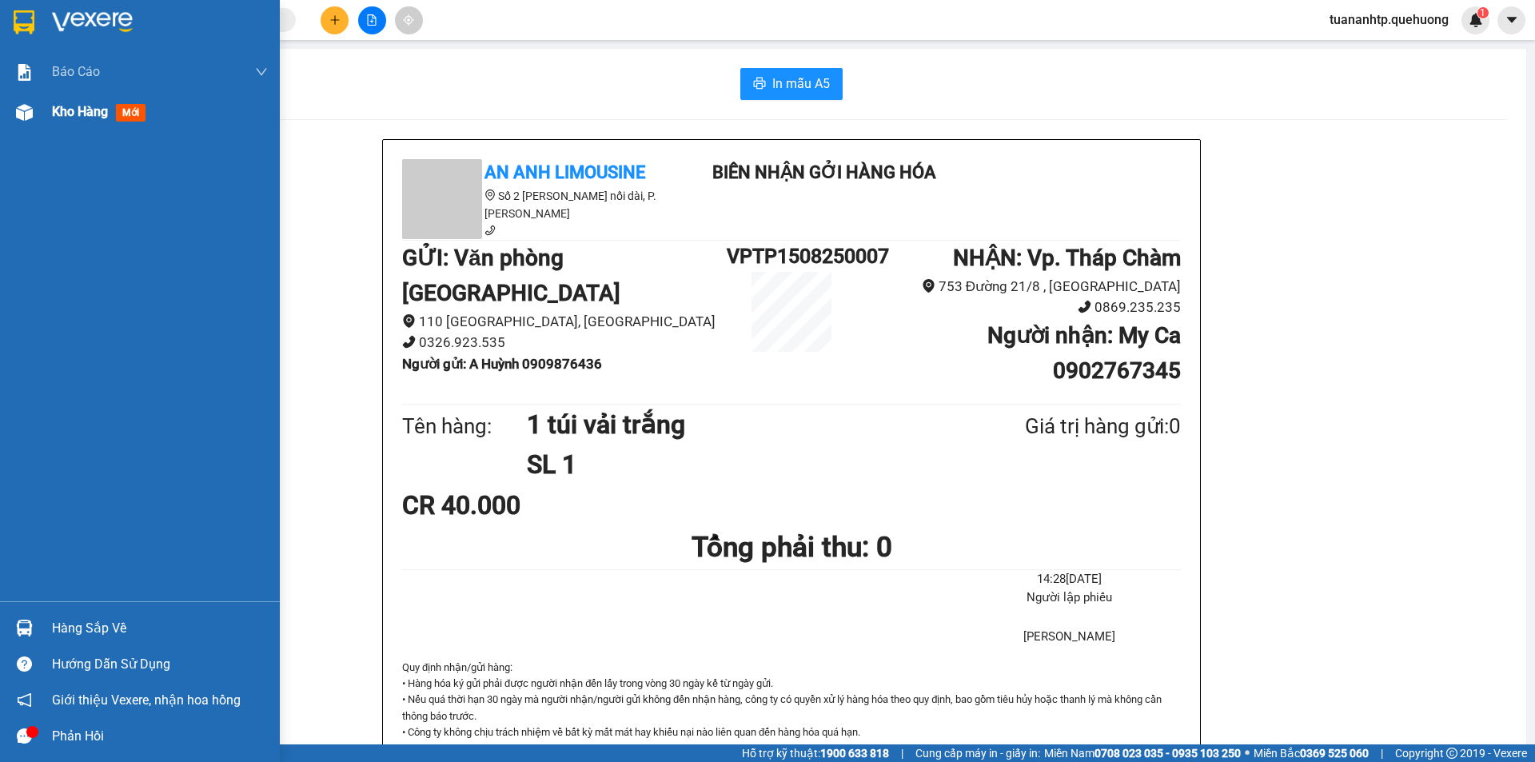
click at [134, 106] on span "mới" at bounding box center [131, 113] width 30 height 18
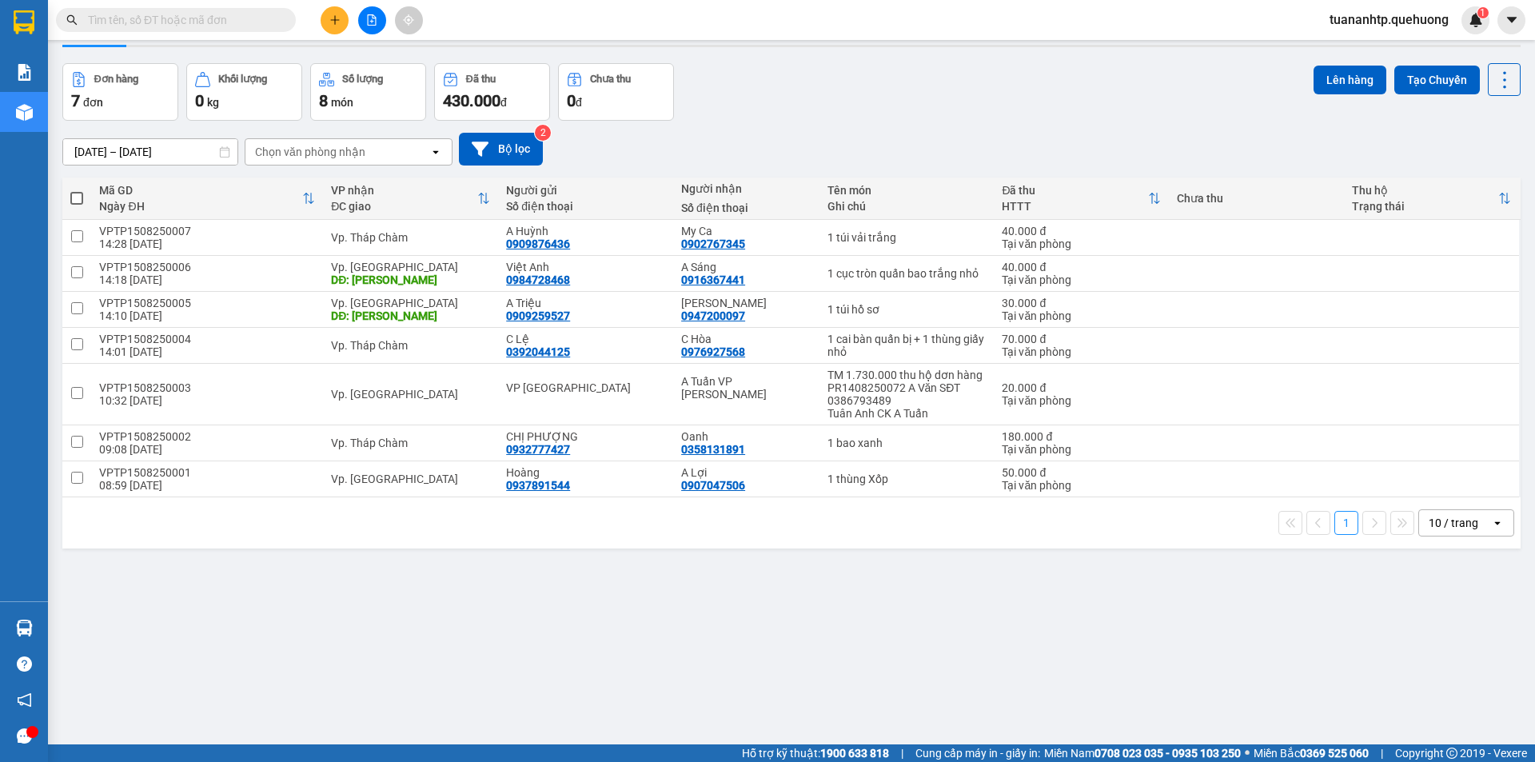
scroll to position [74, 0]
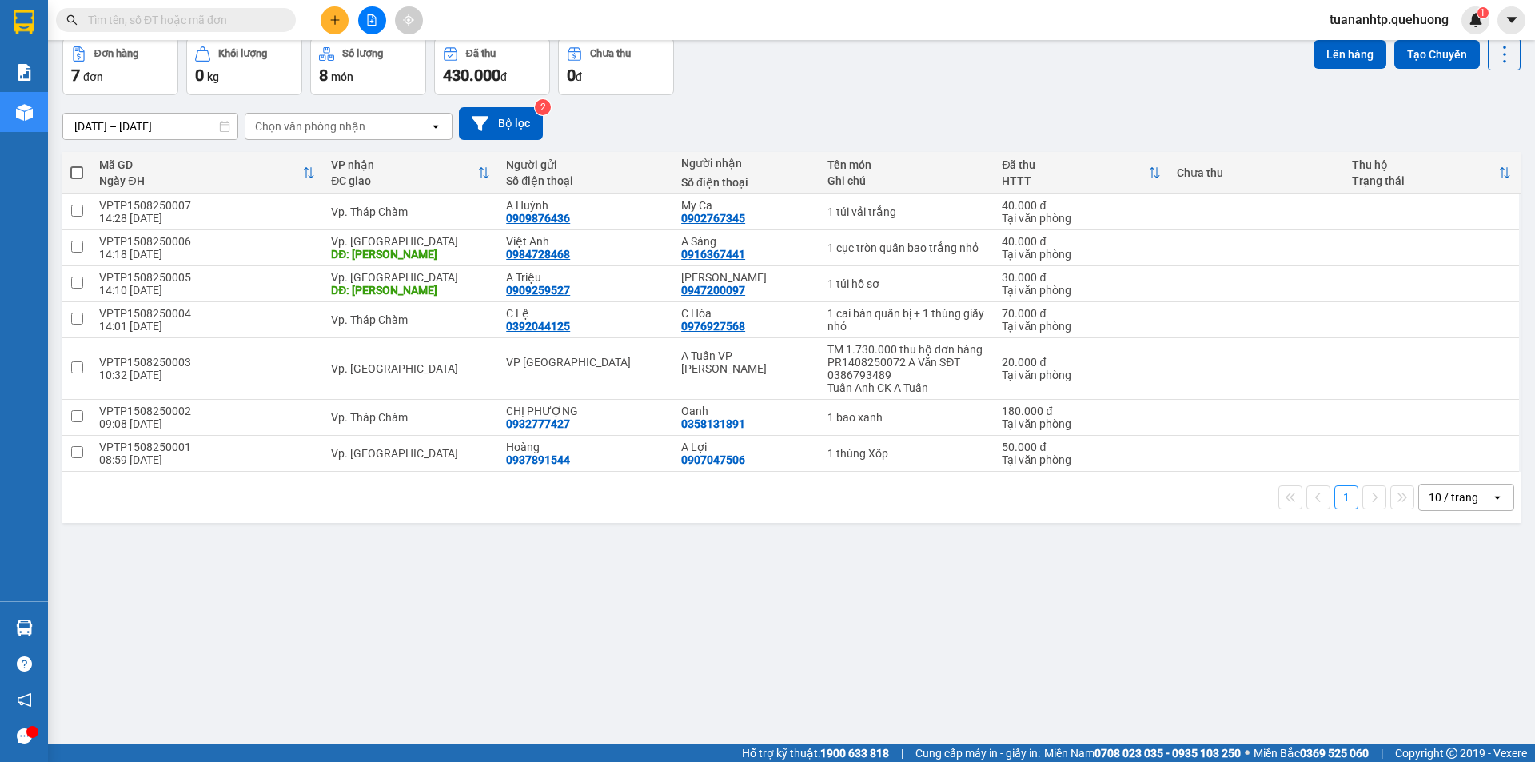
click at [353, 131] on div "Chọn văn phòng nhận" at bounding box center [310, 126] width 110 height 16
click at [328, 21] on button at bounding box center [335, 20] width 28 height 28
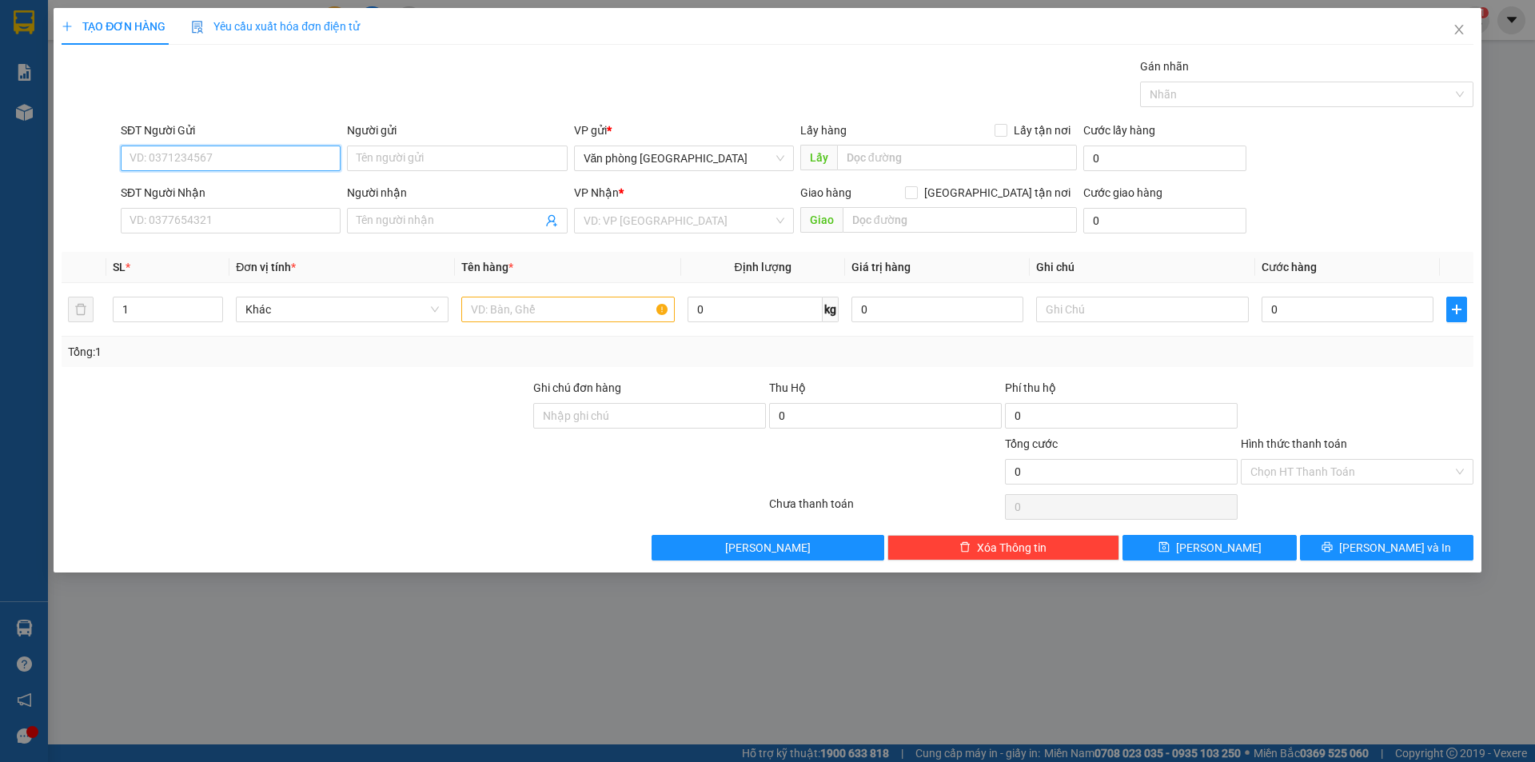
click at [281, 163] on input "SĐT Người Gửi" at bounding box center [231, 159] width 220 height 26
click at [474, 170] on input "Người gửi" at bounding box center [457, 159] width 220 height 26
type input "A Trưởng"
click at [245, 158] on input "SĐT Người Gửi" at bounding box center [231, 159] width 220 height 26
type input "0793988000"
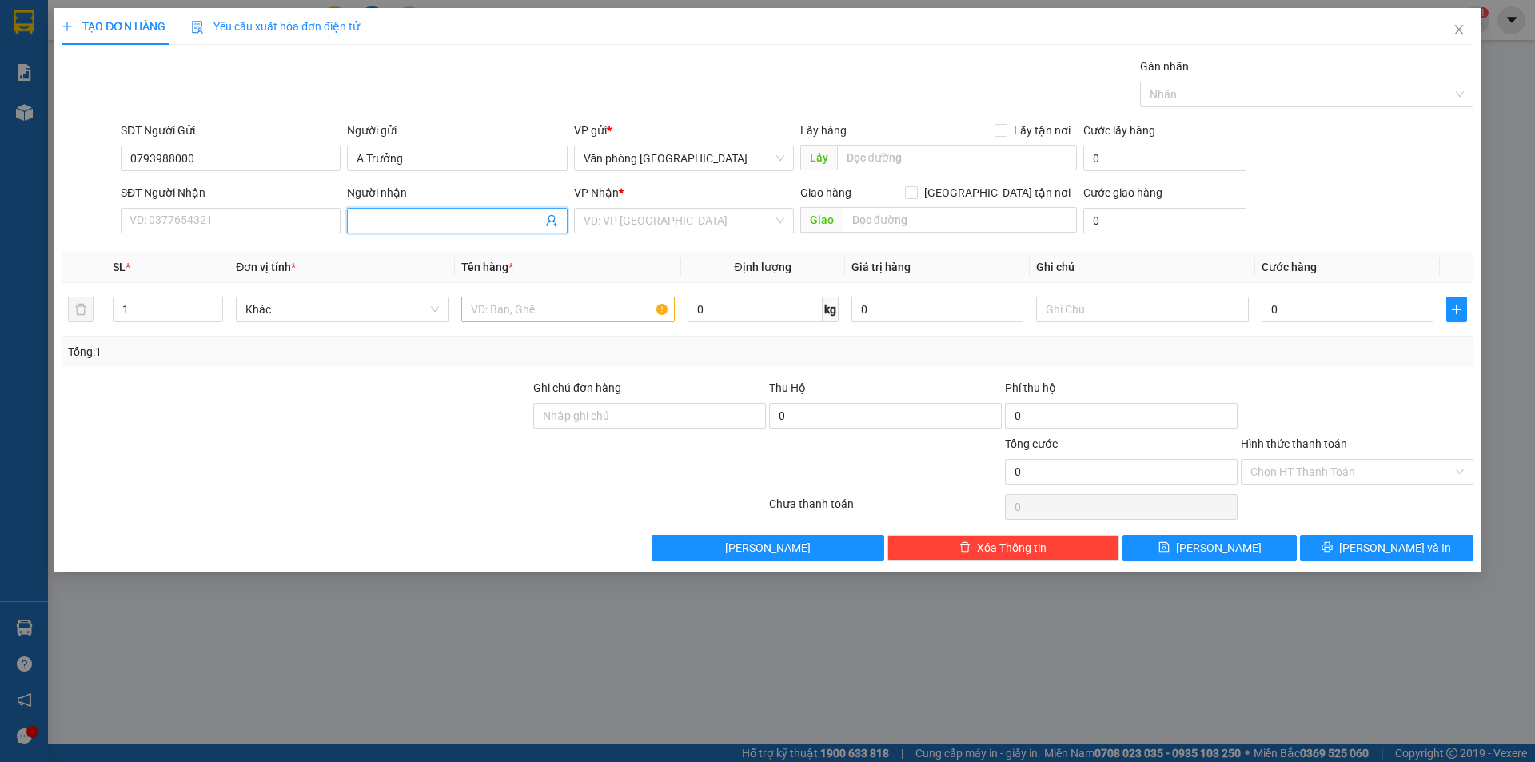
click at [381, 225] on input "Người nhận" at bounding box center [449, 221] width 185 height 18
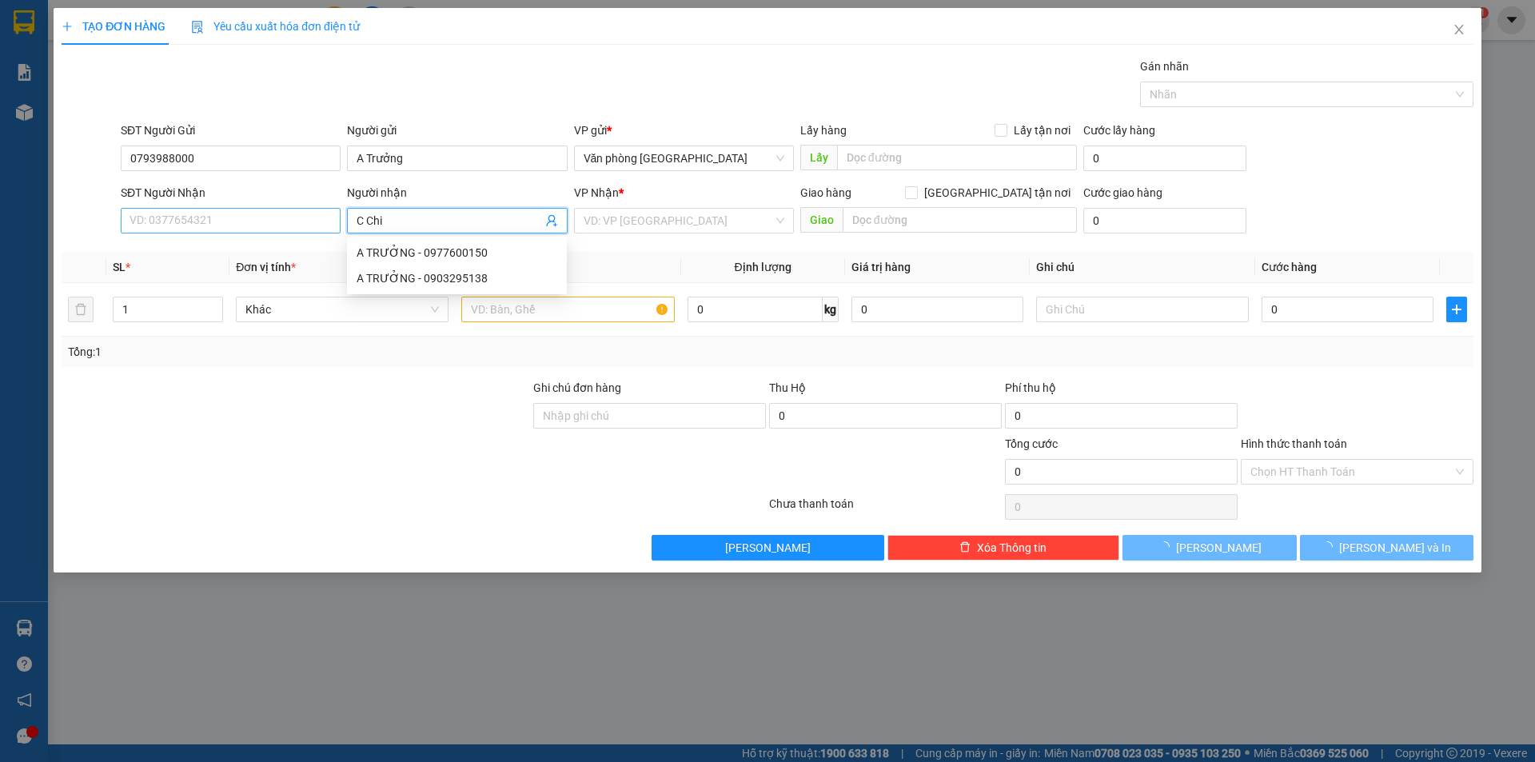
type input "C Chi"
click at [153, 217] on input "SĐT Người Nhận" at bounding box center [231, 221] width 220 height 26
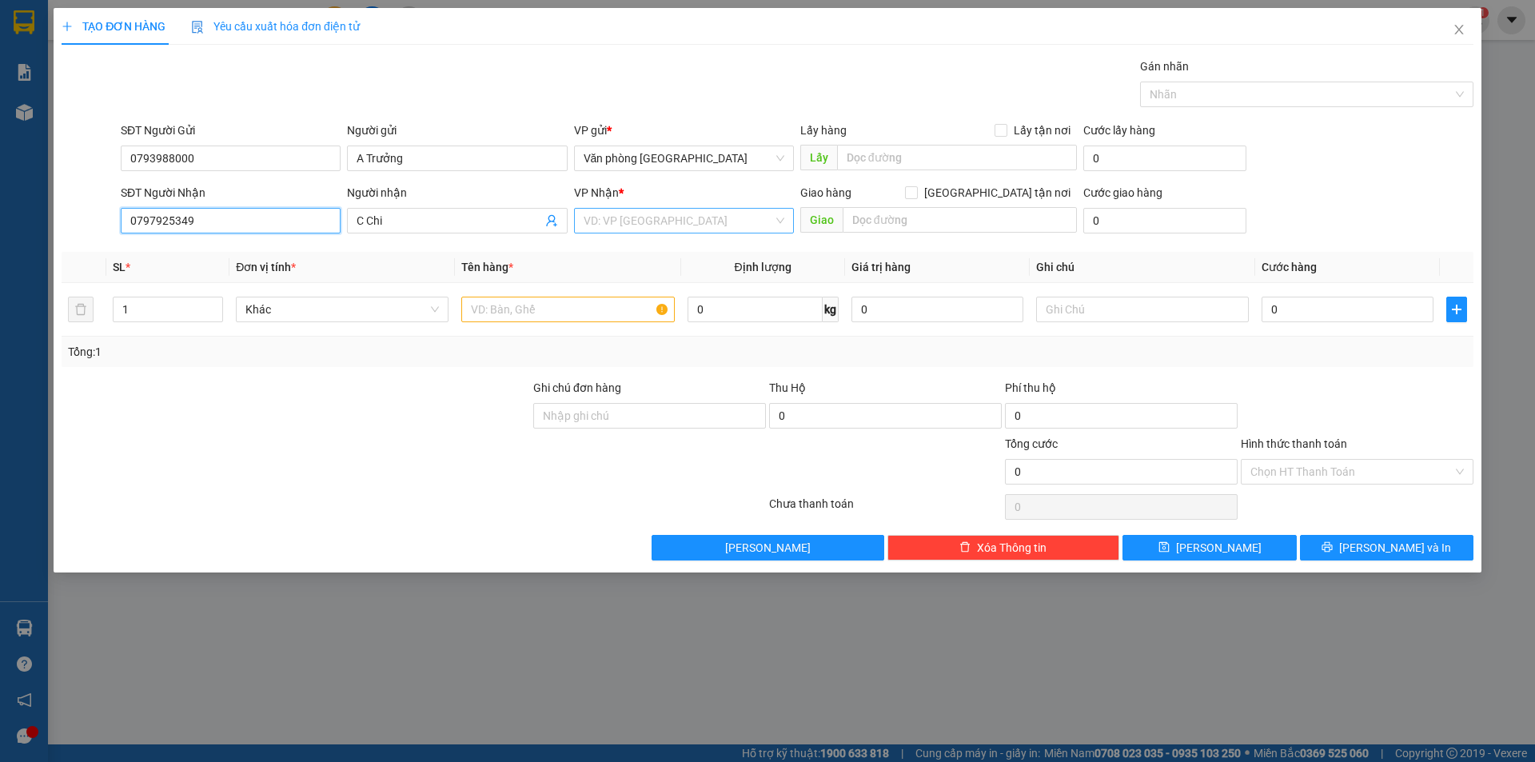
type input "0797925349"
click at [703, 221] on input "search" at bounding box center [678, 221] width 189 height 24
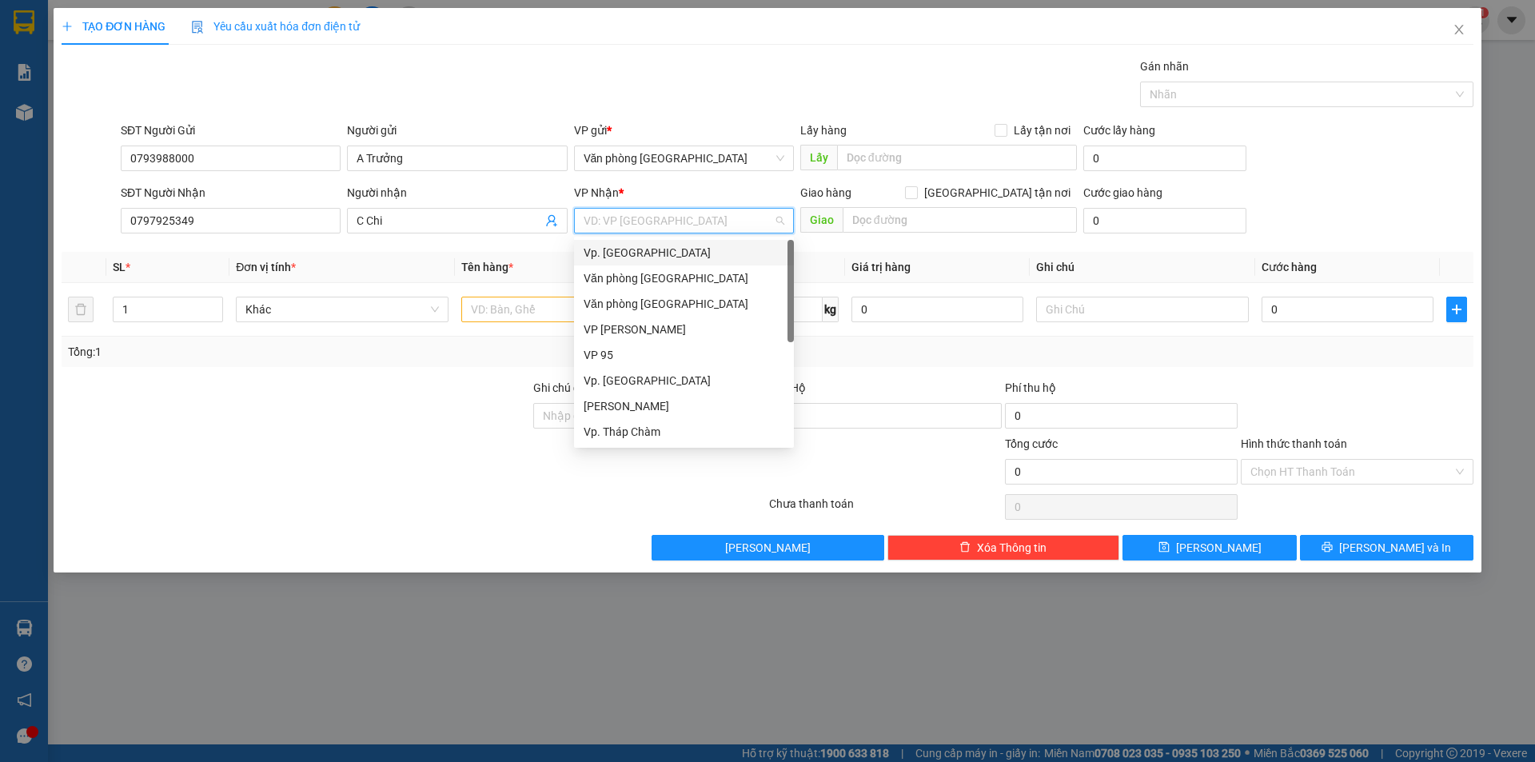
click at [639, 254] on div "Vp. [GEOGRAPHIC_DATA]" at bounding box center [684, 253] width 201 height 18
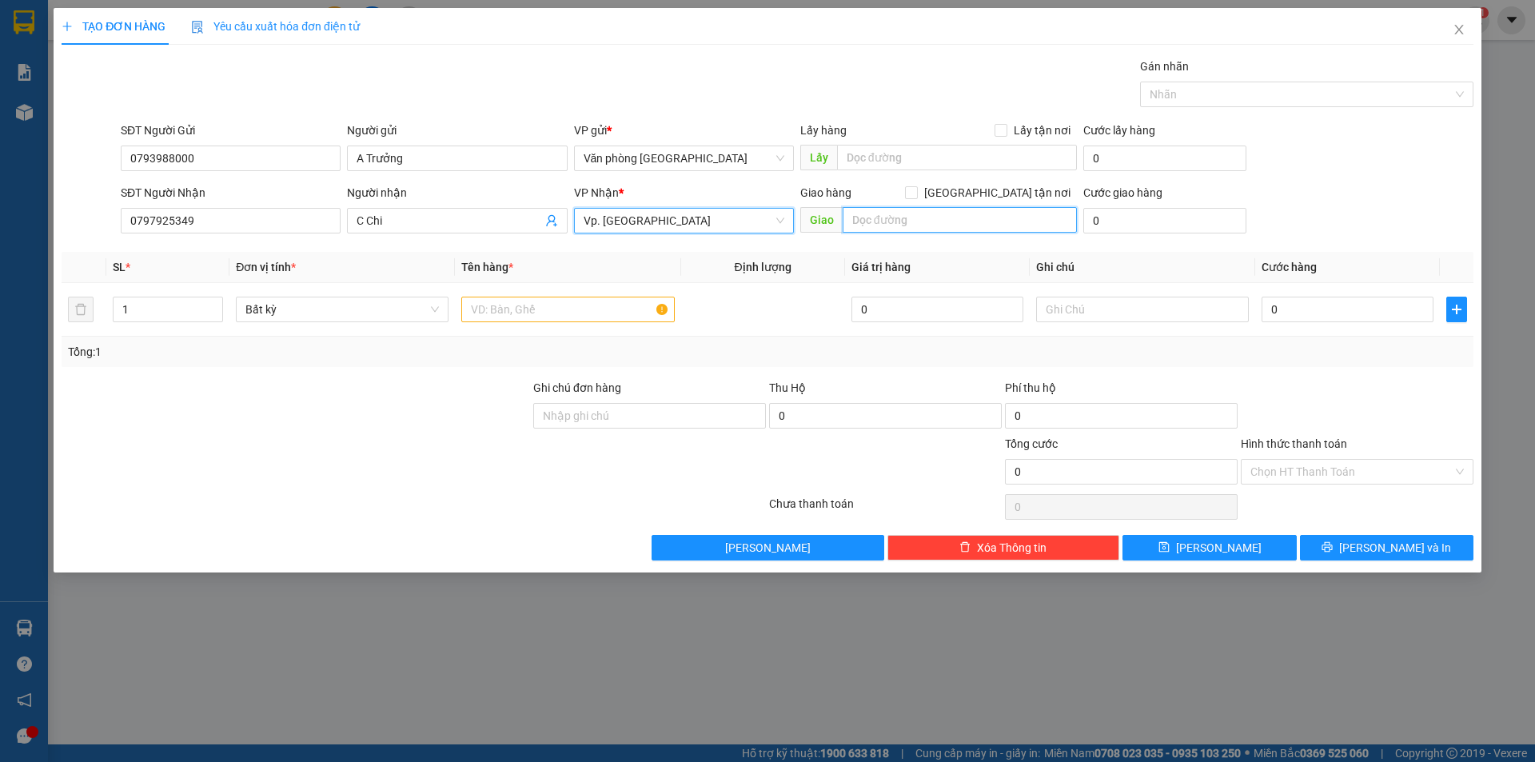
click at [906, 222] on input "text" at bounding box center [960, 220] width 234 height 26
type input "Dư Khánh"
click at [510, 309] on input "text" at bounding box center [567, 310] width 213 height 26
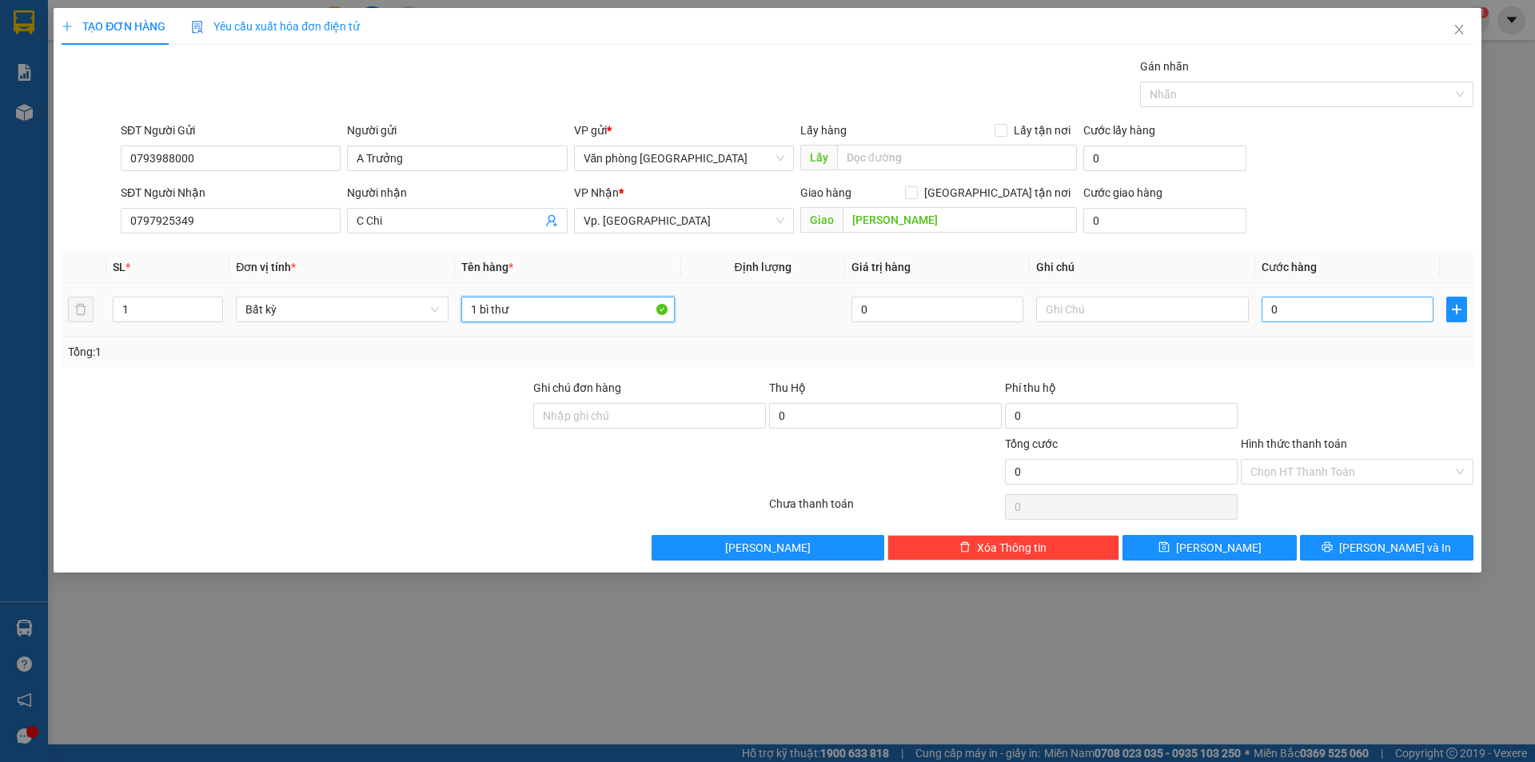
type input "1 bì thư"
click at [1294, 314] on input "0" at bounding box center [1348, 310] width 172 height 26
type input "2"
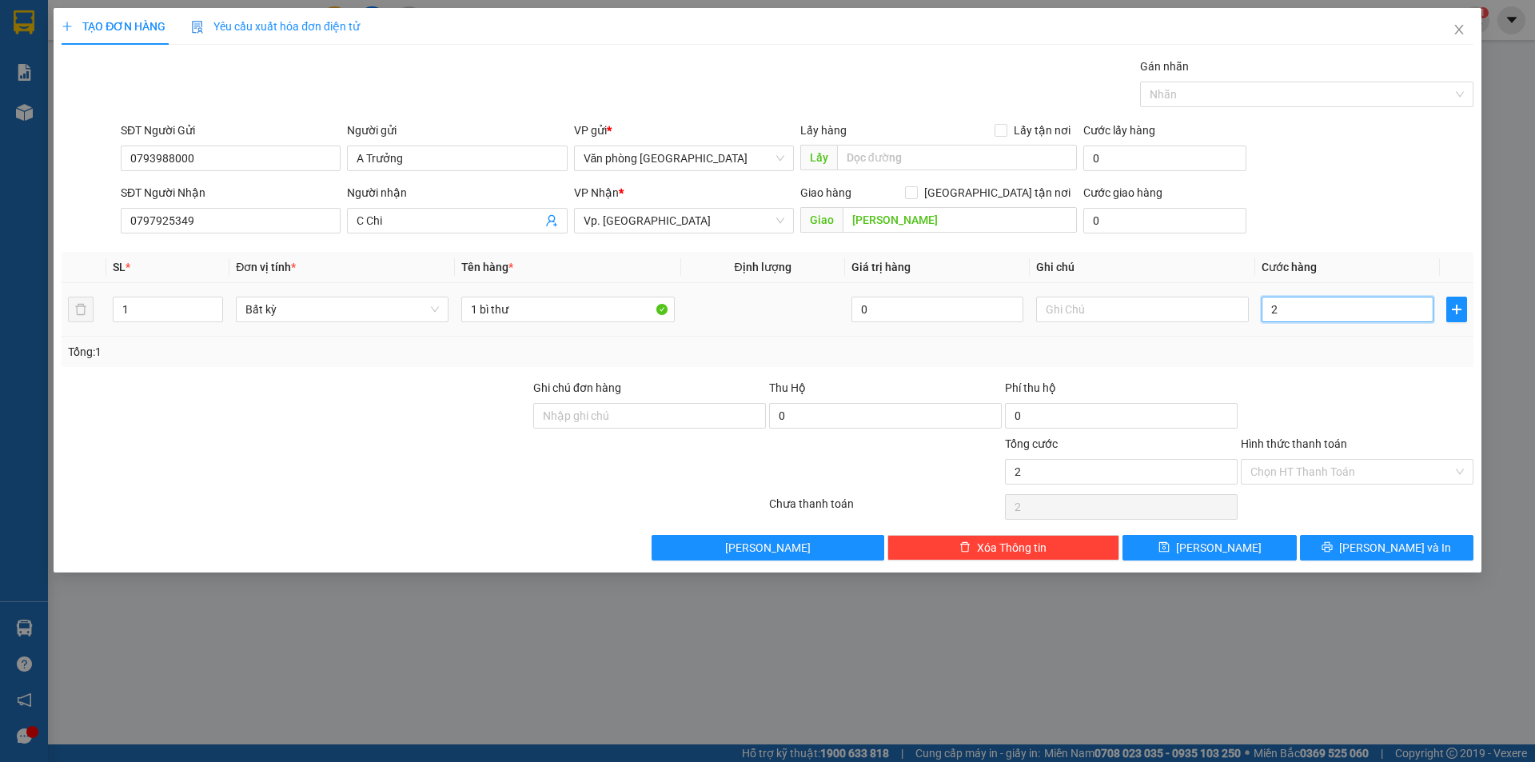
type input "20"
type input "200"
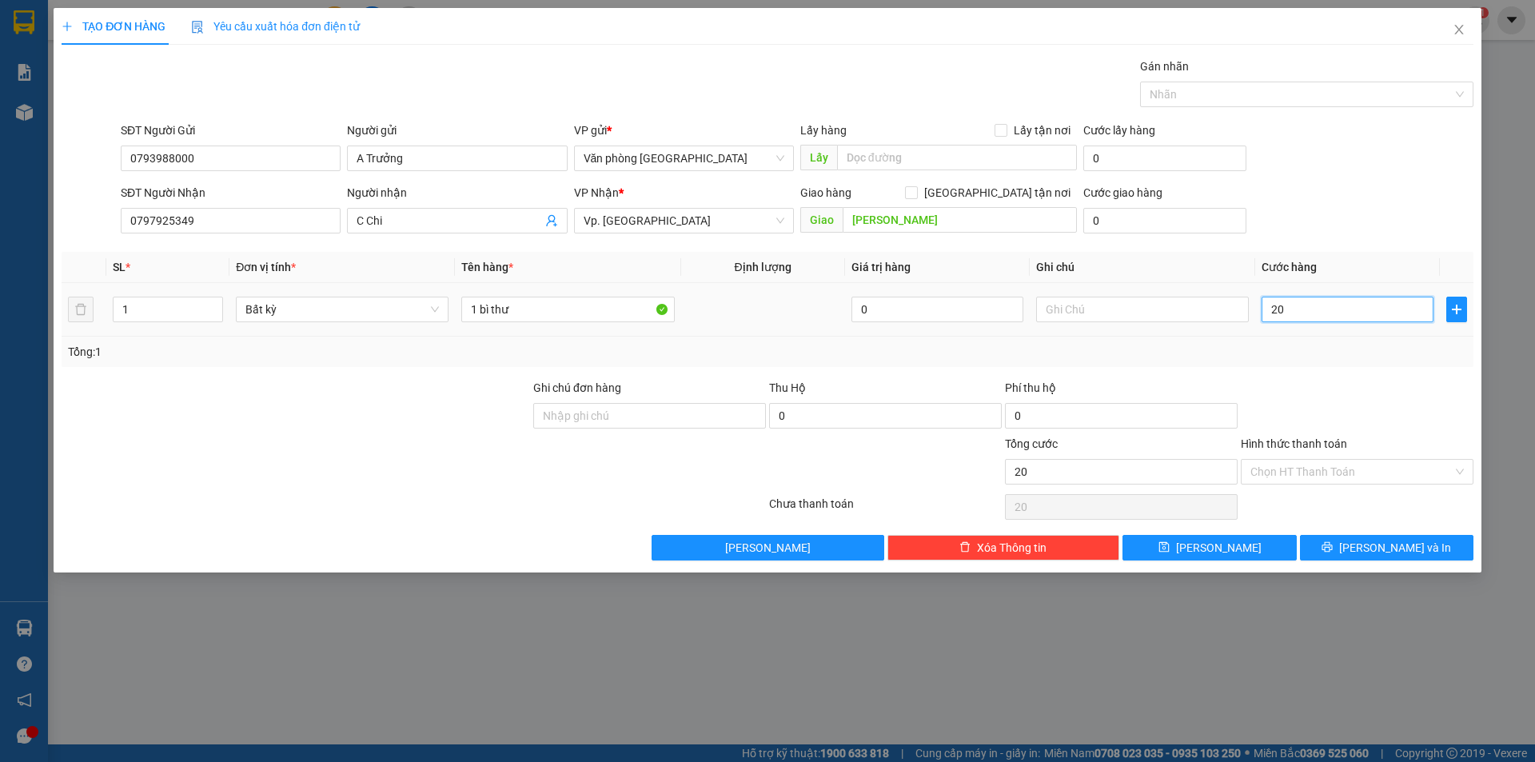
type input "200"
type input "2.000"
type input "20.000"
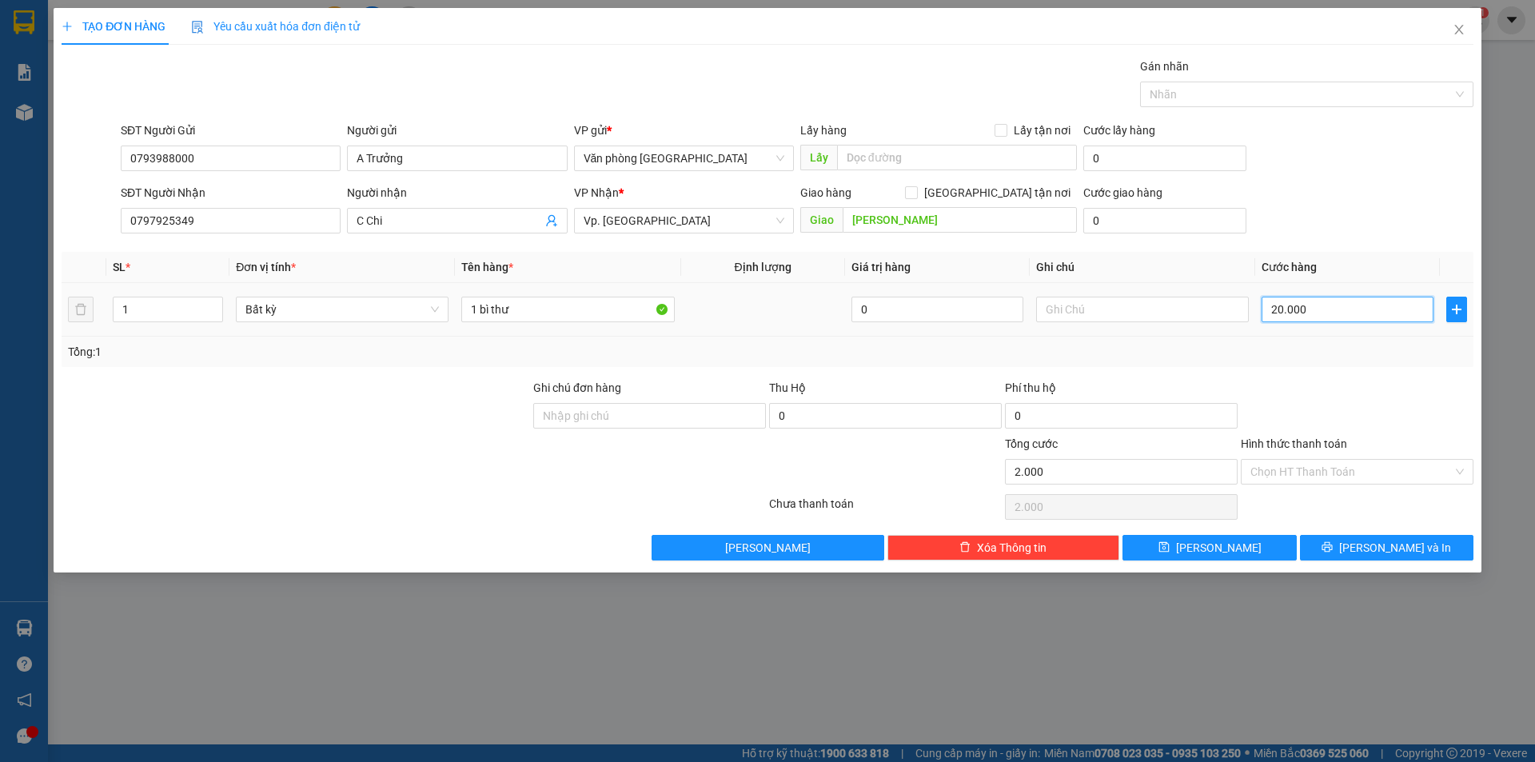
type input "20.000"
click at [1291, 476] on input "Hình thức thanh toán" at bounding box center [1351, 472] width 202 height 24
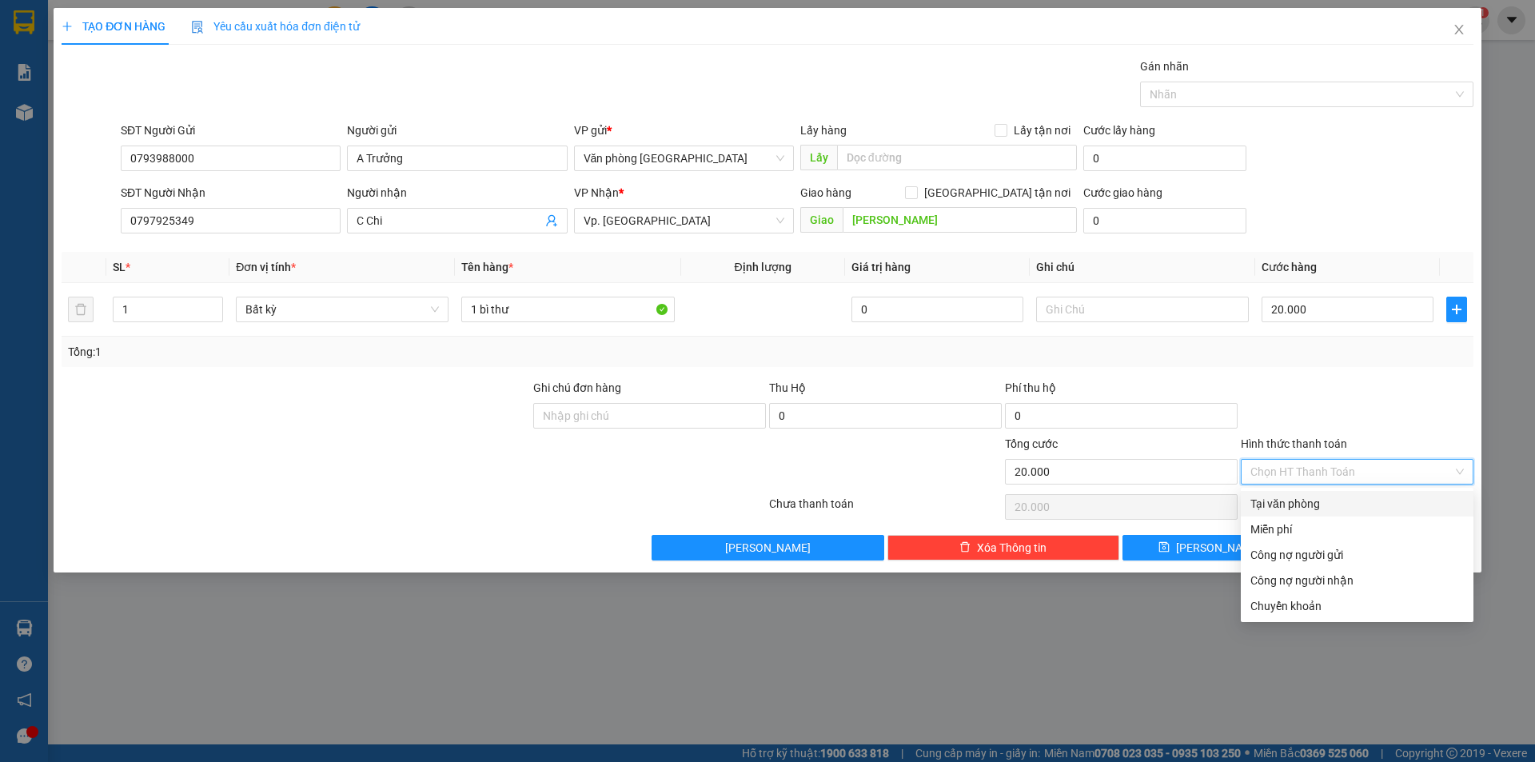
click at [1282, 496] on div "Tại văn phòng" at bounding box center [1356, 504] width 213 height 18
type input "0"
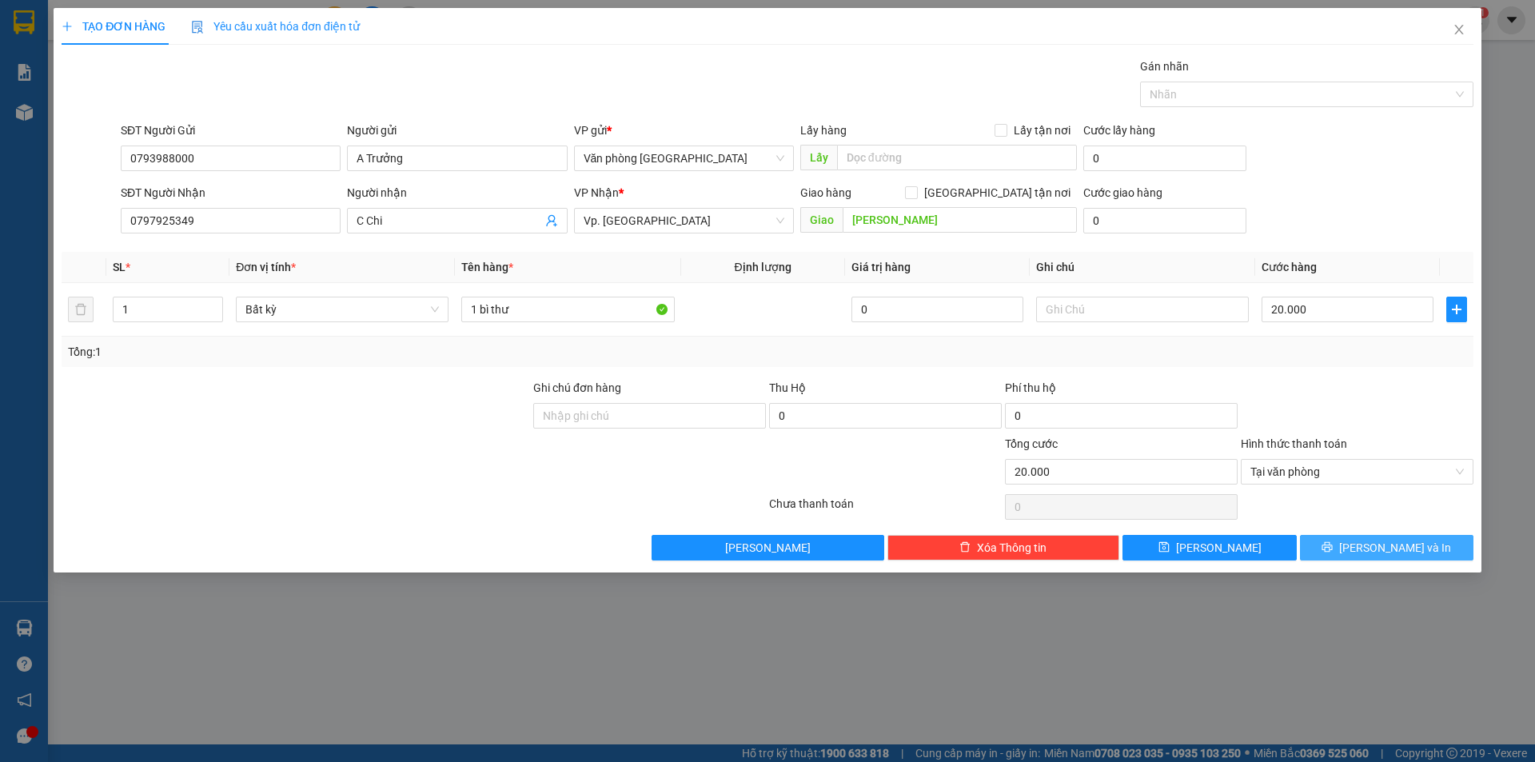
click at [1432, 553] on button "[PERSON_NAME] và In" at bounding box center [1386, 548] width 173 height 26
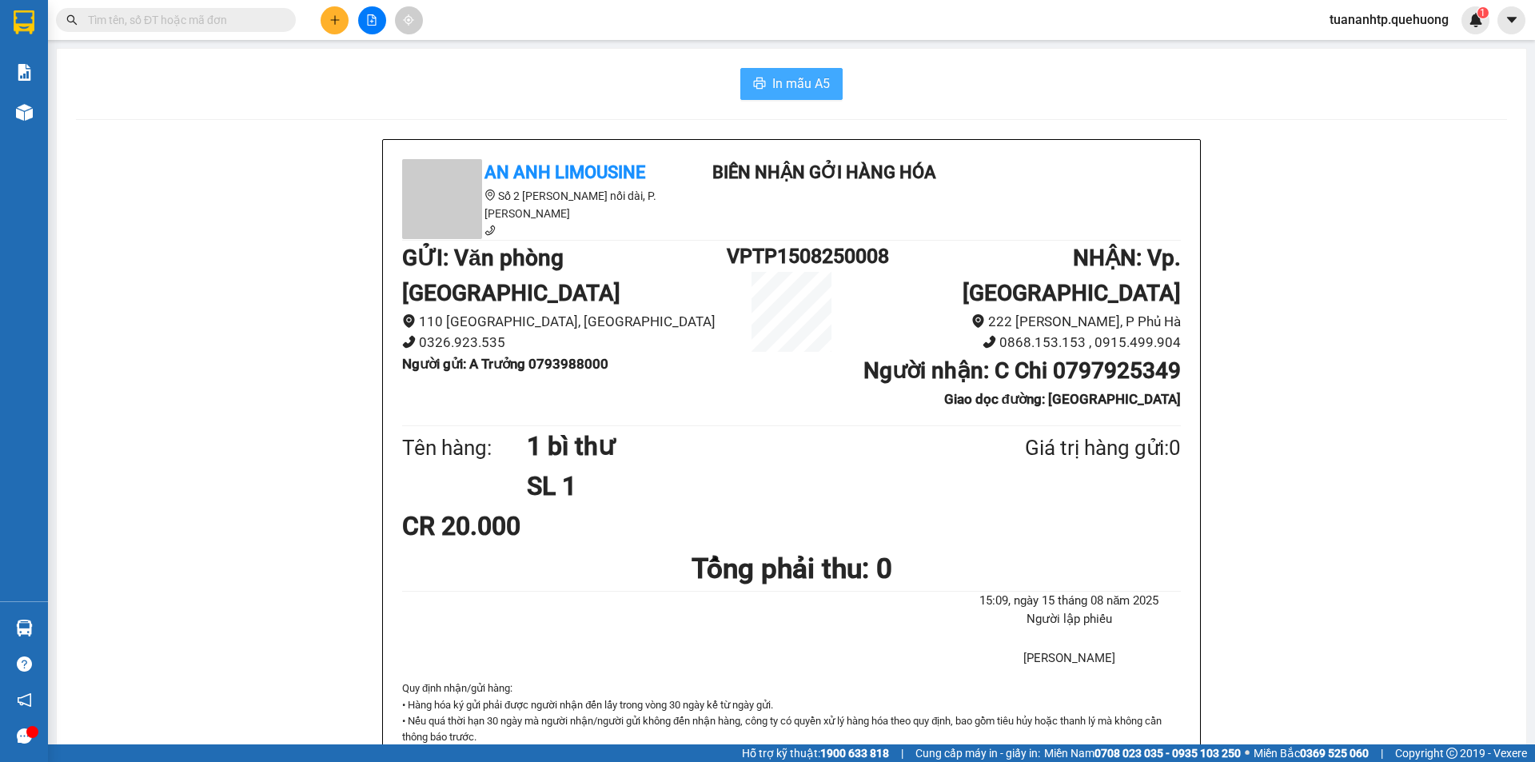
click at [760, 79] on button "In mẫu A5" at bounding box center [791, 84] width 102 height 32
